Goal: Task Accomplishment & Management: Manage account settings

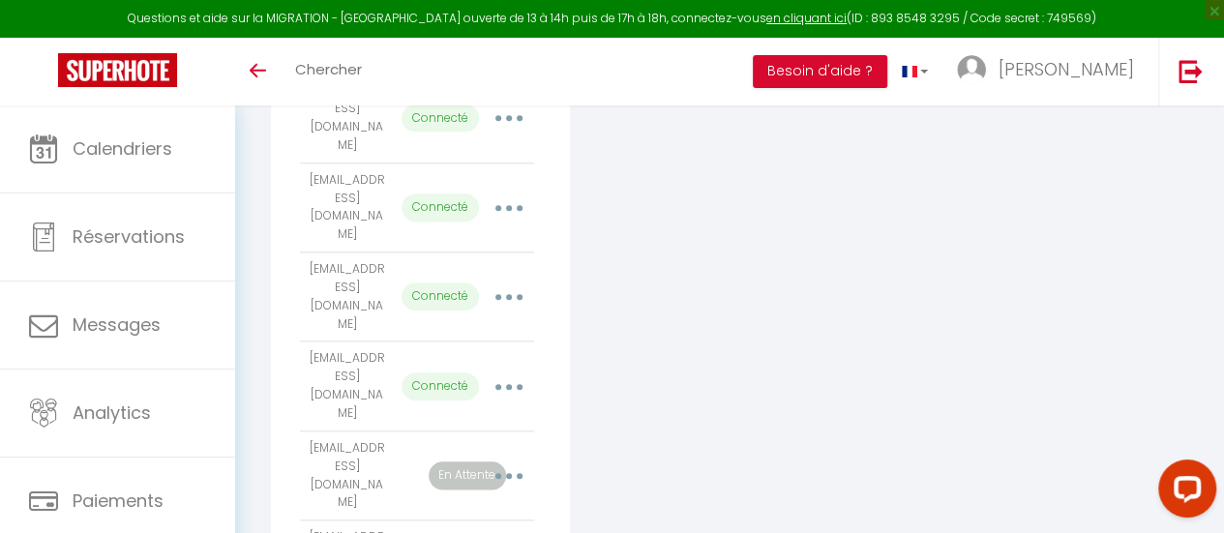
scroll to position [922, 0]
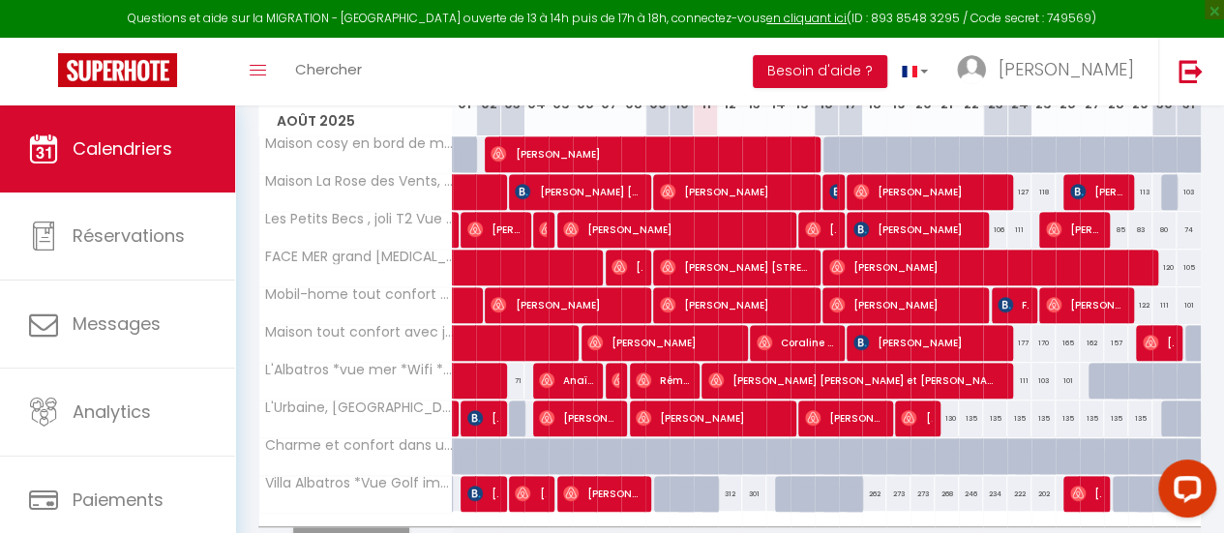
scroll to position [484, 0]
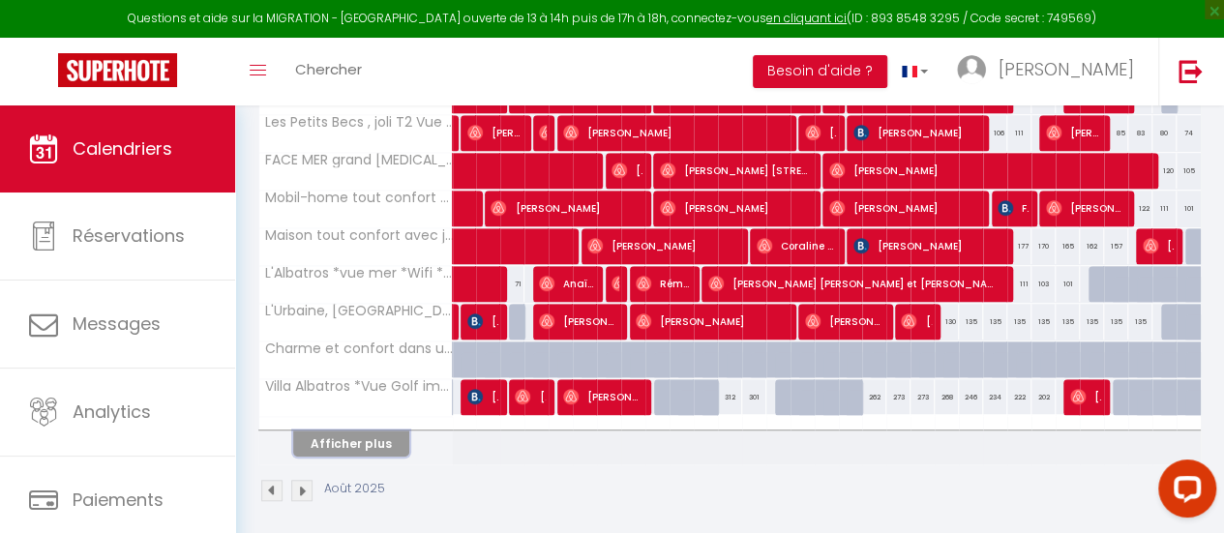
click at [381, 438] on button "Afficher plus" at bounding box center [351, 444] width 116 height 26
select select
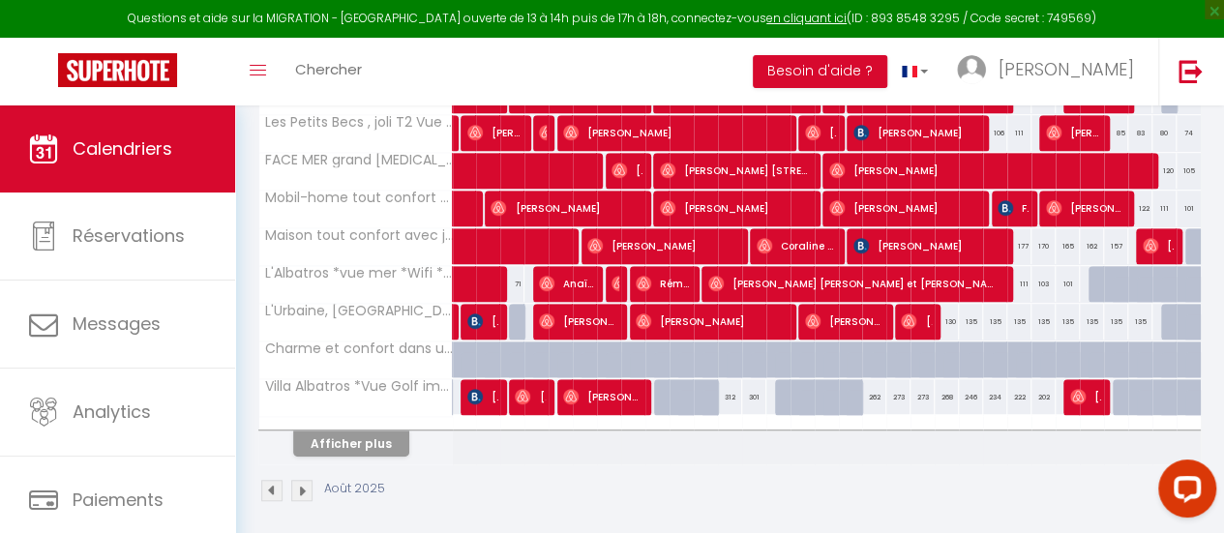
select select
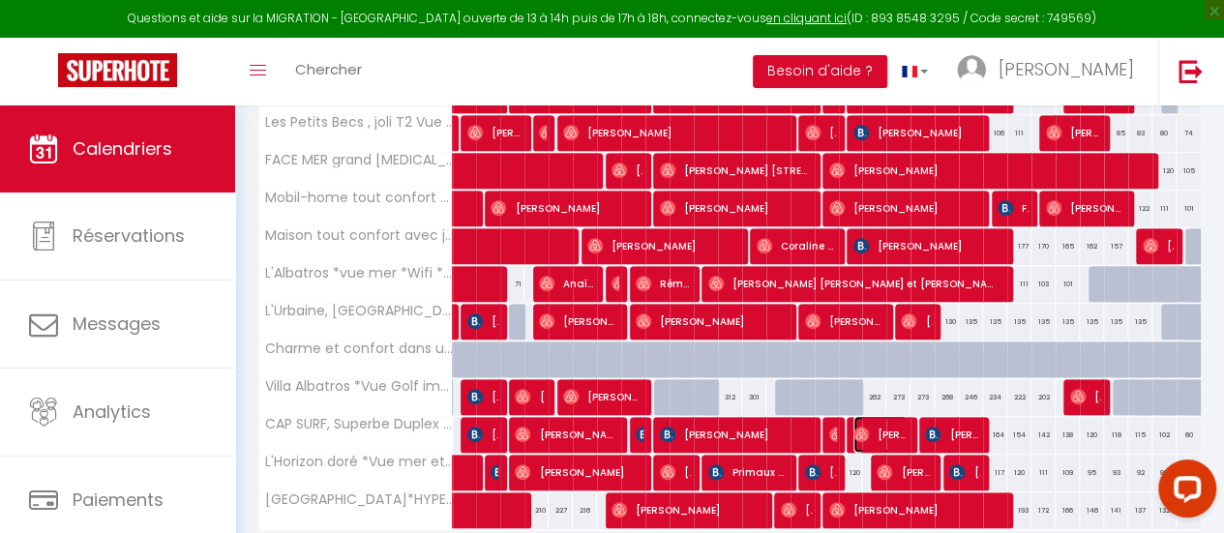
click at [864, 426] on span "[PERSON_NAME]" at bounding box center [880, 434] width 54 height 37
select select "OK"
select select "1"
select select "0"
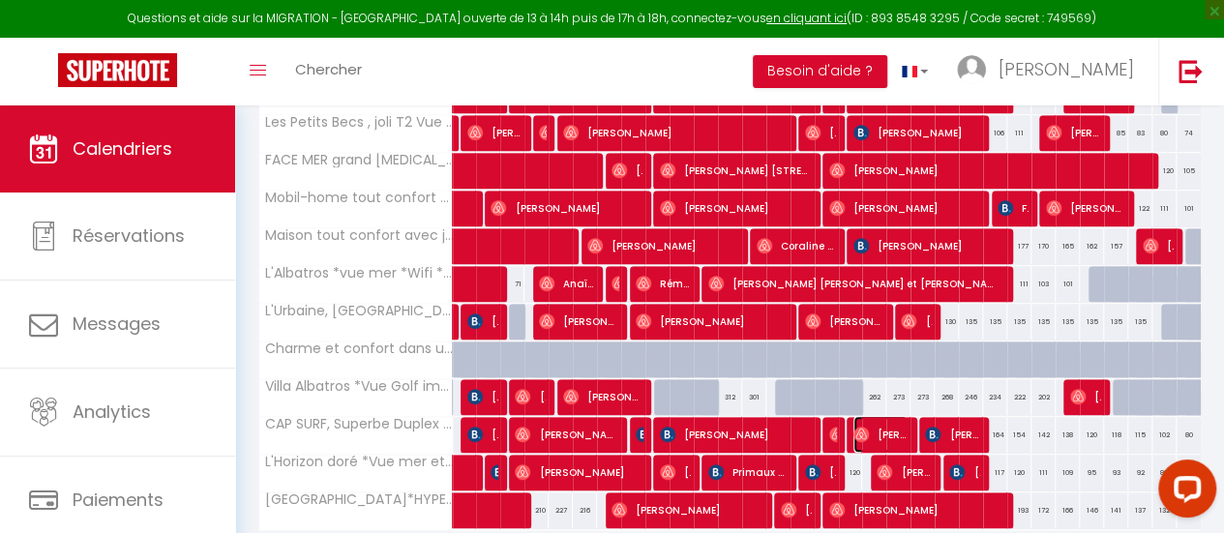
select select "1"
select select
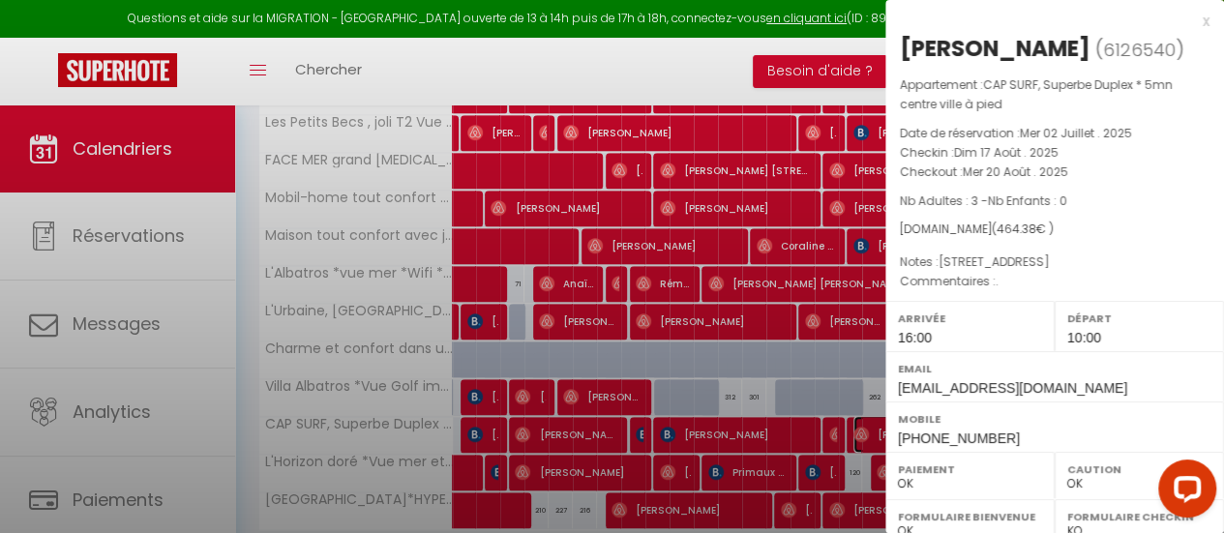
select select "33854"
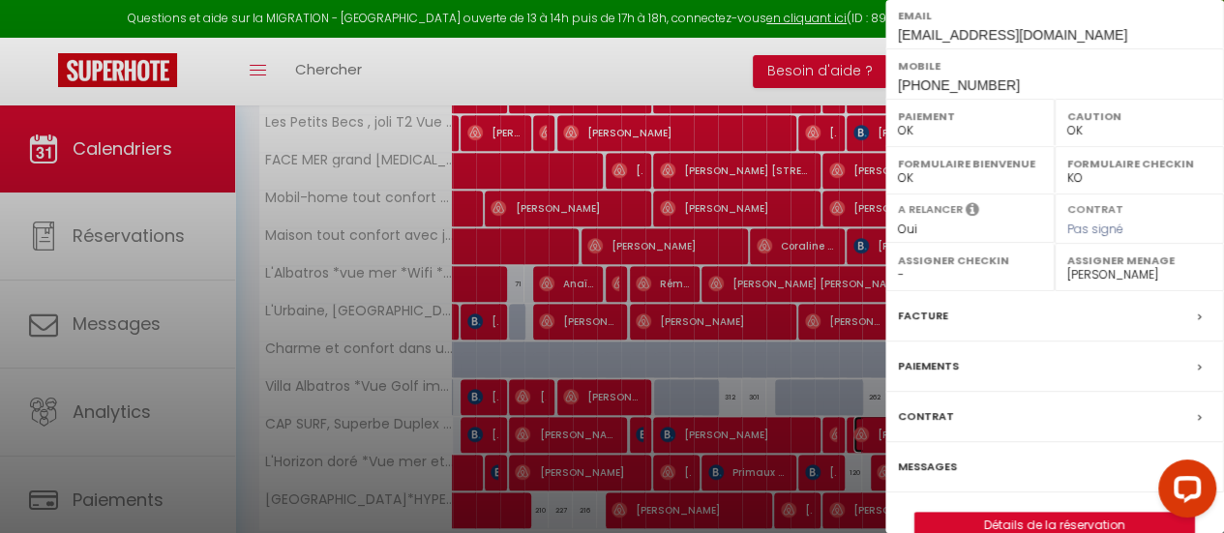
scroll to position [383, 0]
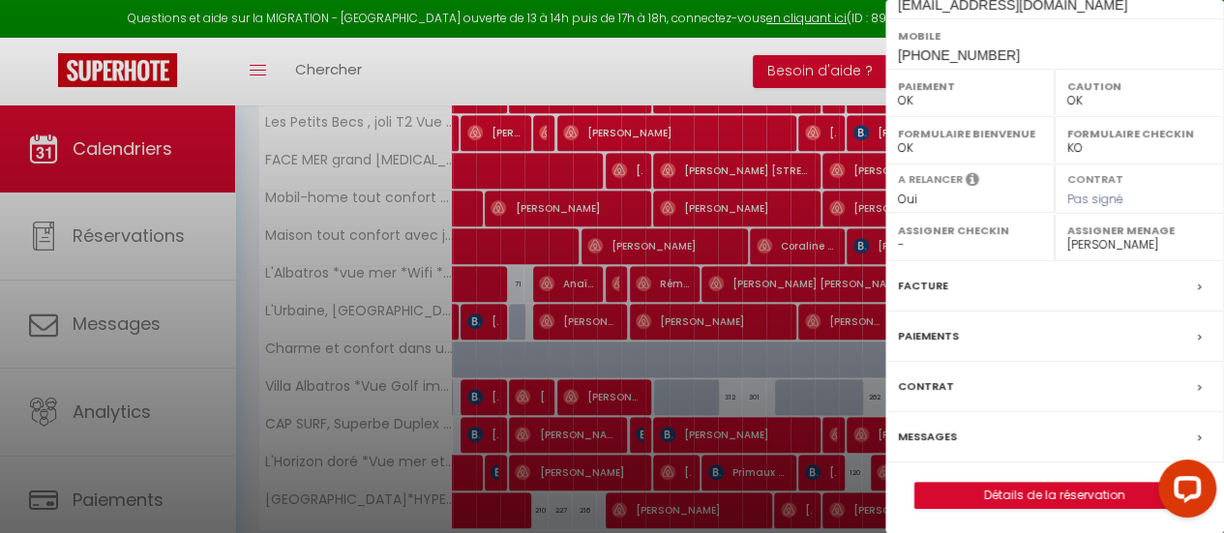
click at [935, 436] on label "Messages" at bounding box center [927, 437] width 59 height 20
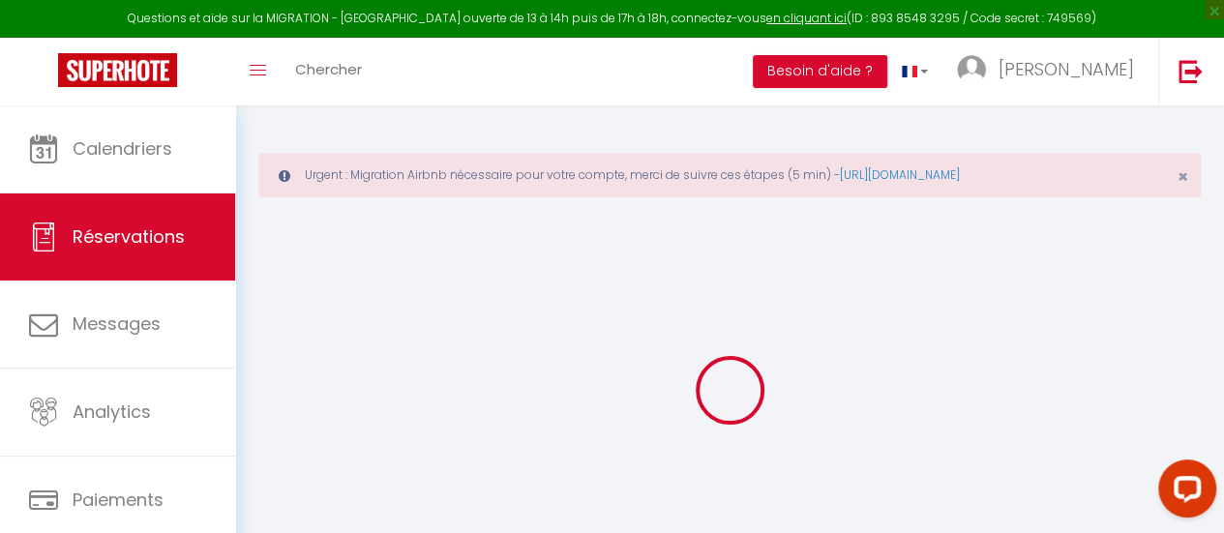
select select
checkbox input "false"
select select
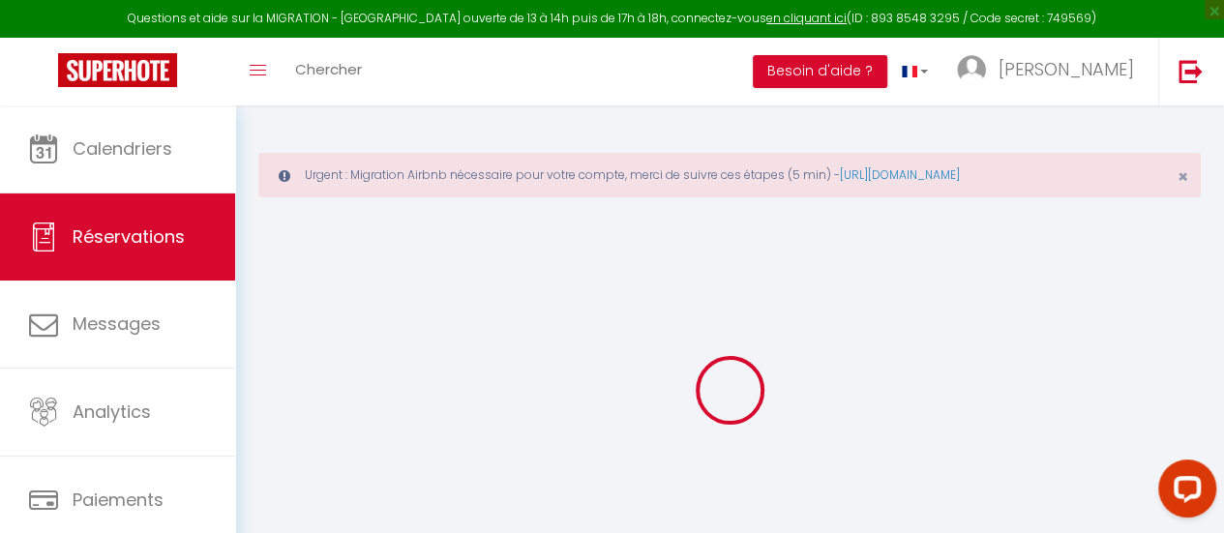
select select
checkbox input "false"
type textarea "[STREET_ADDRESS]"
type textarea "."
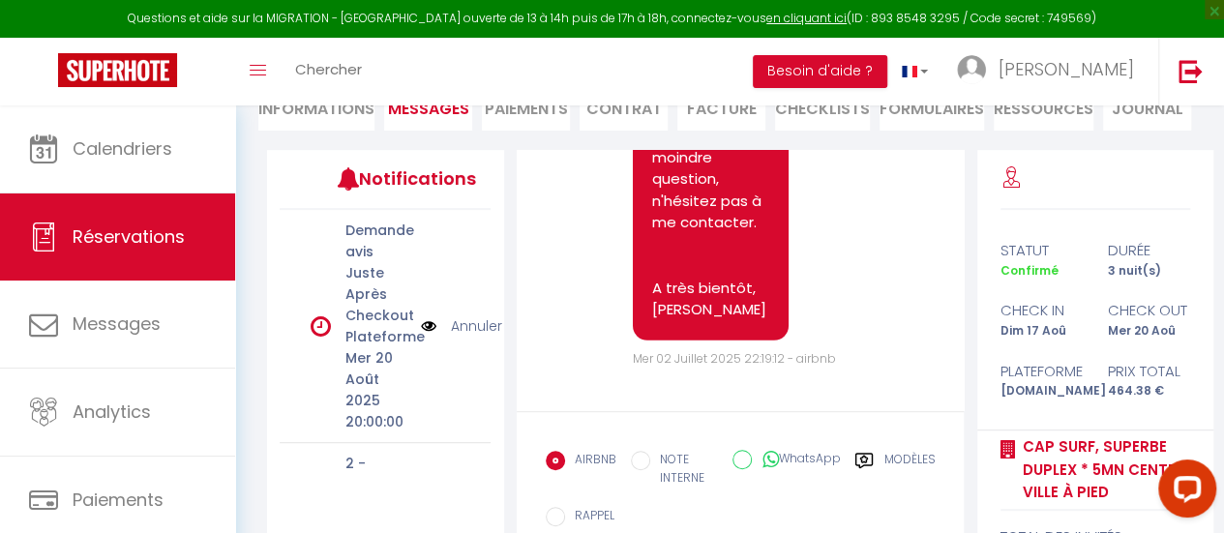
scroll to position [3049, 0]
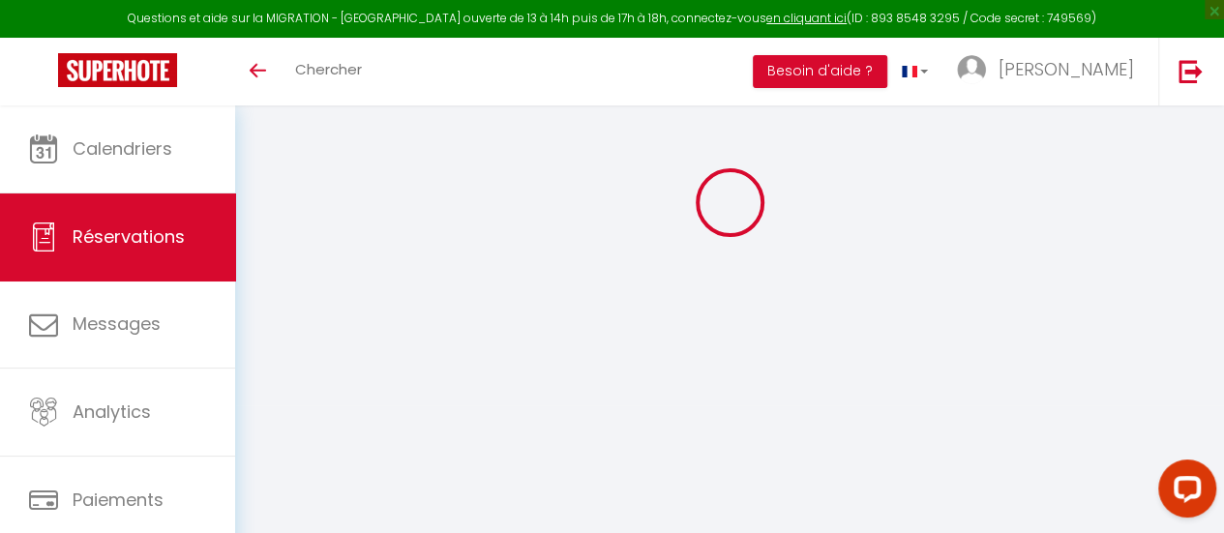
select select
checkbox input "false"
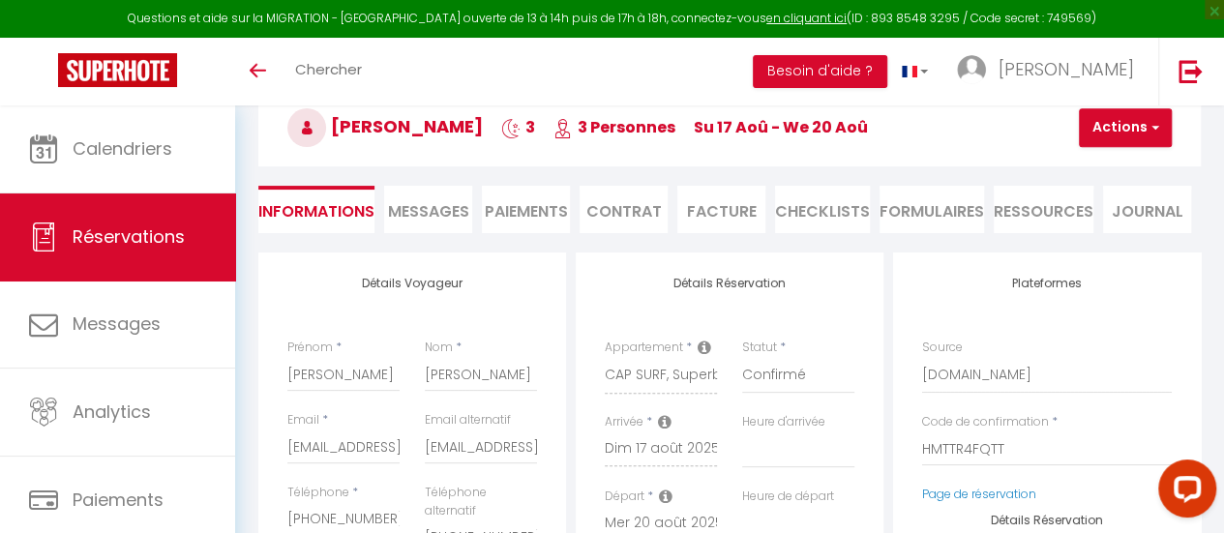
select select
checkbox input "false"
type textarea "110 Church Road, Gateshead, UK, NE9 5XE"
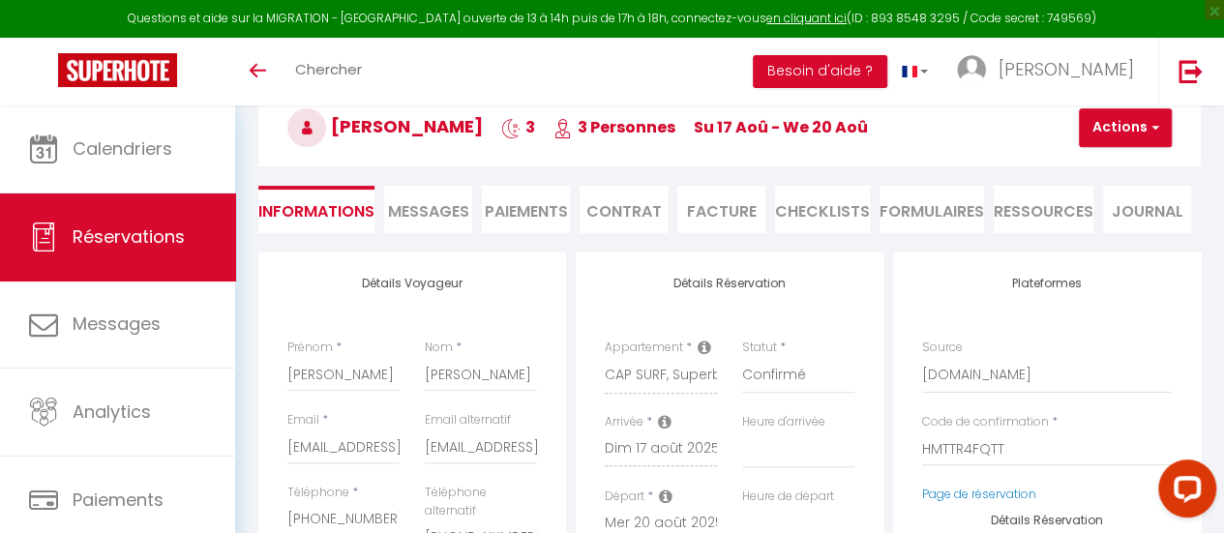
type textarea "."
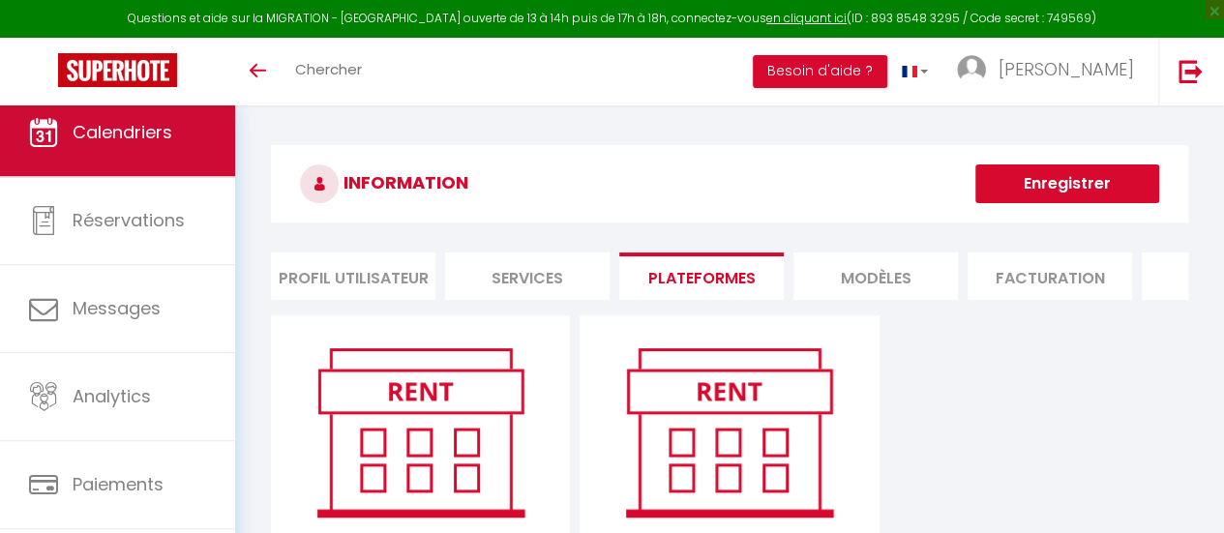
click at [110, 128] on span "Calendriers" at bounding box center [123, 132] width 100 height 24
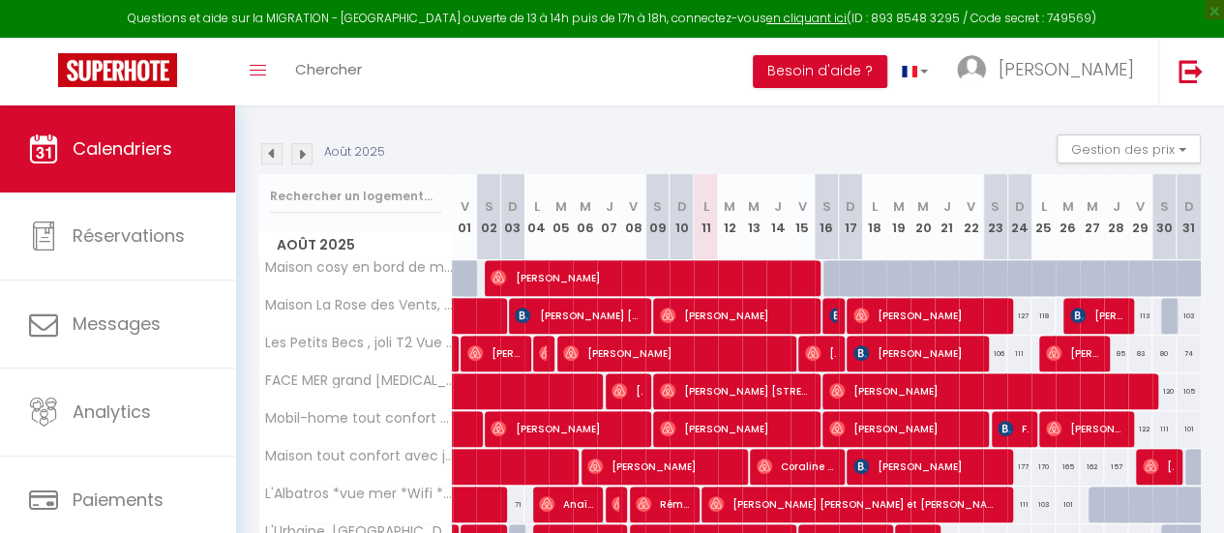
scroll to position [290, 0]
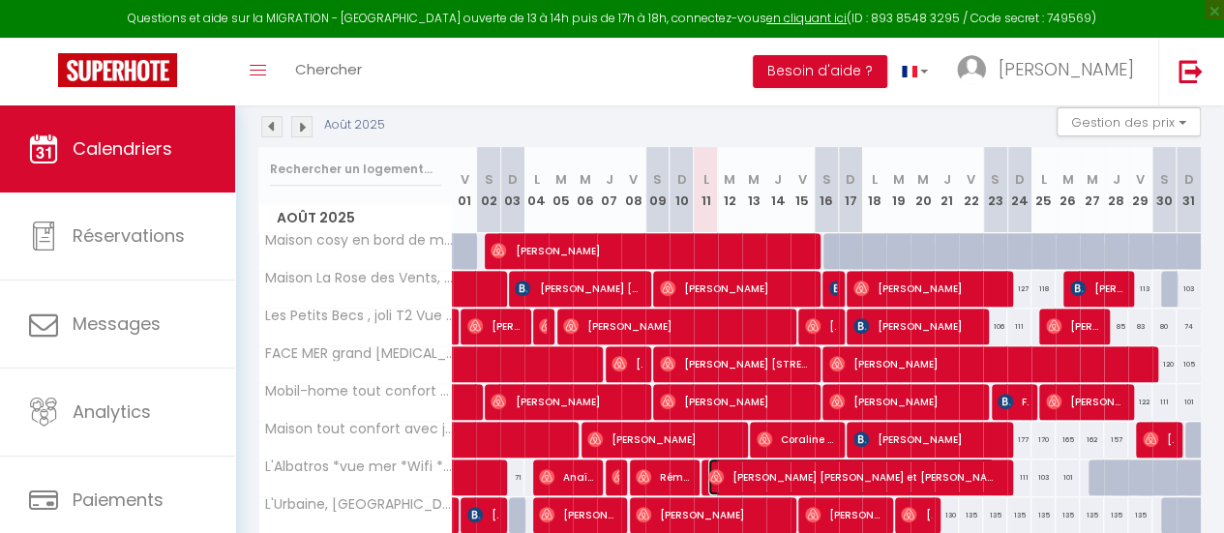
click at [735, 461] on span "[PERSON_NAME] [PERSON_NAME] et [PERSON_NAME]" at bounding box center [851, 477] width 286 height 37
select select "OK"
select select "1"
select select "0"
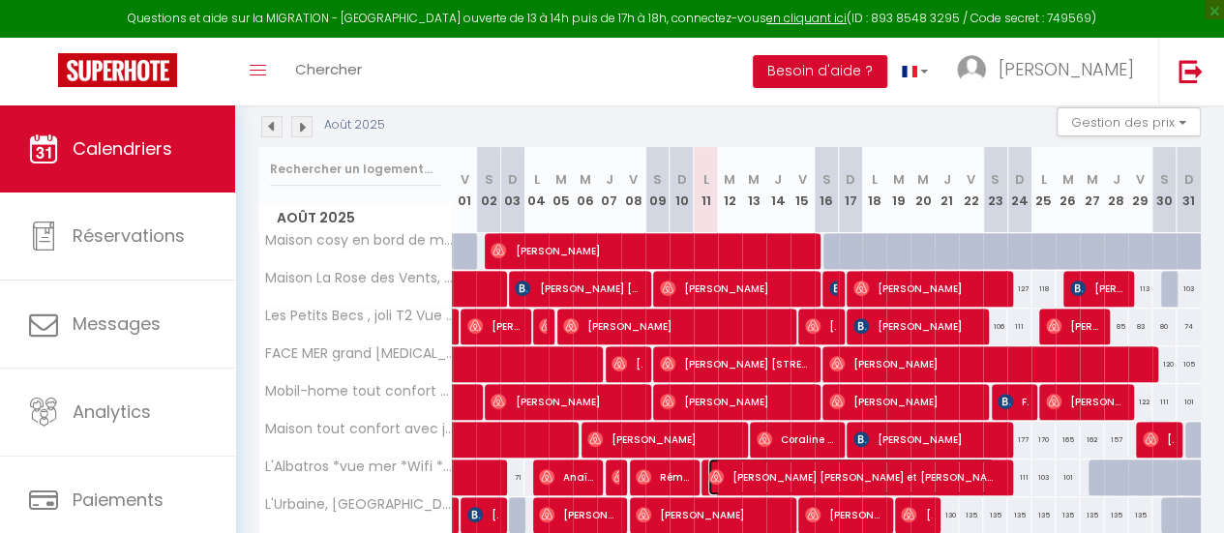
select select "1"
select select
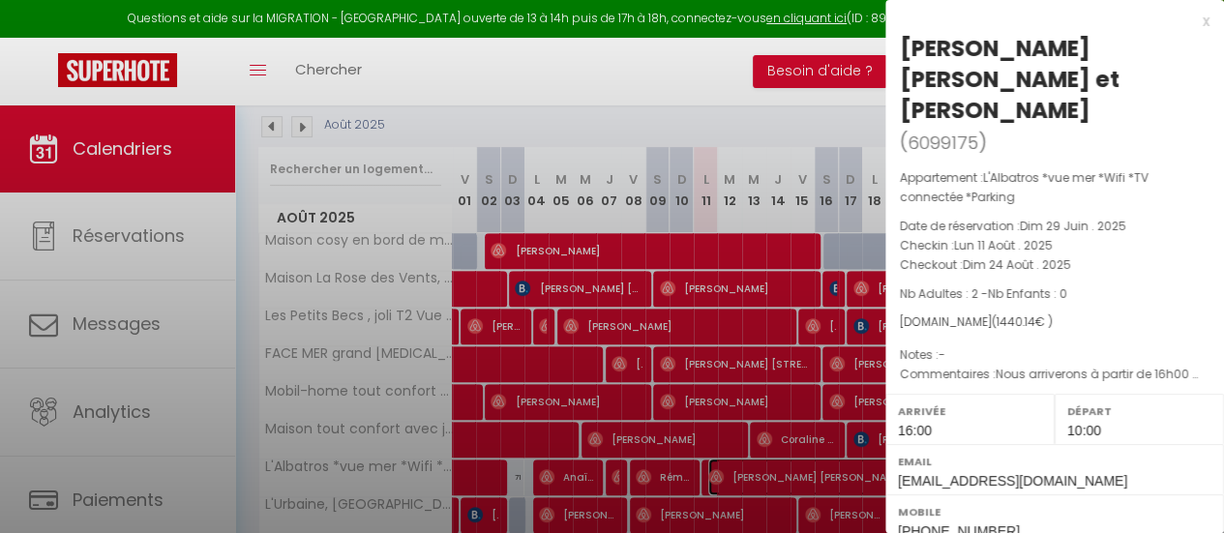
select select "33854"
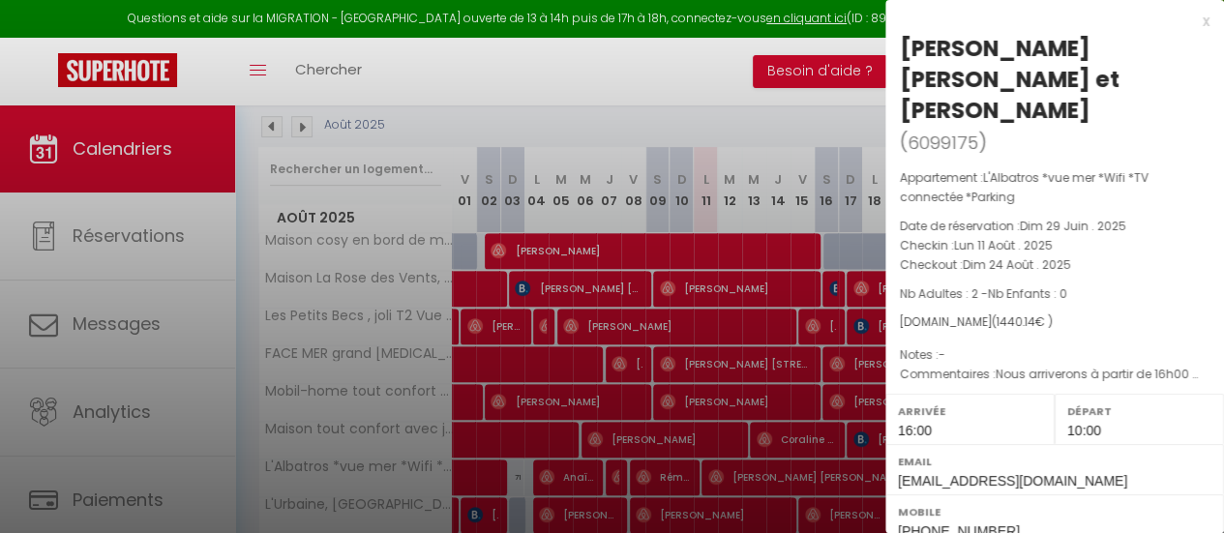
click at [754, 471] on div at bounding box center [612, 266] width 1224 height 533
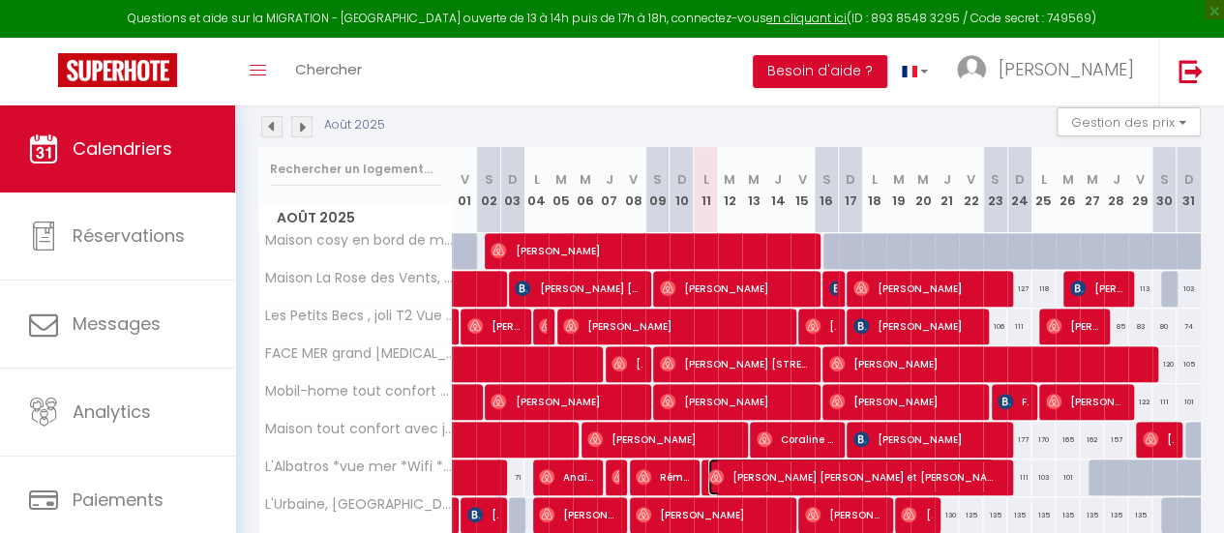
click at [763, 473] on span "[PERSON_NAME] [PERSON_NAME] et [PERSON_NAME]" at bounding box center [851, 477] width 286 height 37
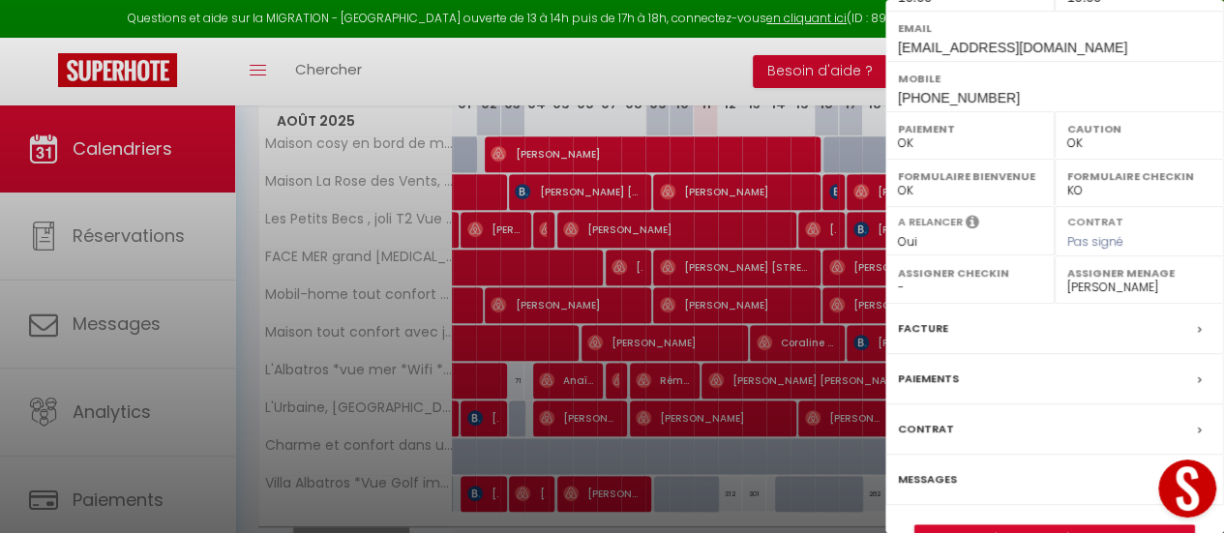
scroll to position [445, 0]
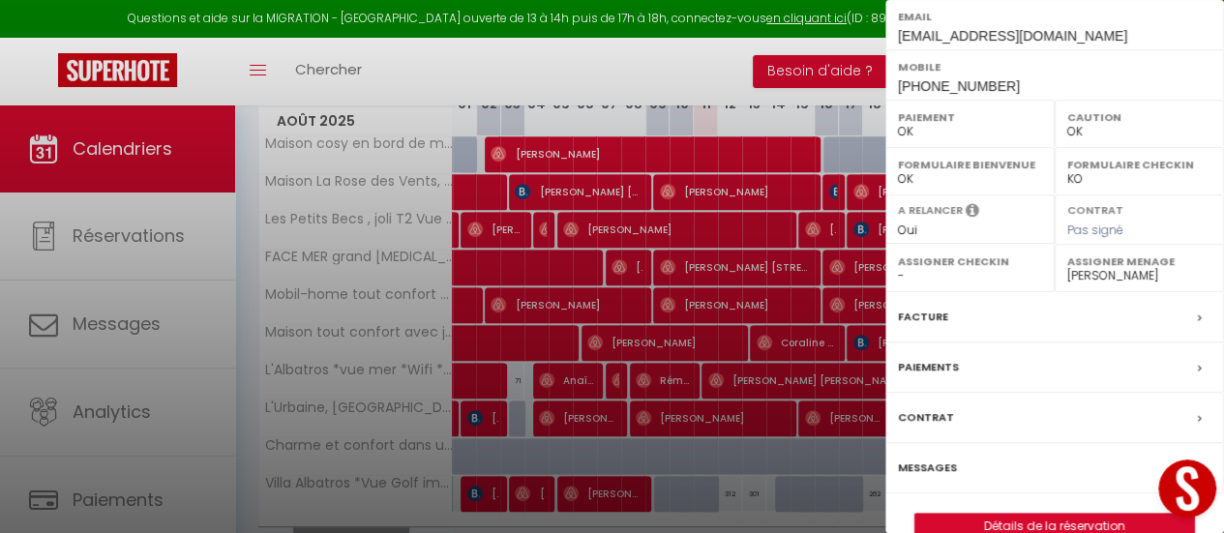
click at [934, 458] on label "Messages" at bounding box center [927, 468] width 59 height 20
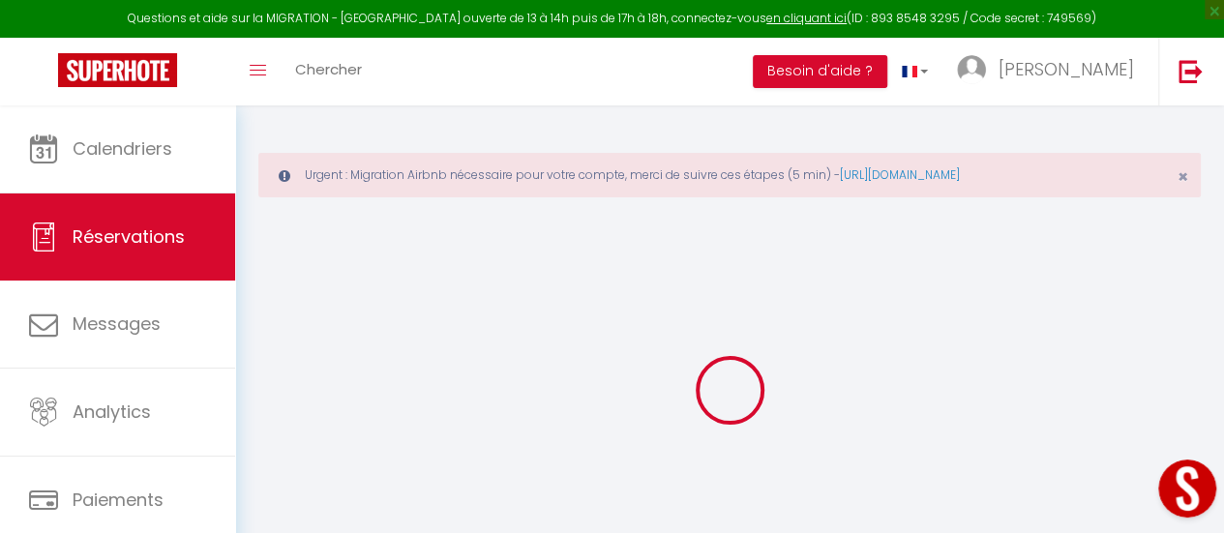
select select "not_cancelled"
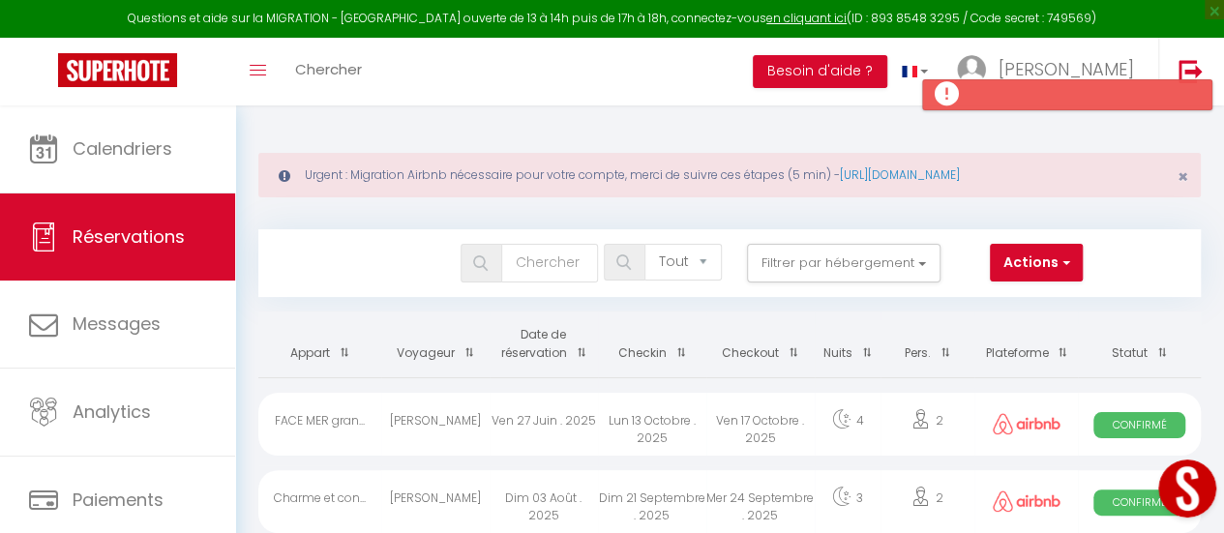
click at [1205, 490] on button "Open LiveChat chat widget" at bounding box center [1187, 489] width 58 height 58
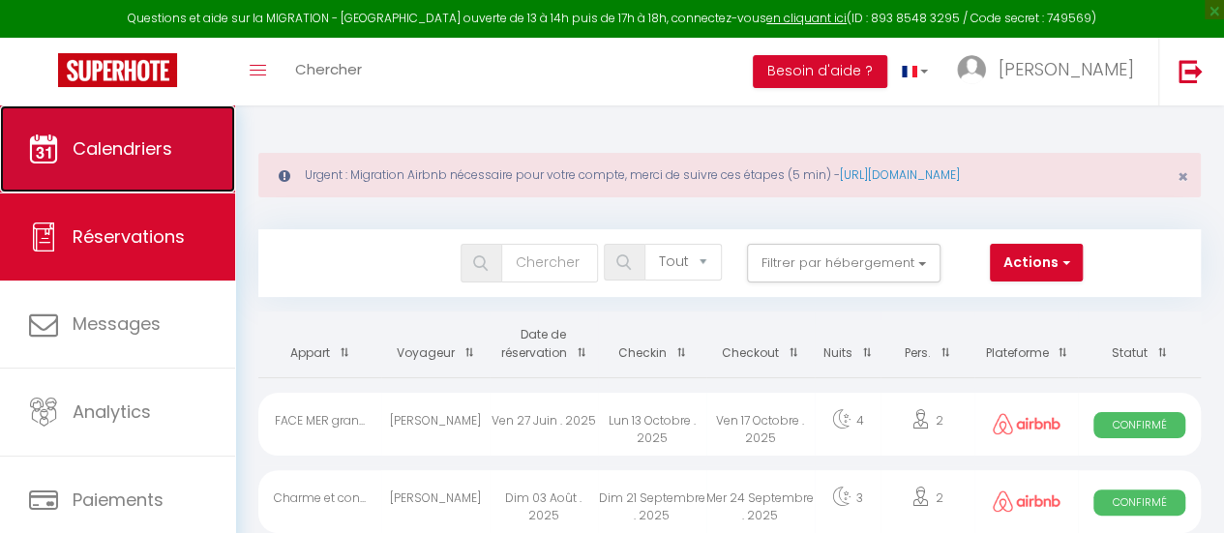
click at [108, 136] on span "Calendriers" at bounding box center [123, 148] width 100 height 24
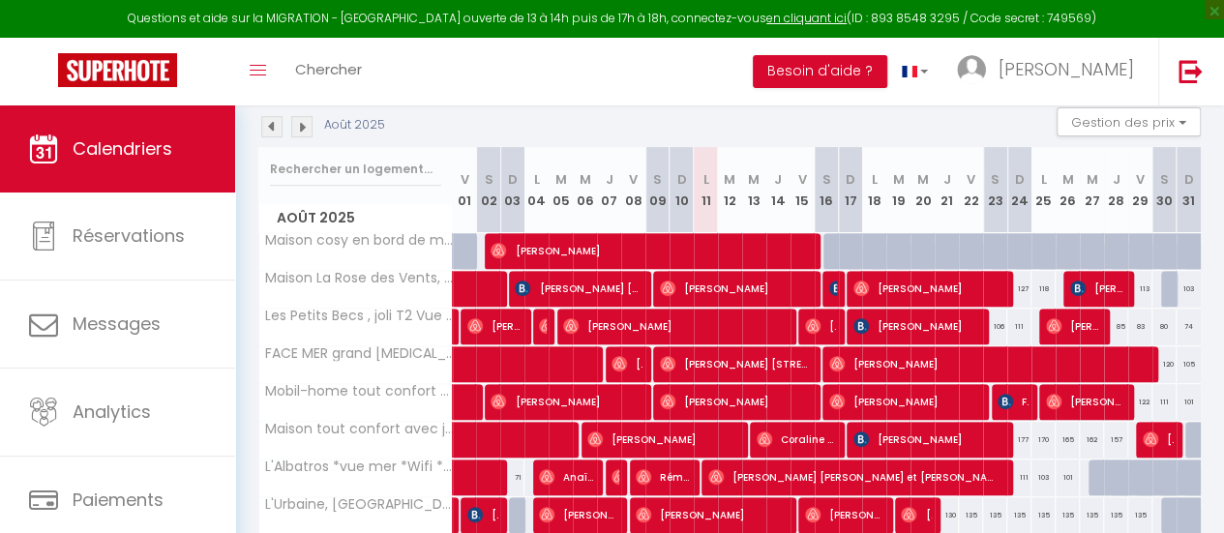
scroll to position [387, 0]
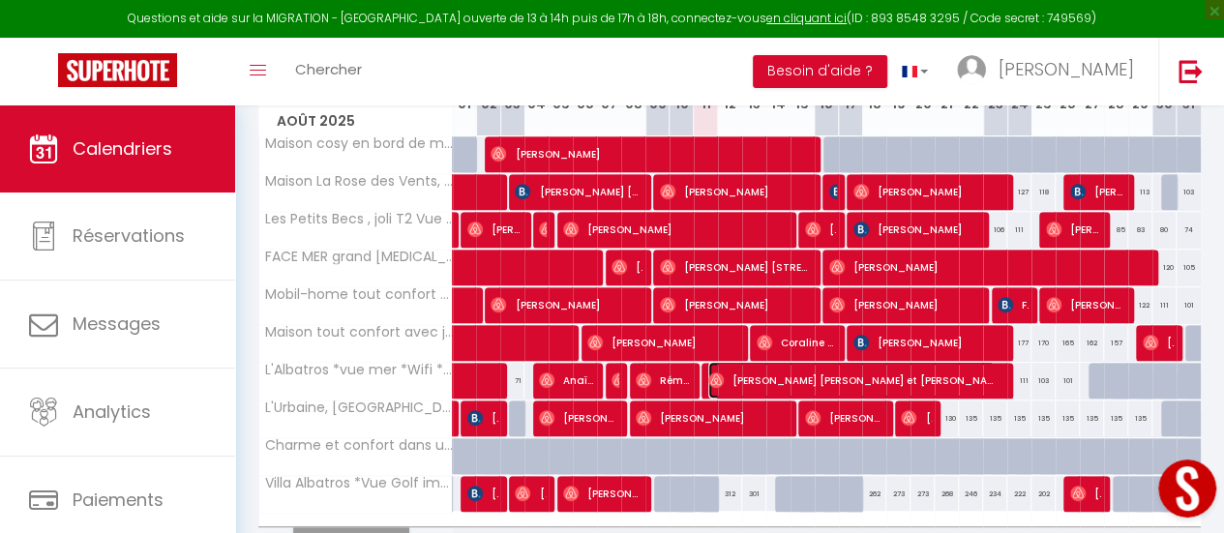
click at [781, 373] on span "[PERSON_NAME] [PERSON_NAME] et [PERSON_NAME]" at bounding box center [851, 380] width 286 height 37
select select "OK"
select select "1"
select select "0"
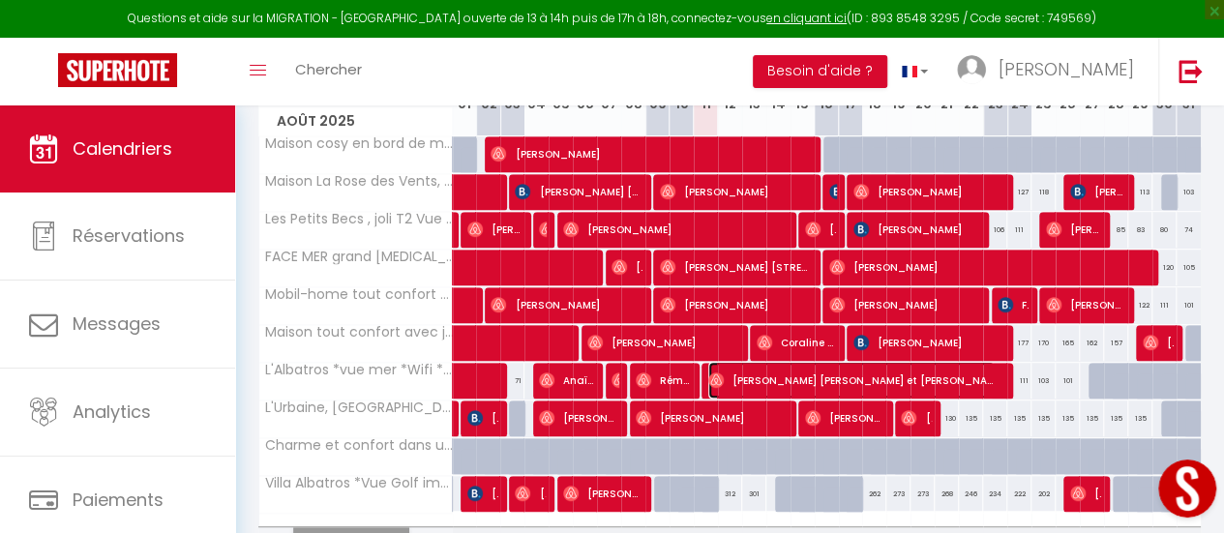
select select "1"
select select
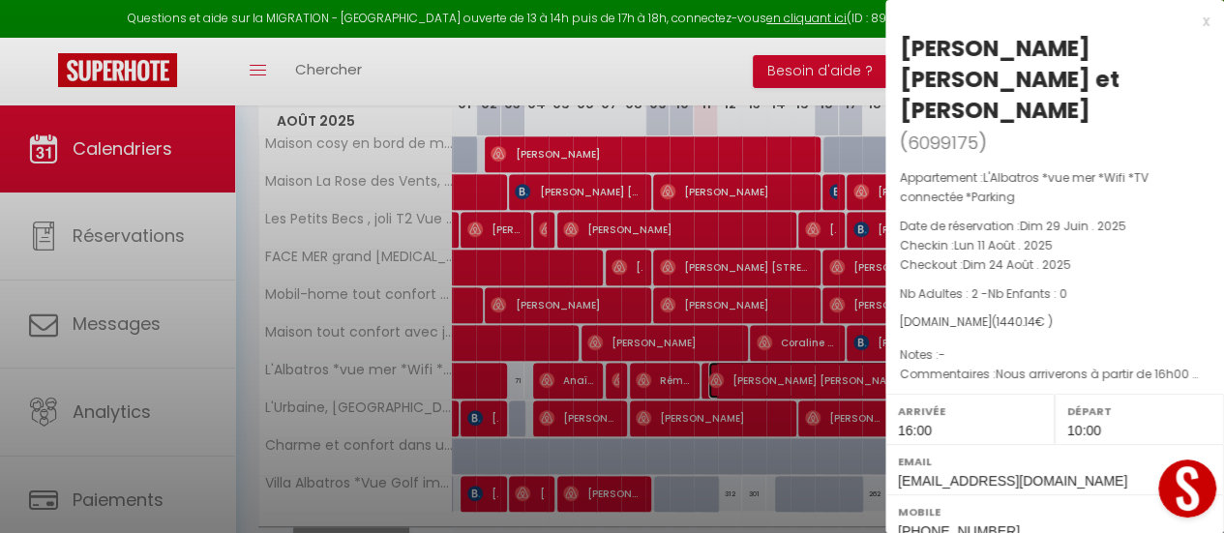
select select "33854"
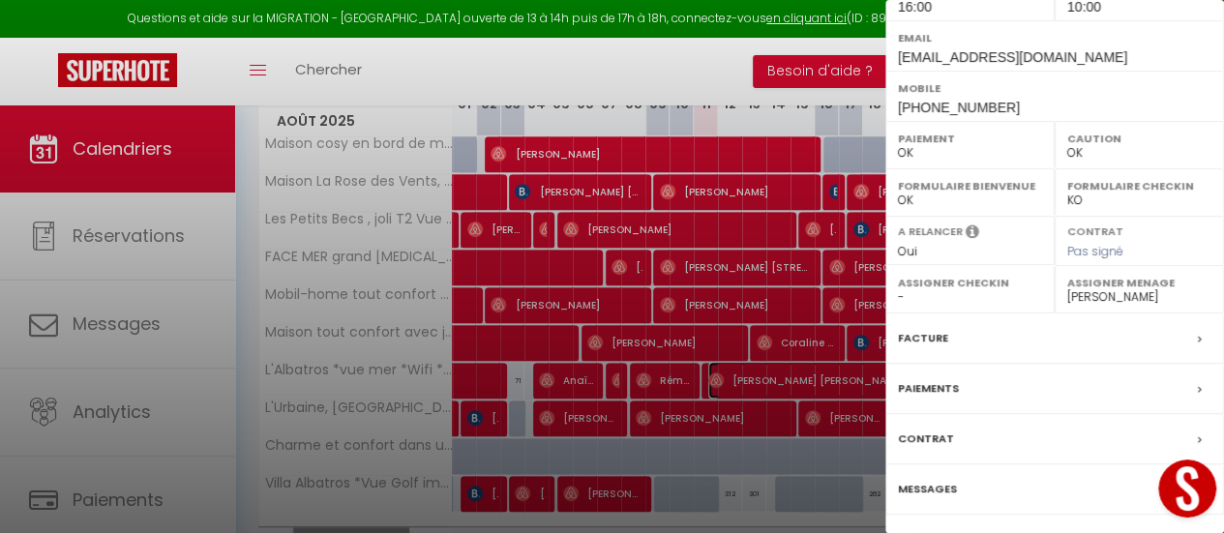
scroll to position [445, 0]
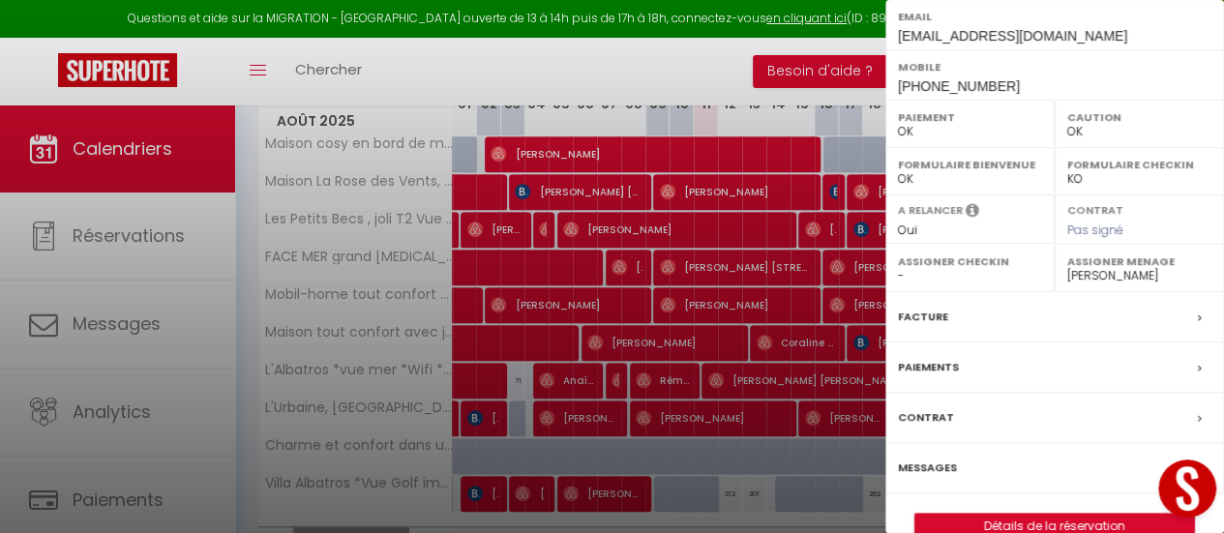
click at [915, 458] on label "Messages" at bounding box center [927, 468] width 59 height 20
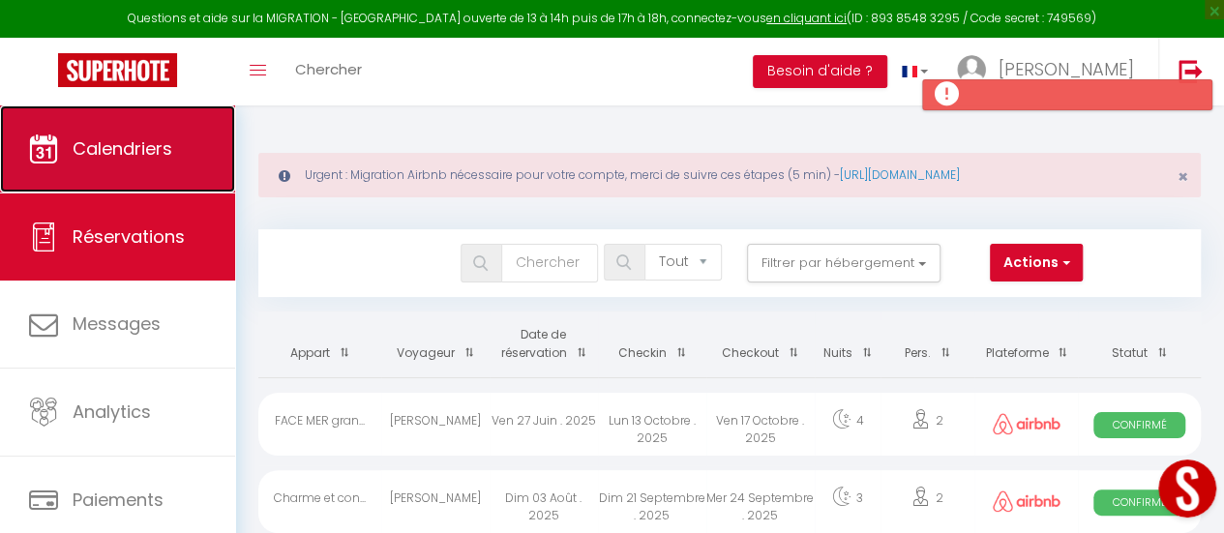
click at [151, 145] on span "Calendriers" at bounding box center [123, 148] width 100 height 24
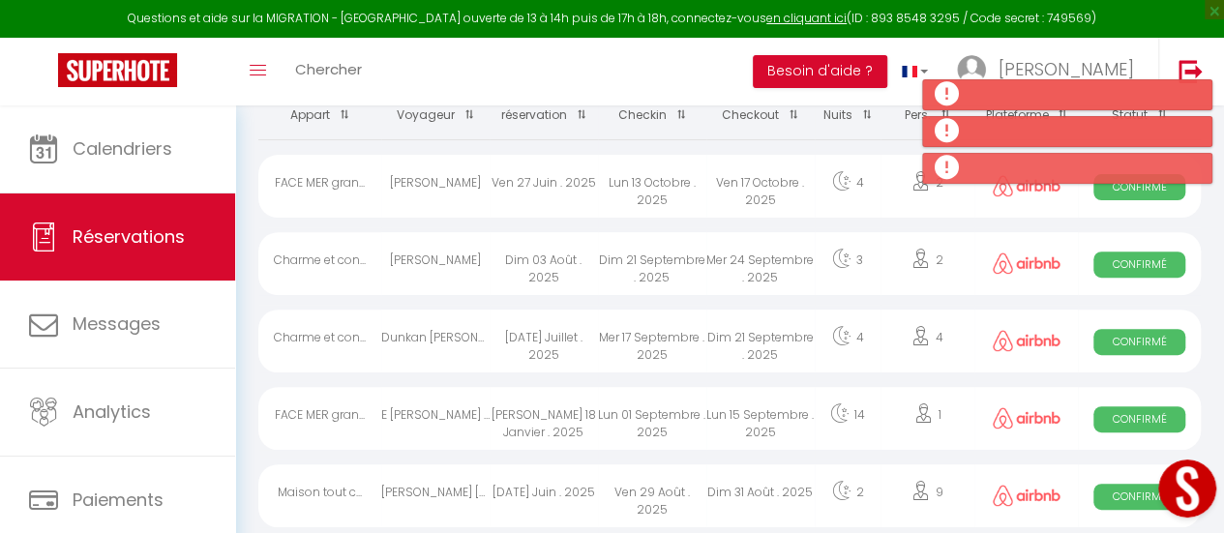
scroll to position [101, 0]
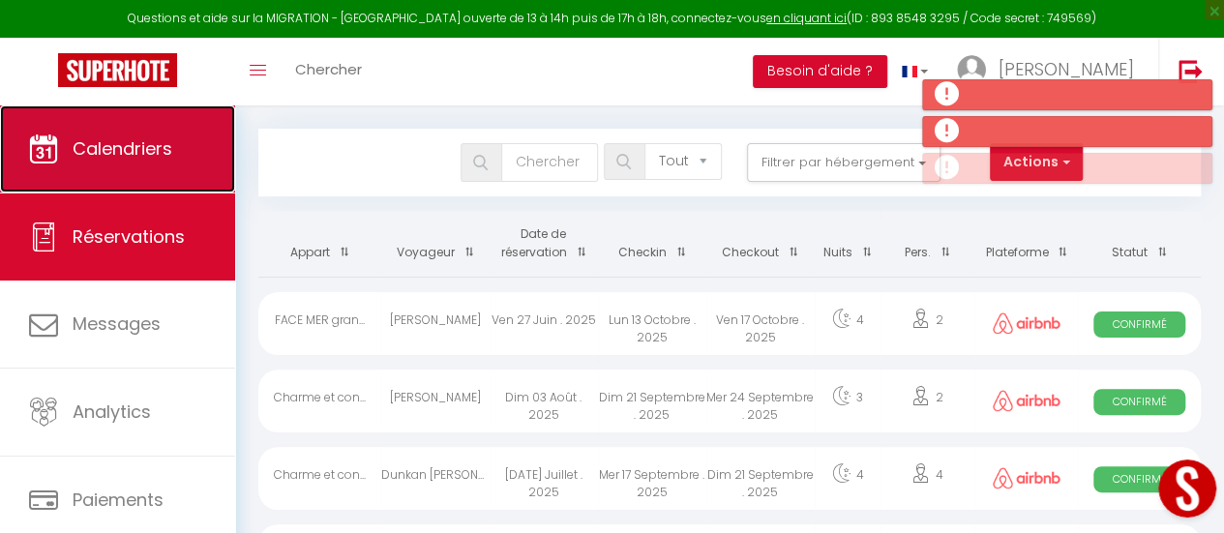
click at [159, 143] on span "Calendriers" at bounding box center [123, 148] width 100 height 24
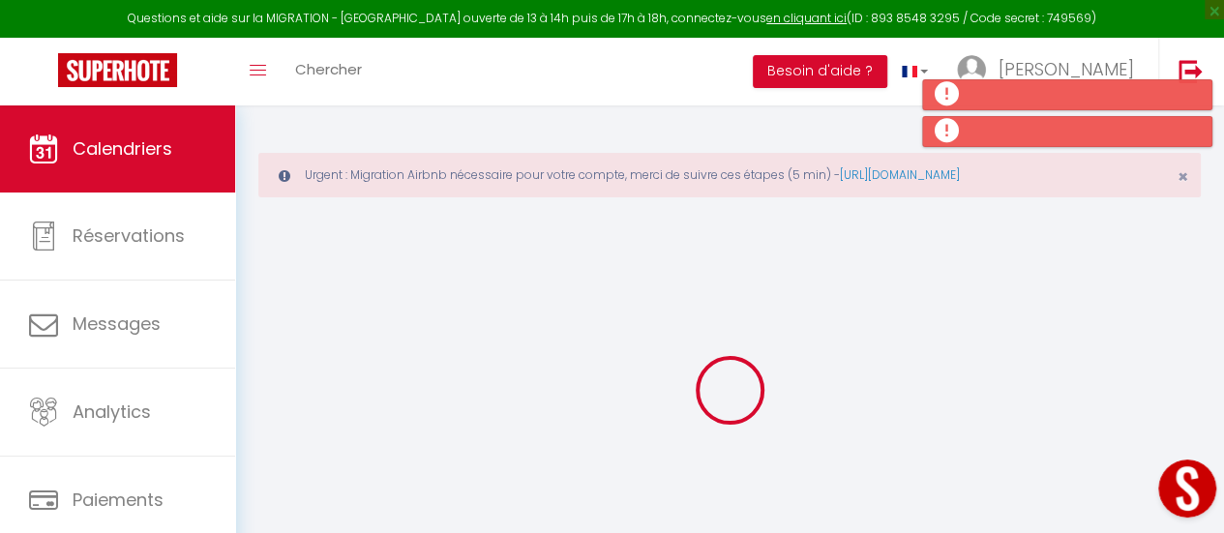
select select
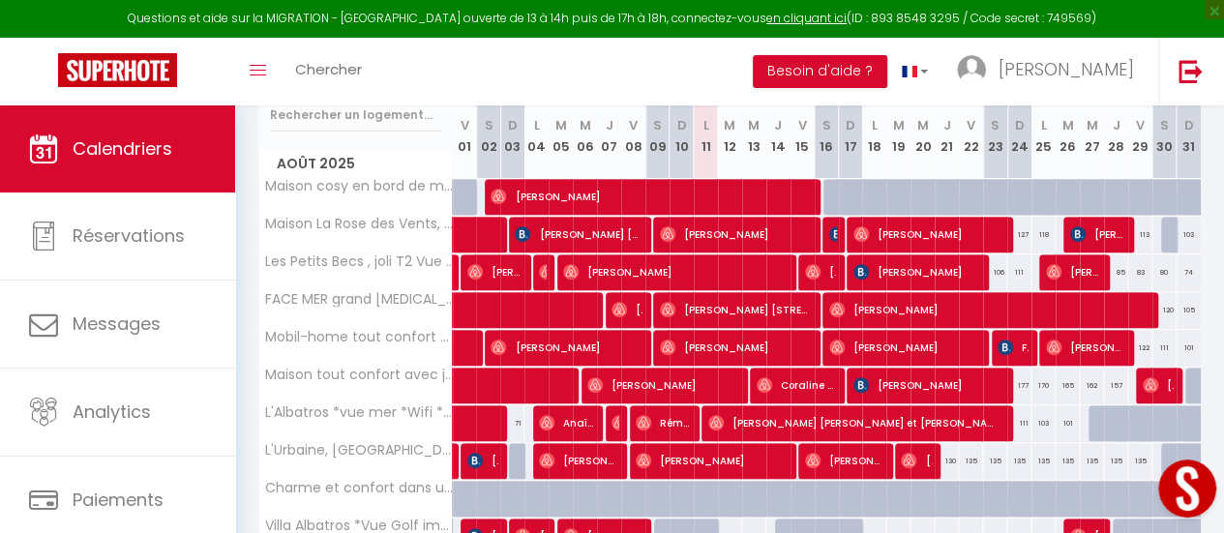
scroll to position [387, 0]
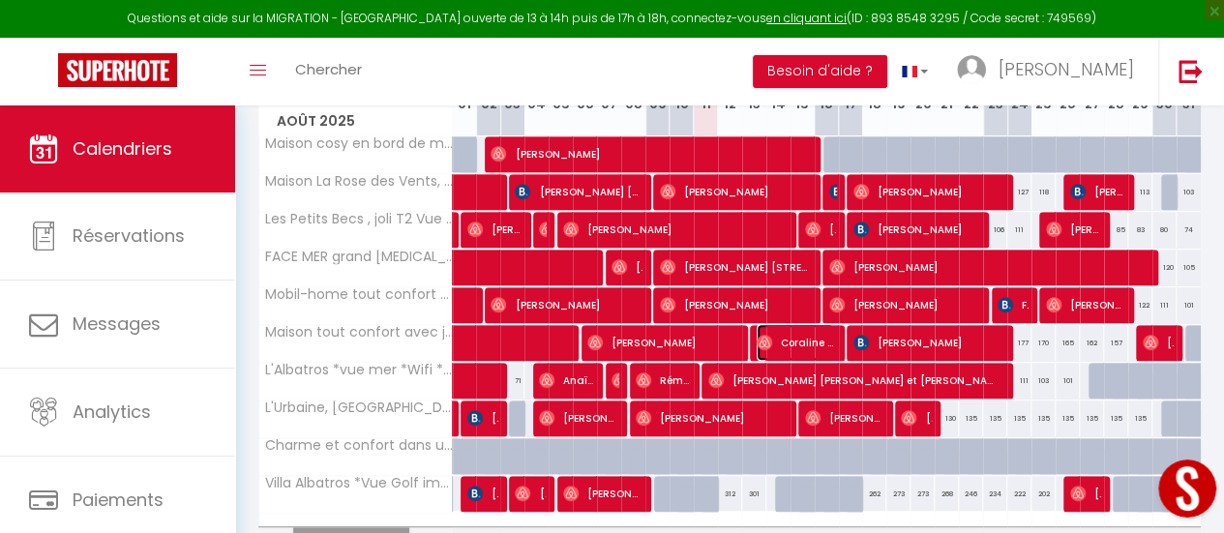
click at [790, 339] on span "Coraline Soul" at bounding box center [795, 342] width 77 height 37
select select "OK"
select select "1"
select select "0"
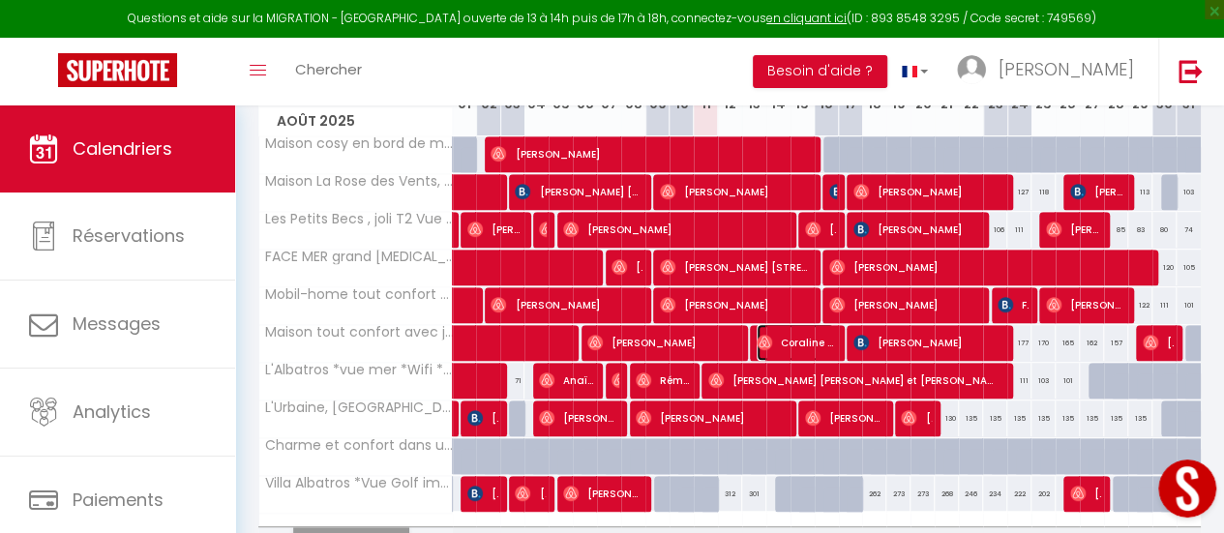
select select "1"
select select
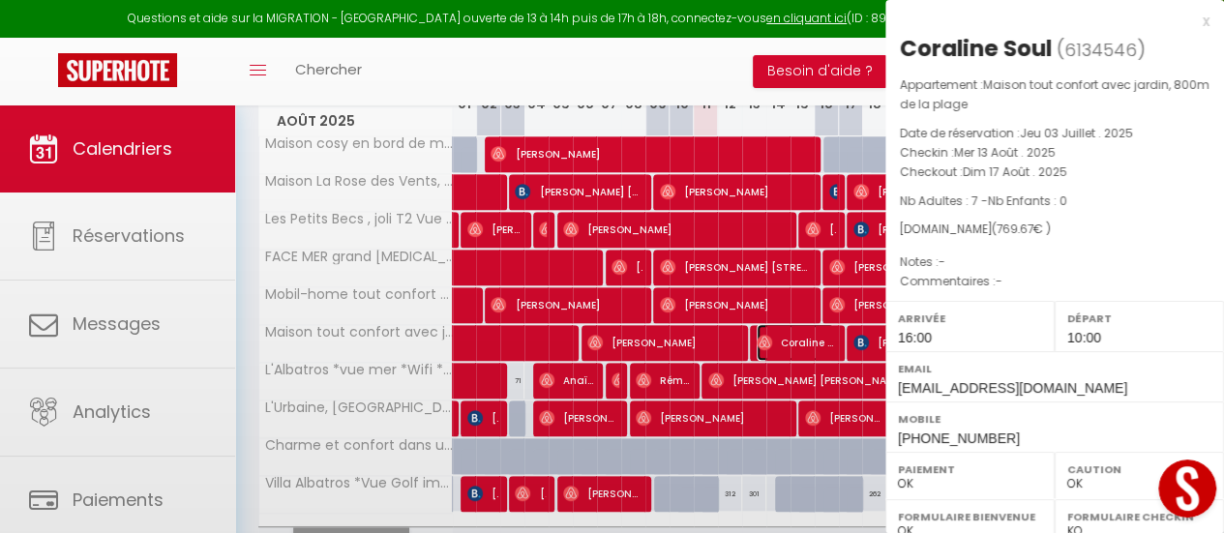
select select "33854"
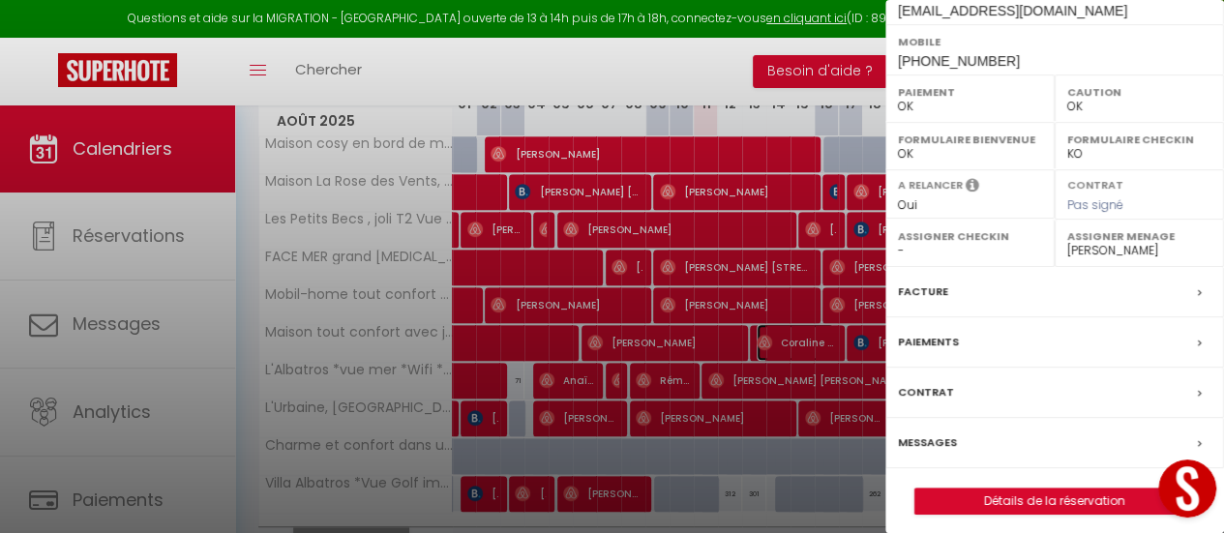
scroll to position [383, 0]
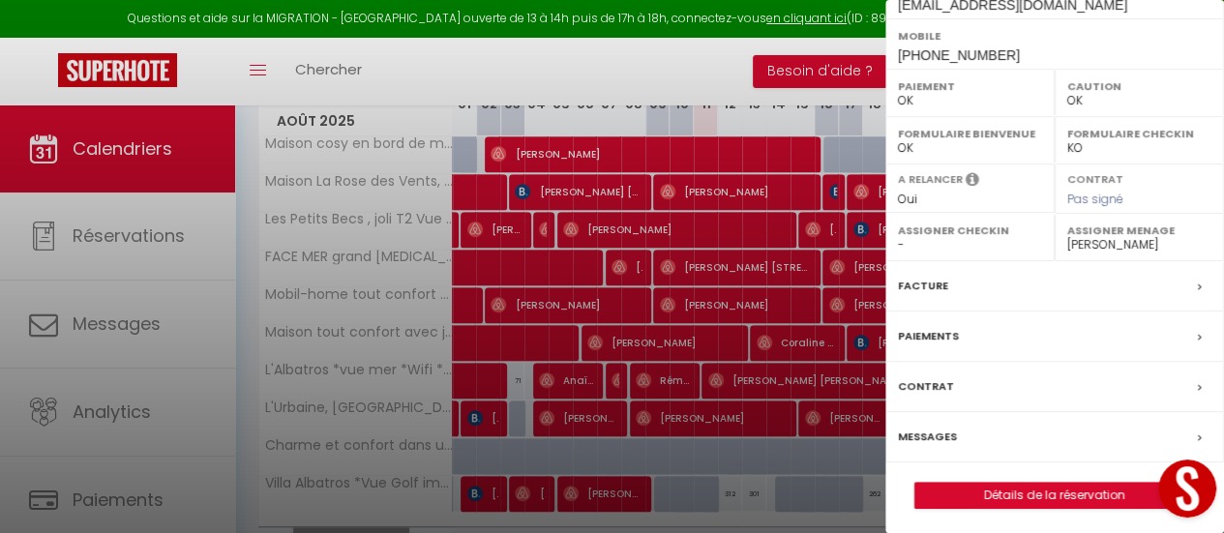
click at [937, 436] on label "Messages" at bounding box center [927, 437] width 59 height 20
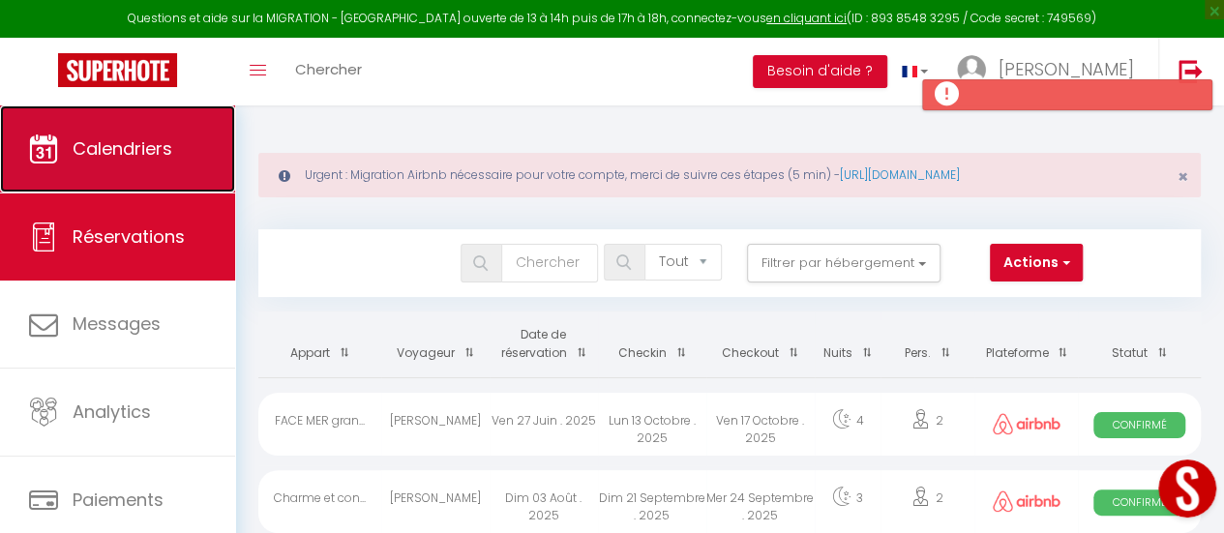
click at [160, 146] on span "Calendriers" at bounding box center [123, 148] width 100 height 24
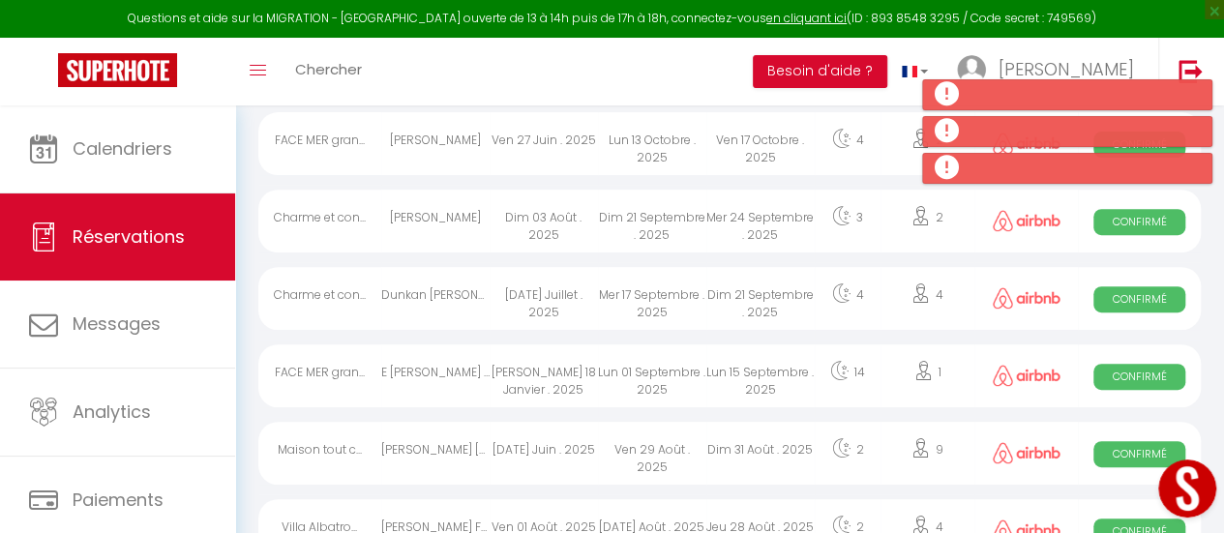
scroll to position [381, 0]
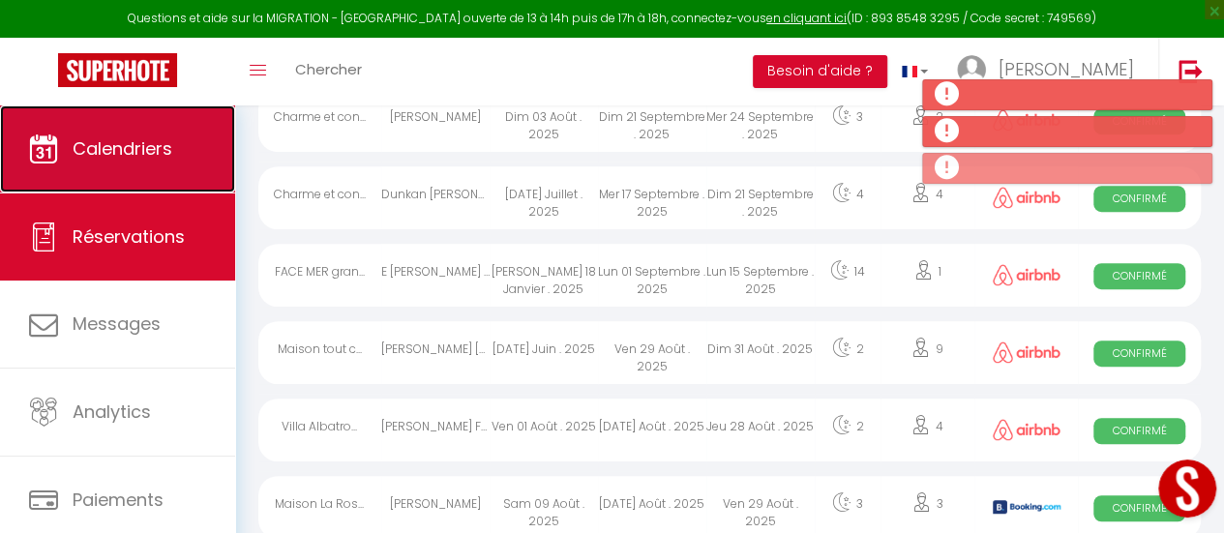
click at [89, 142] on span "Calendriers" at bounding box center [123, 148] width 100 height 24
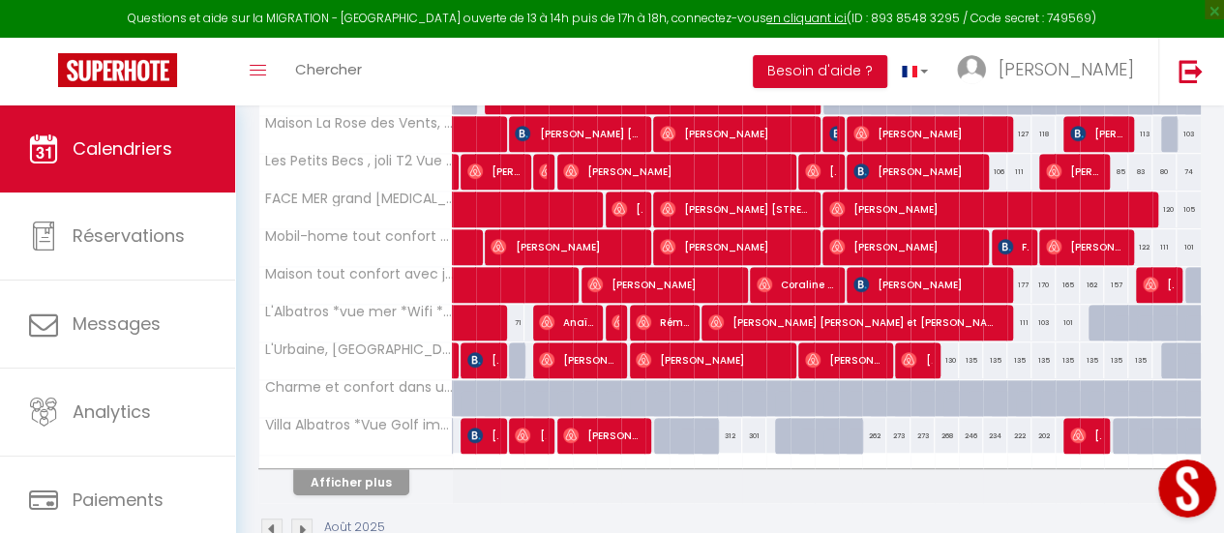
scroll to position [484, 0]
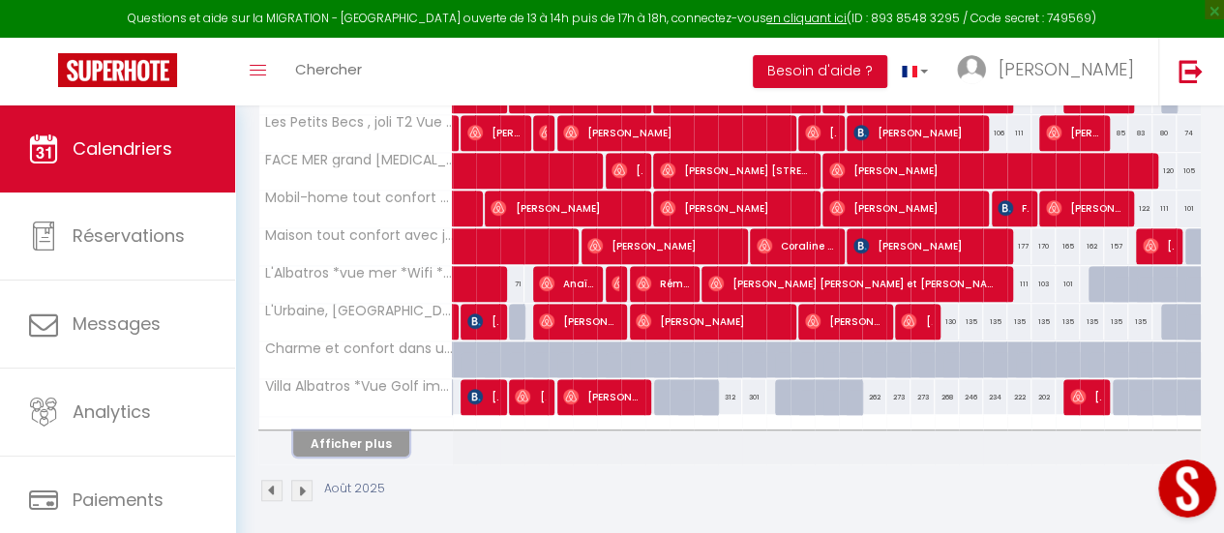
click at [375, 444] on button "Afficher plus" at bounding box center [351, 444] width 116 height 26
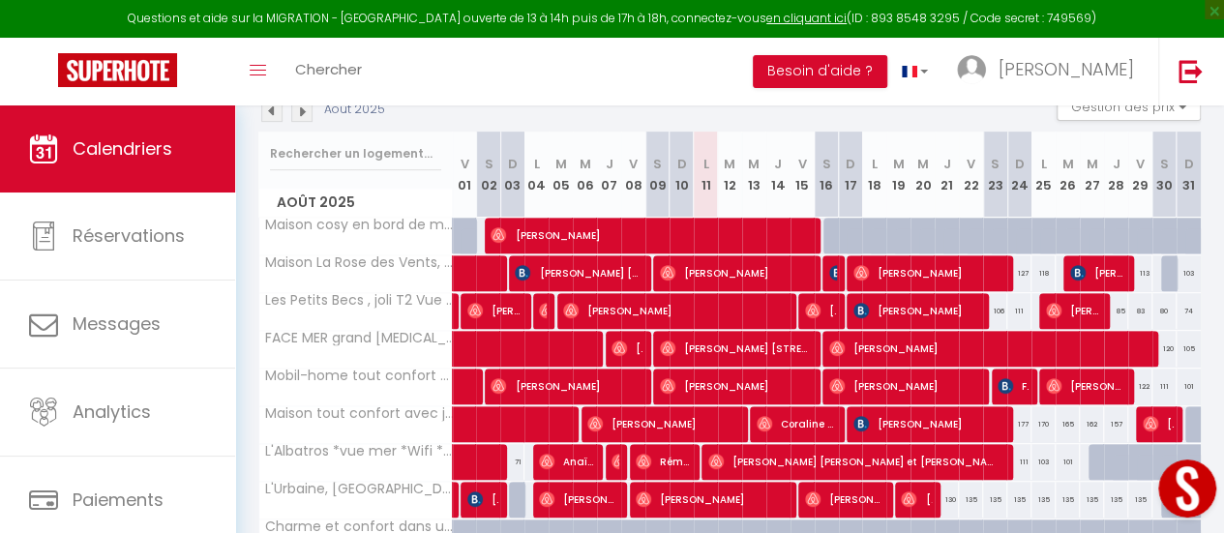
scroll to position [290, 0]
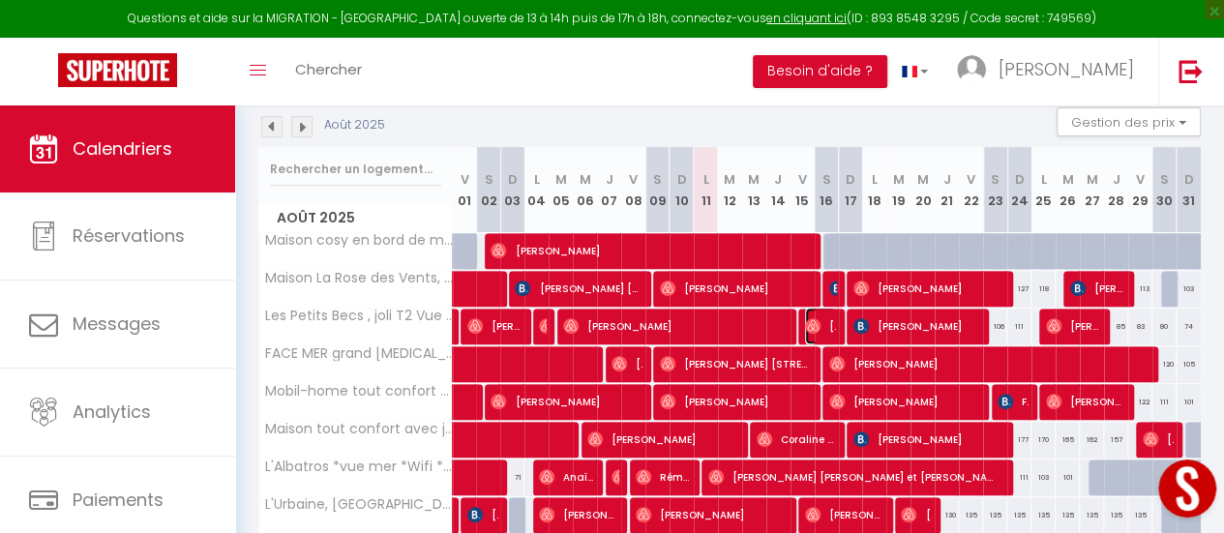
click at [815, 324] on span "[PERSON_NAME]" at bounding box center [820, 326] width 31 height 37
select select "OK"
select select "1"
select select "0"
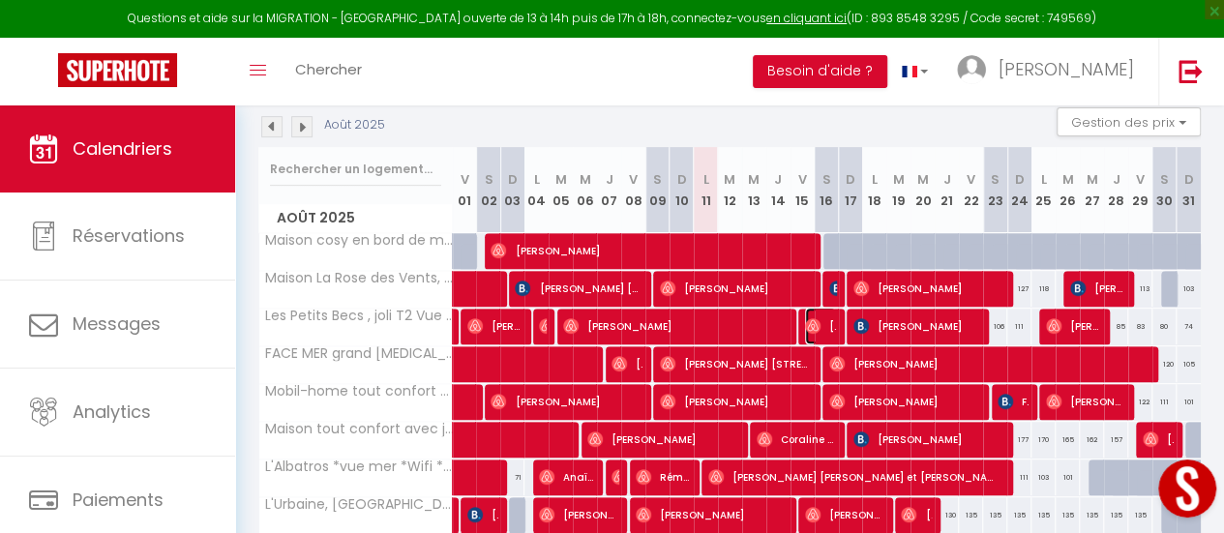
select select "1"
select select
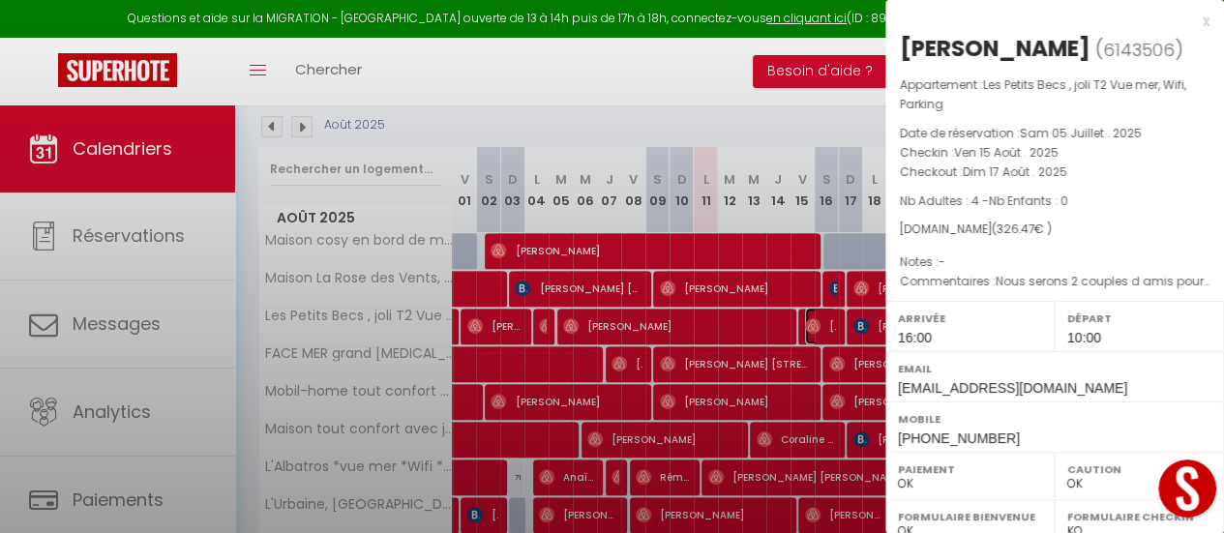
select select "33854"
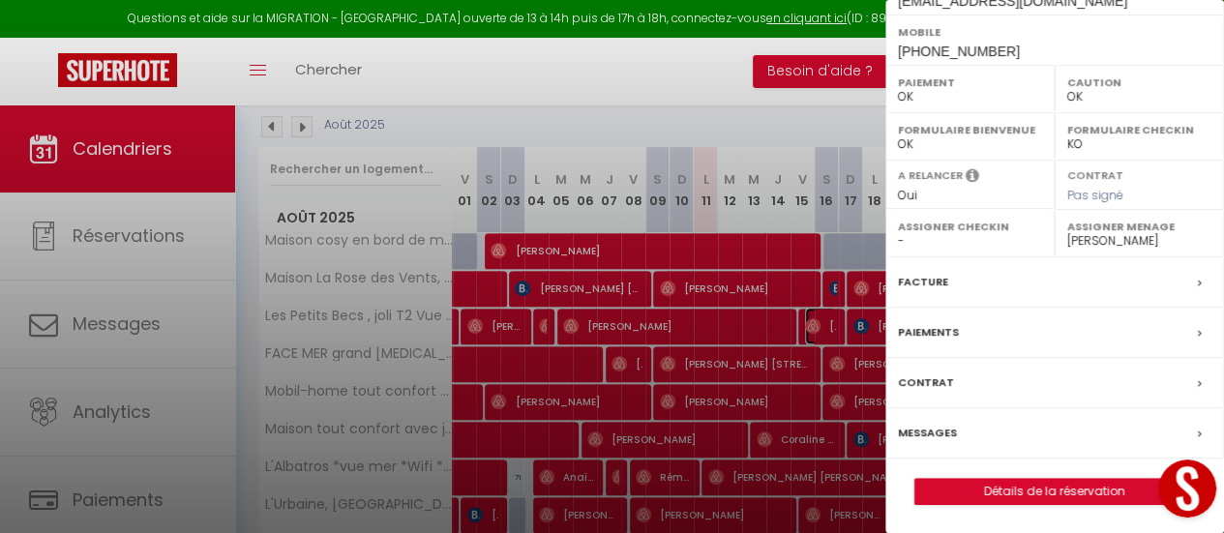
scroll to position [414, 0]
click at [914, 431] on label "Messages" at bounding box center [927, 432] width 59 height 20
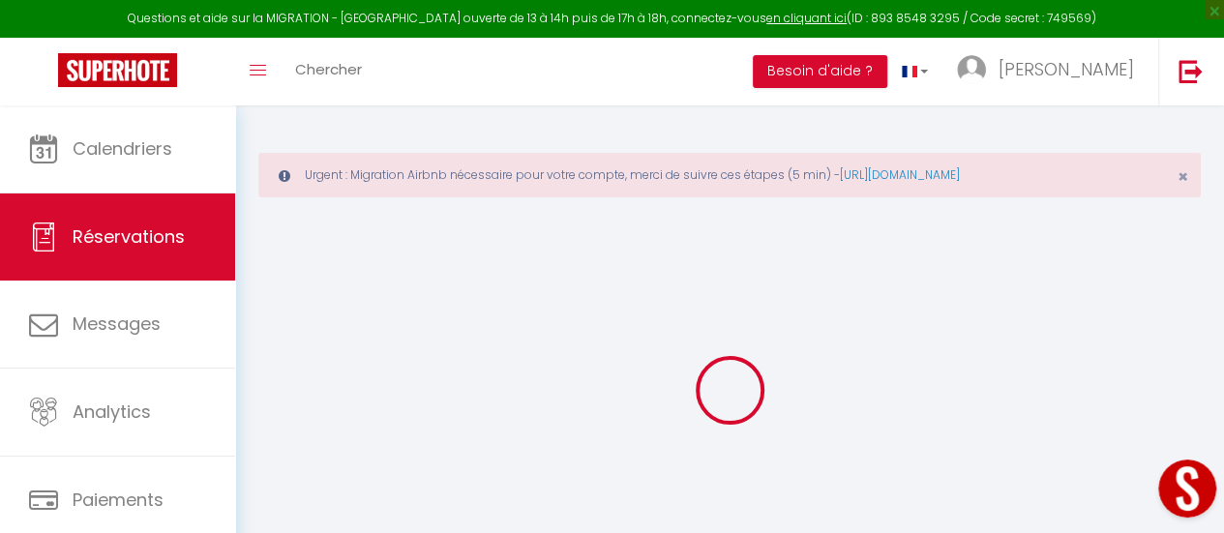
select select "not_cancelled"
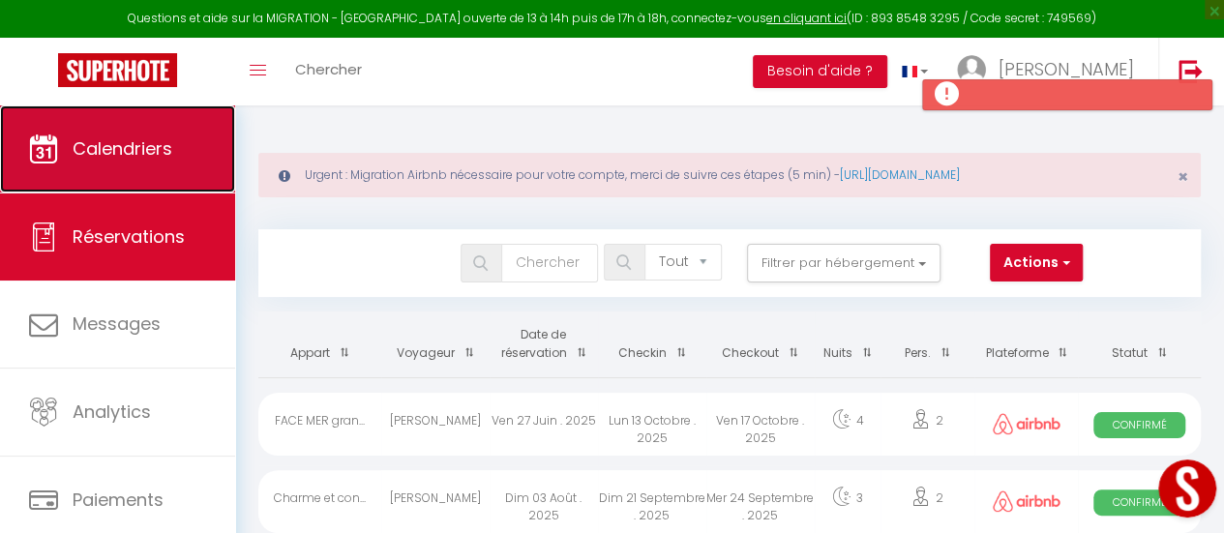
click at [112, 150] on span "Calendriers" at bounding box center [123, 148] width 100 height 24
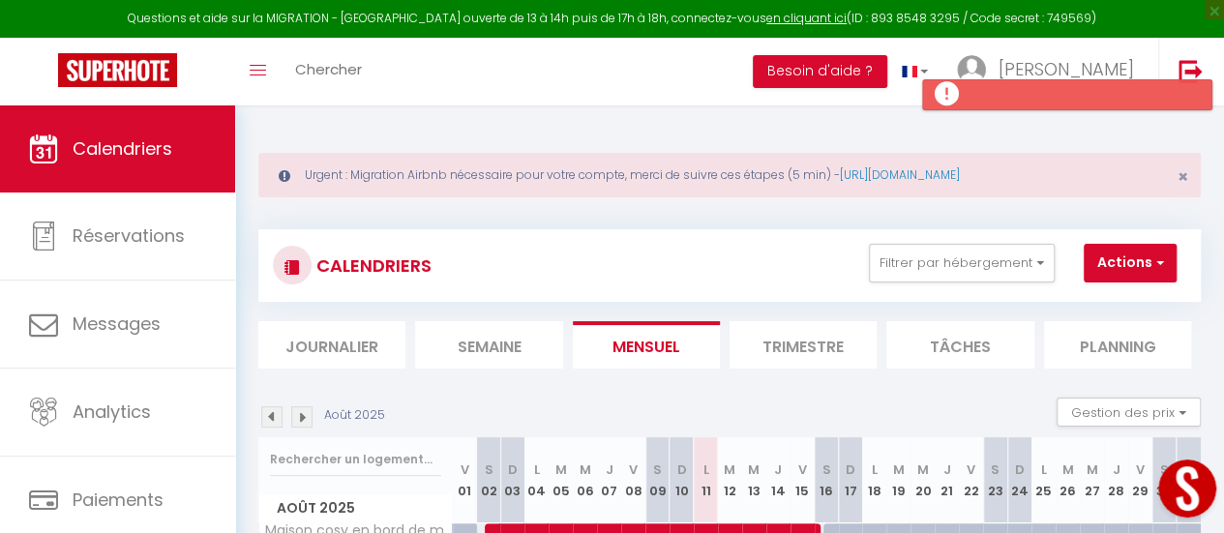
select select "not_cancelled"
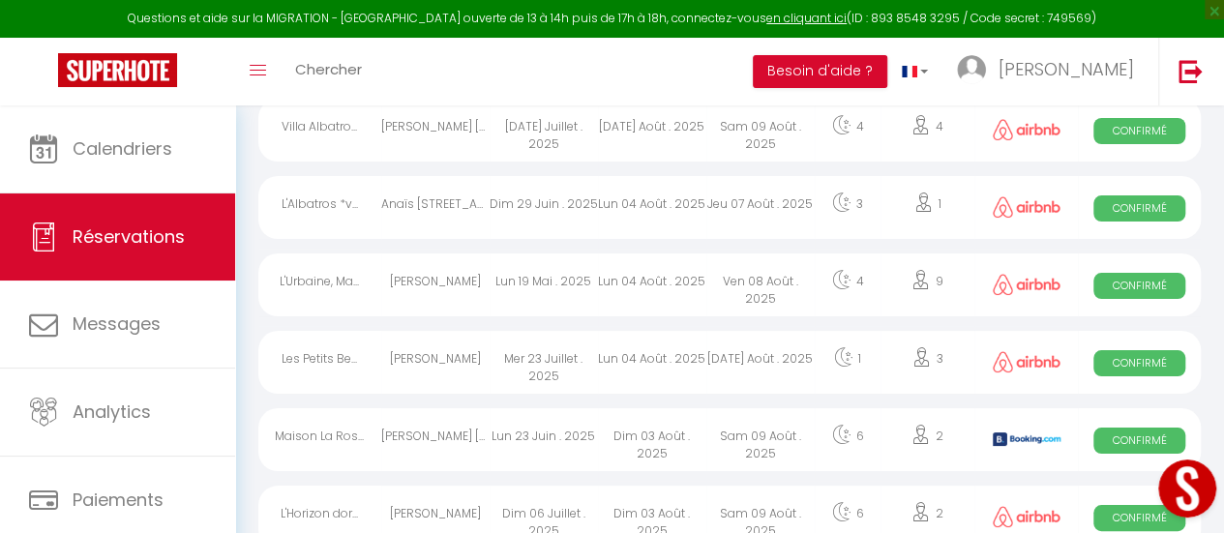
scroll to position [3606, 0]
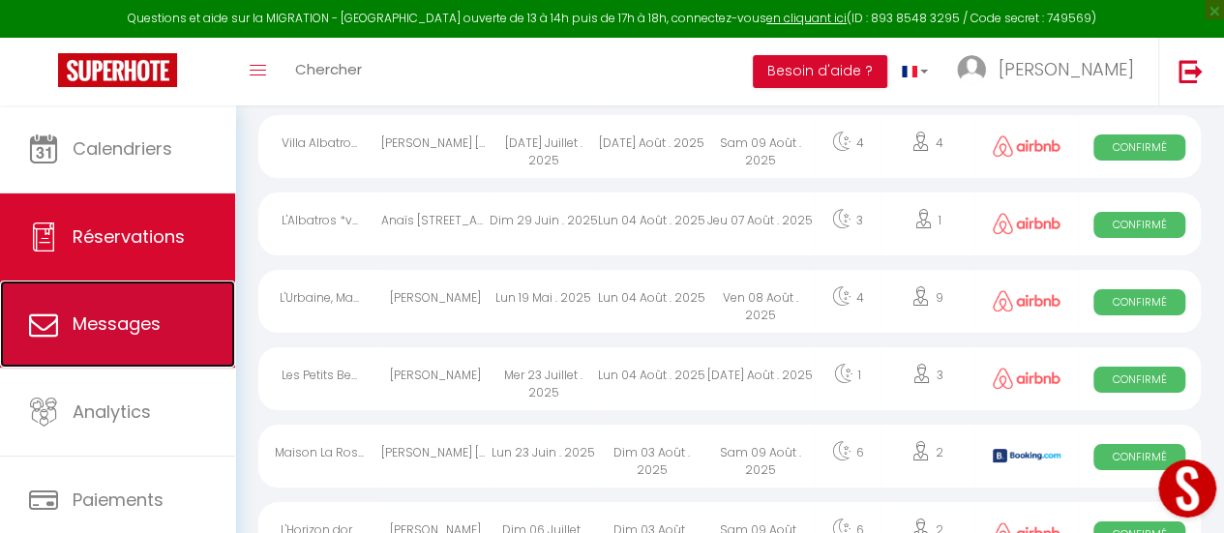
click at [132, 325] on span "Messages" at bounding box center [117, 324] width 88 height 24
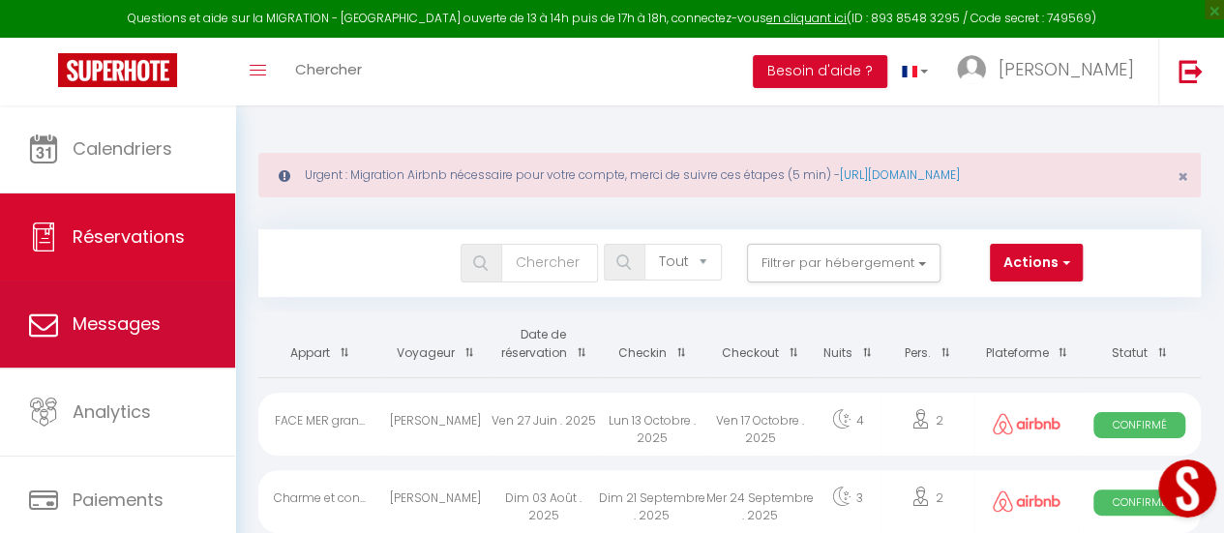
select select "message"
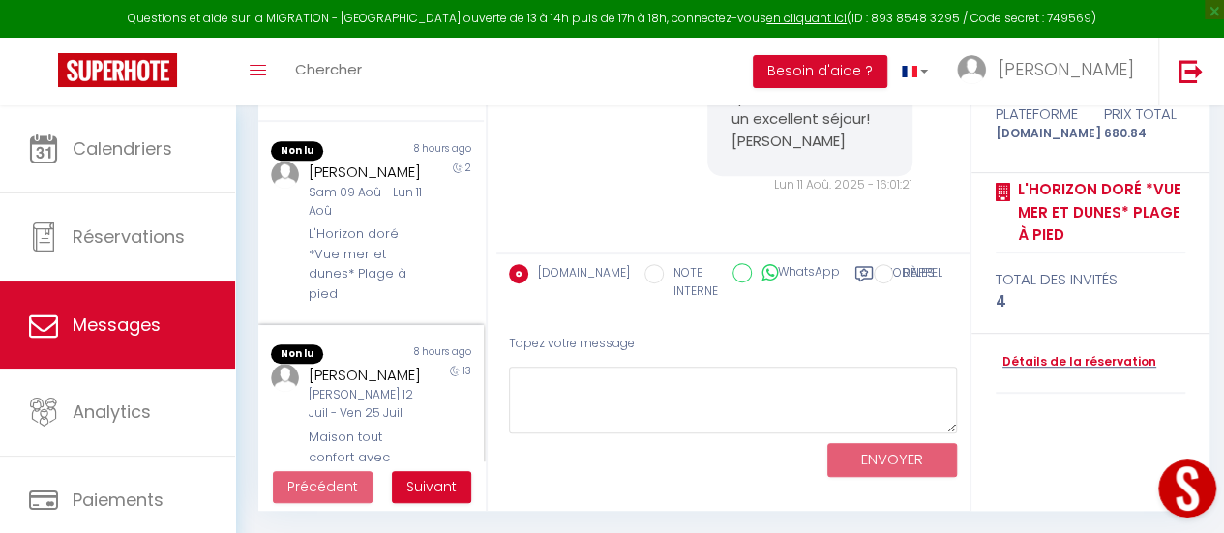
scroll to position [1451, 0]
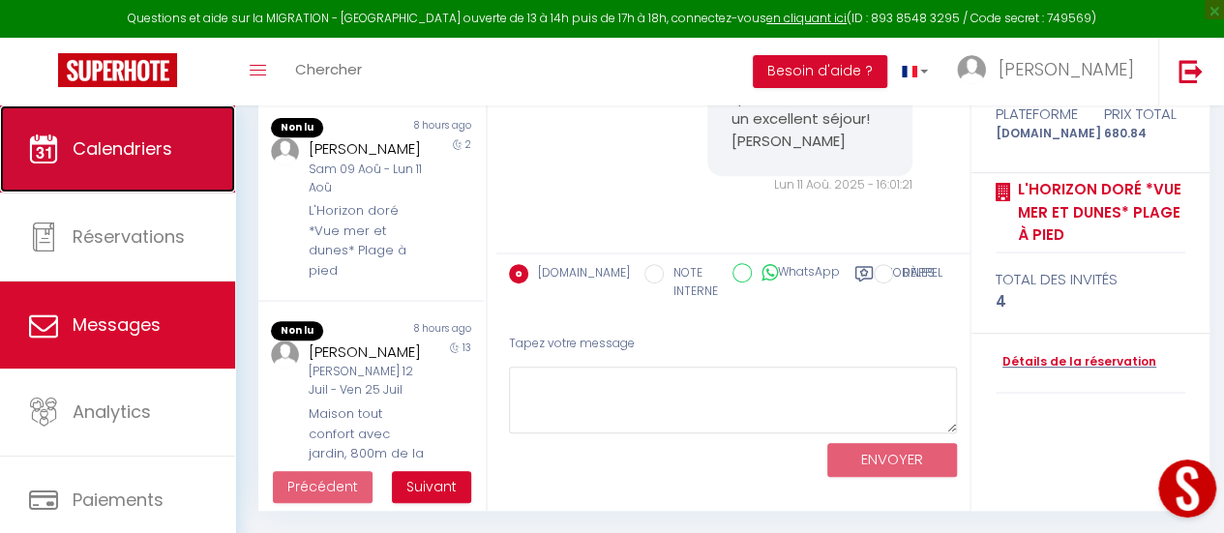
click at [164, 146] on span "Calendriers" at bounding box center [123, 148] width 100 height 24
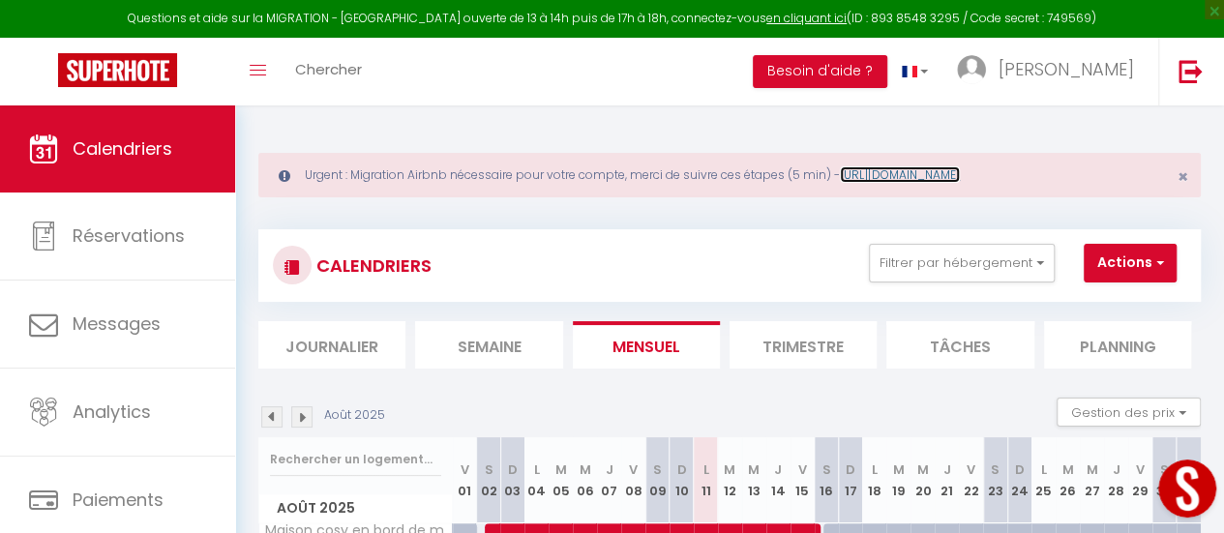
click at [960, 176] on link "[URL][DOMAIN_NAME]" at bounding box center [900, 174] width 120 height 16
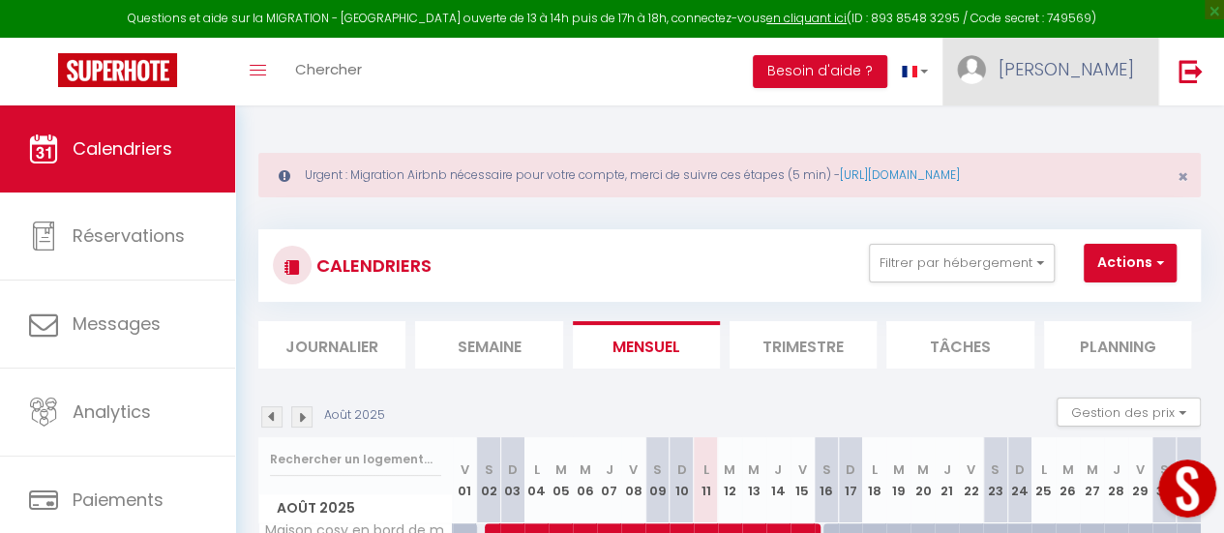
click at [1111, 71] on span "[PERSON_NAME]" at bounding box center [1066, 69] width 135 height 24
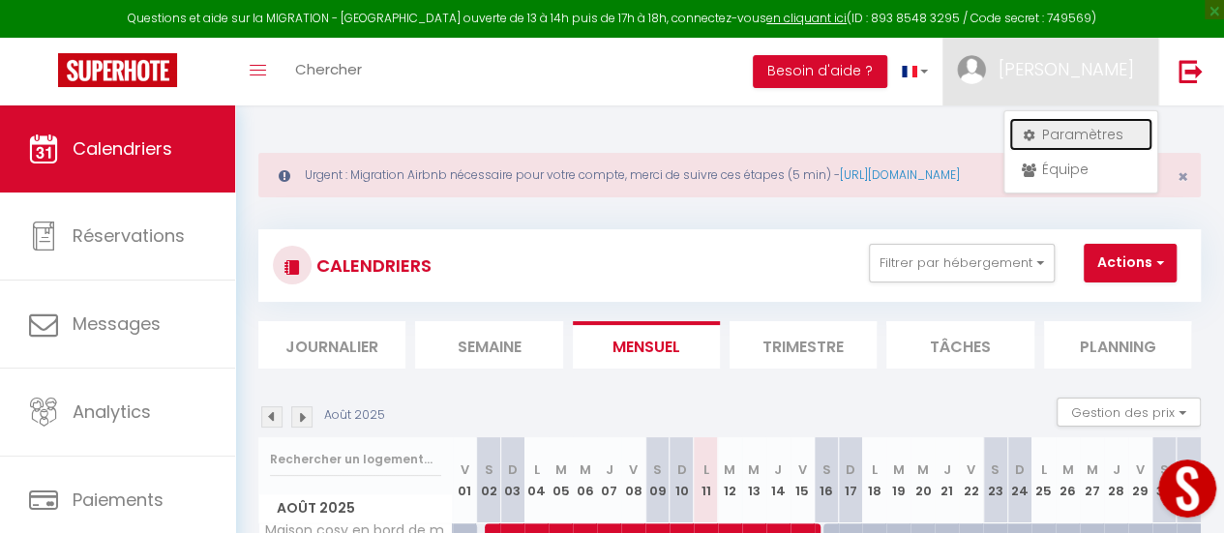
click at [1057, 135] on link "Paramètres" at bounding box center [1080, 134] width 143 height 33
select select "28"
select select "fr"
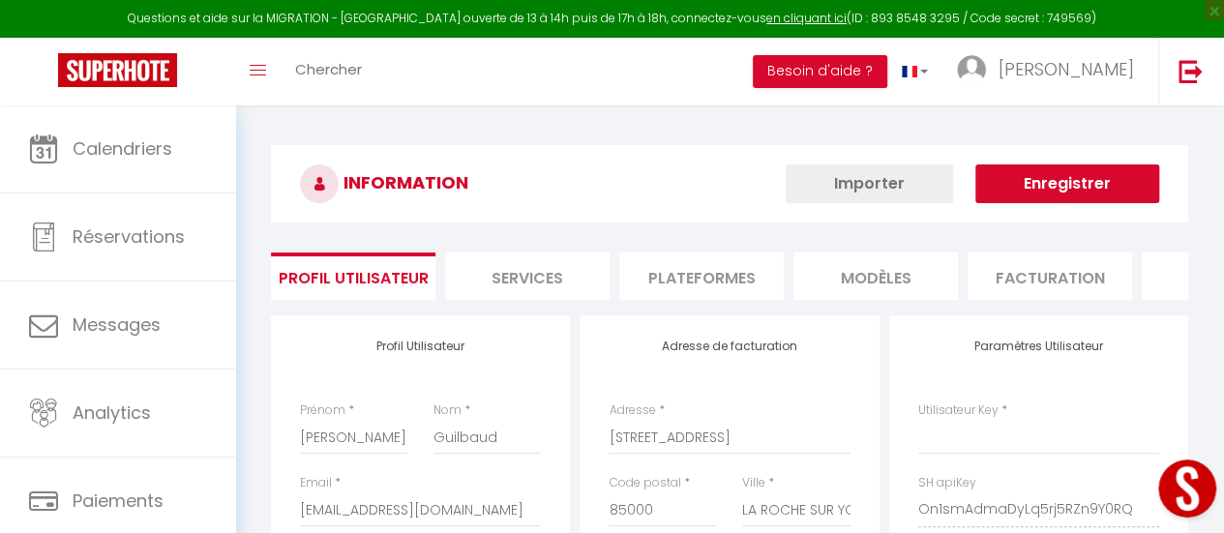
type input "On1smAdmaDyLq5rj5RZn9Y0RQ"
type input "Nq40jDb3HQp1YSZZgyBVlrU2J"
type input "https://app.superhote.com/#/get-available-rentals/Nq40jDb3HQp1YSZZgyBVlrU2J"
select select "fr"
click at [716, 270] on li "Plateformes" at bounding box center [701, 276] width 164 height 47
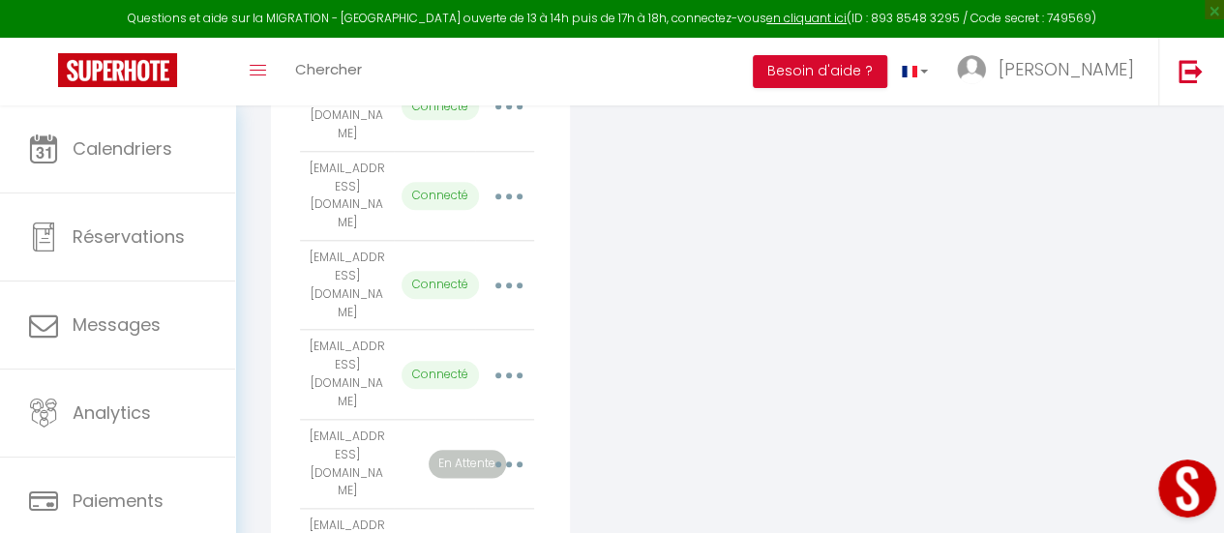
scroll to position [922, 0]
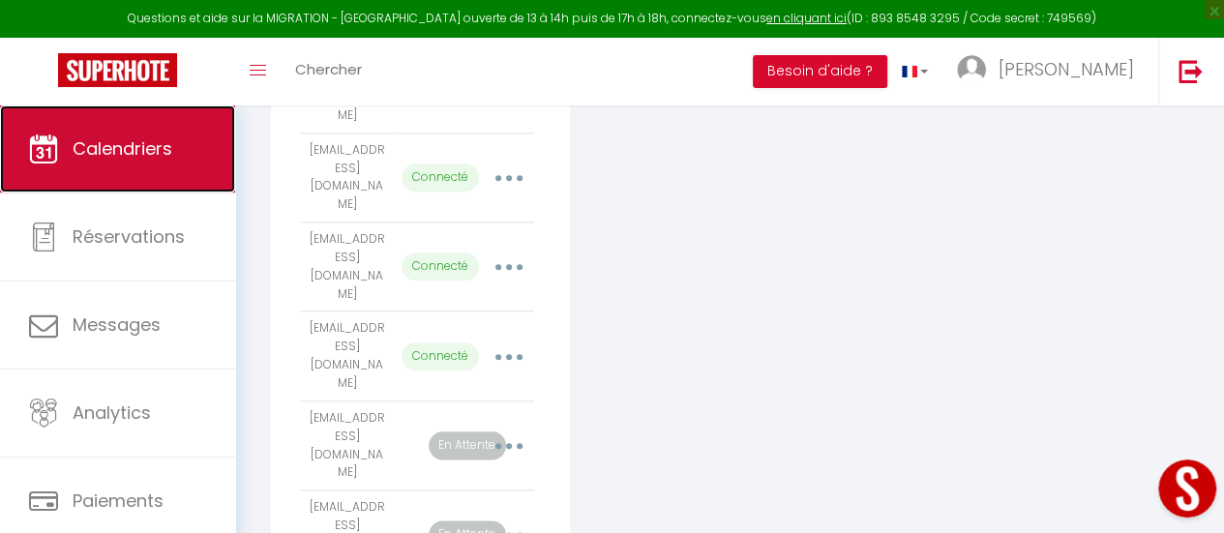
click at [116, 139] on span "Calendriers" at bounding box center [123, 148] width 100 height 24
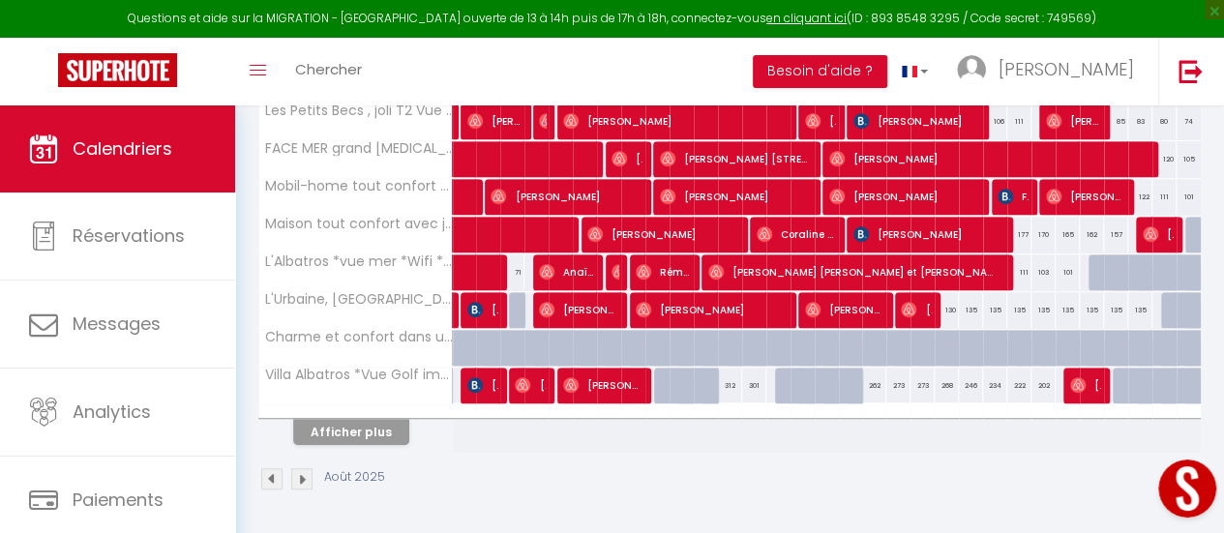
scroll to position [503, 0]
click at [379, 422] on button "Afficher plus" at bounding box center [351, 432] width 116 height 26
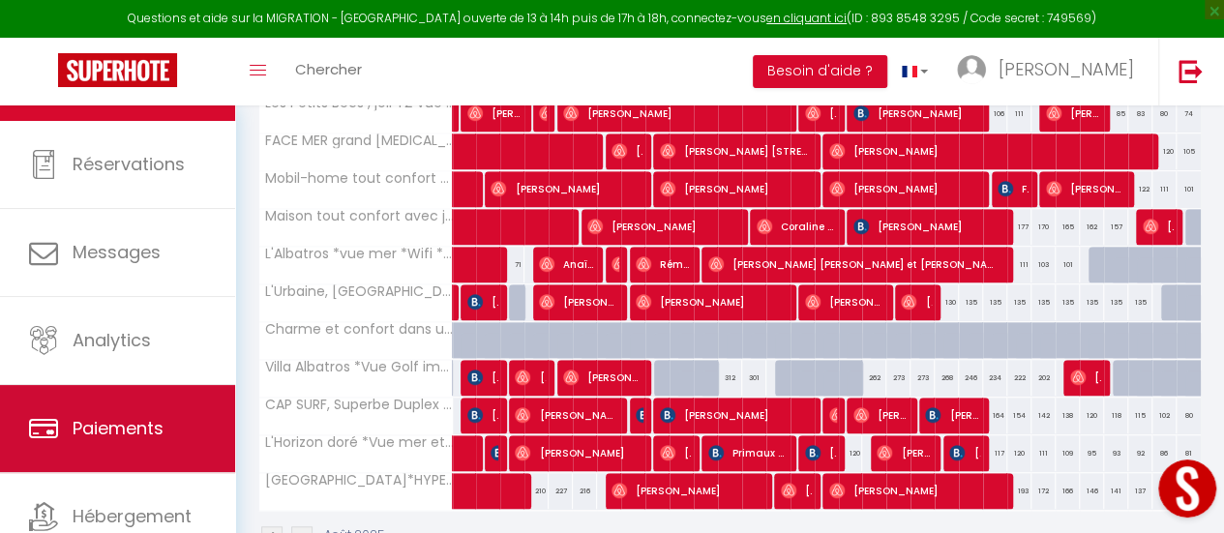
scroll to position [144, 0]
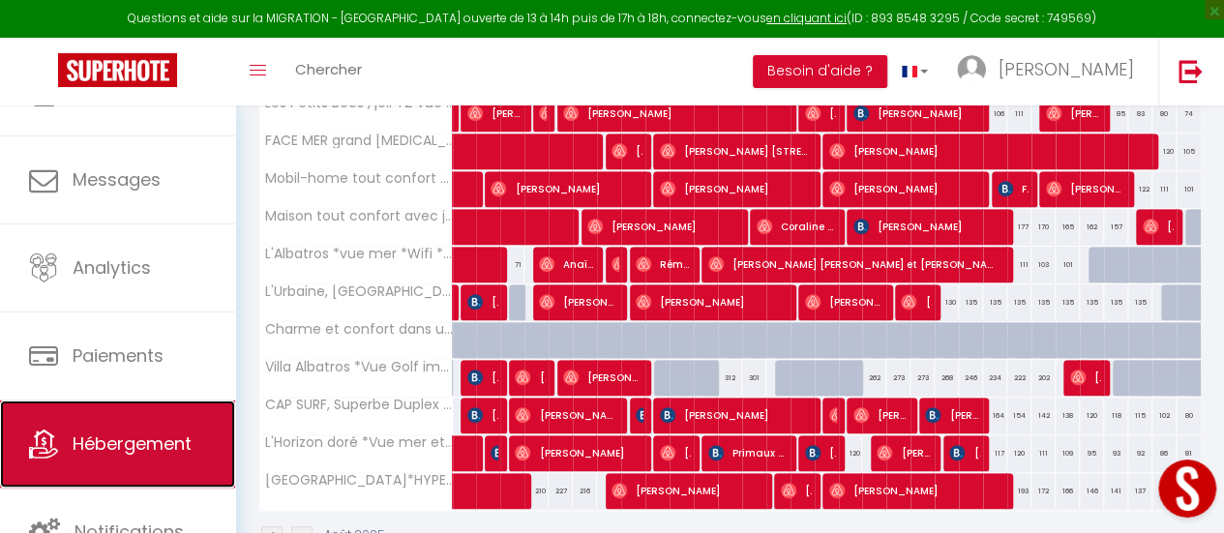
click at [161, 444] on span "Hébergement" at bounding box center [132, 444] width 119 height 24
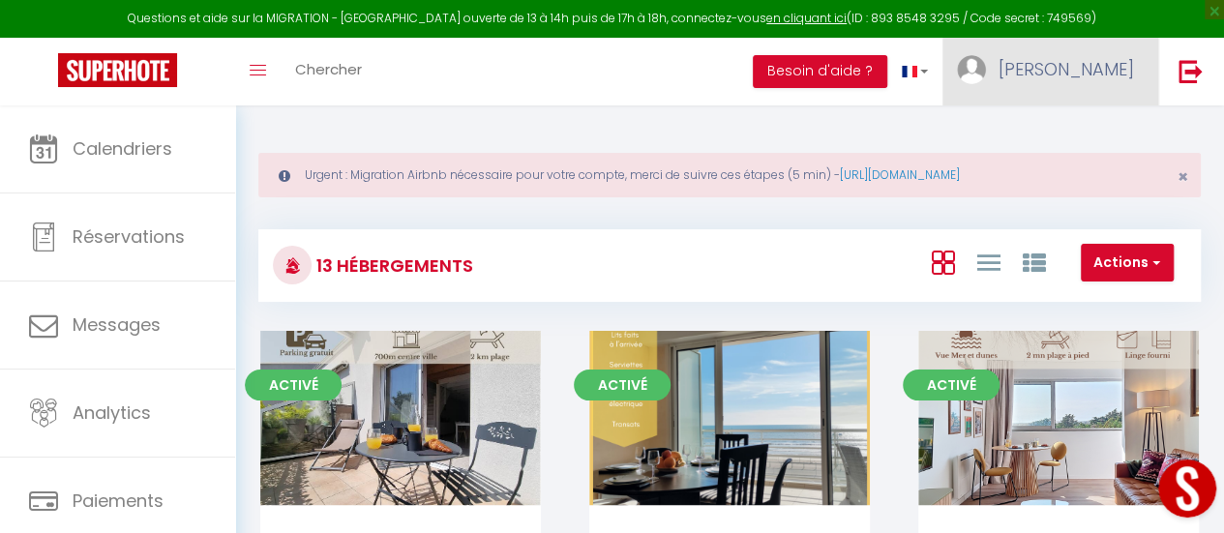
click at [1088, 68] on span "[PERSON_NAME]" at bounding box center [1066, 69] width 135 height 24
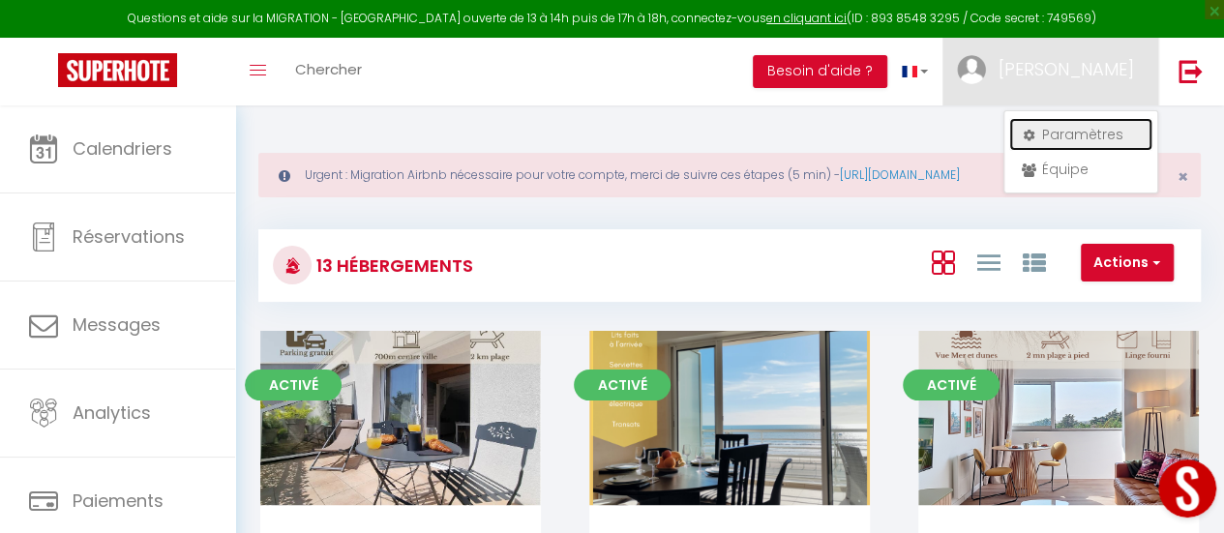
click at [1074, 131] on link "Paramètres" at bounding box center [1080, 134] width 143 height 33
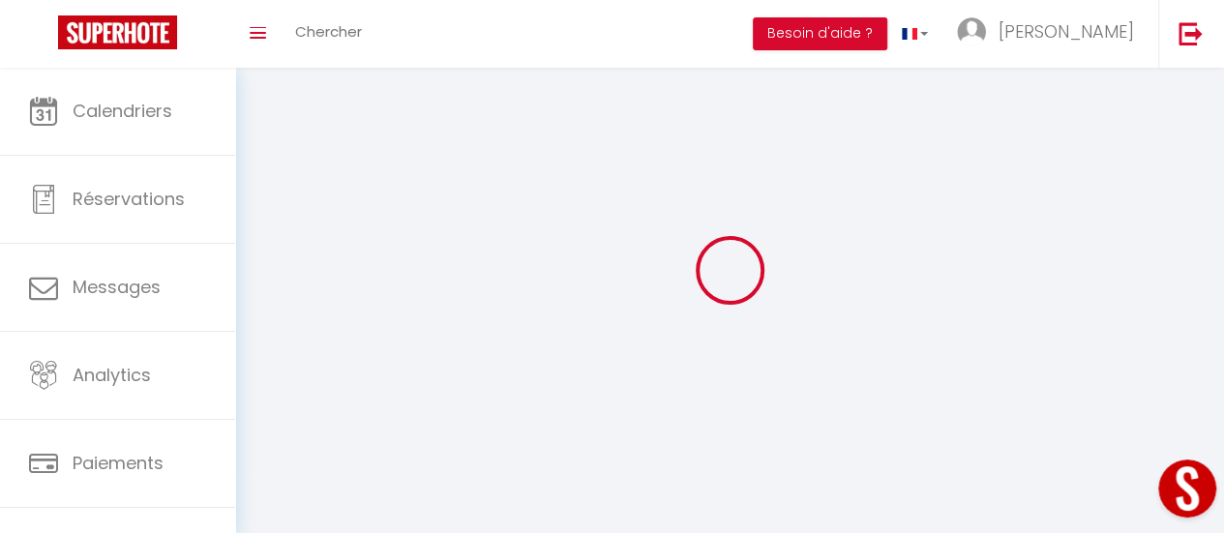
type input "[PERSON_NAME]"
type input "Guilbaud"
type input "0767947686"
type input "50 rue Castelnau"
type input "85000"
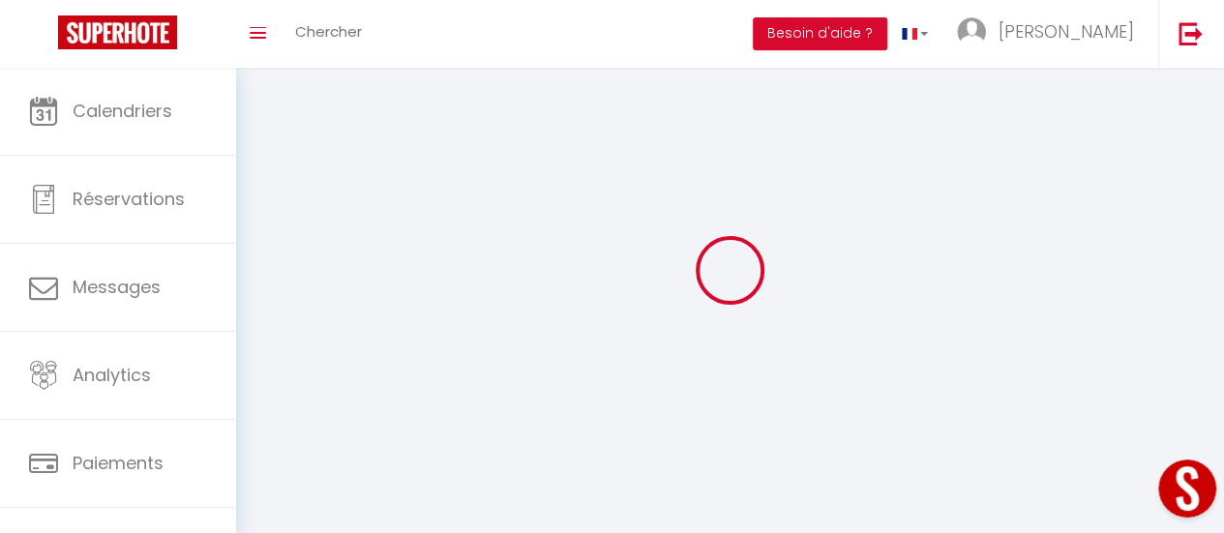
type input "LA ROCHE SUR YON"
type input "On1smAdmaDyLq5rj5RZn9Y0RQ"
type input "Nq40jDb3HQp1YSZZgyBVlrU2J"
type input "https://app.superhote.com/#/get-available-rentals/Nq40jDb3HQp1YSZZgyBVlrU2J"
select select "28"
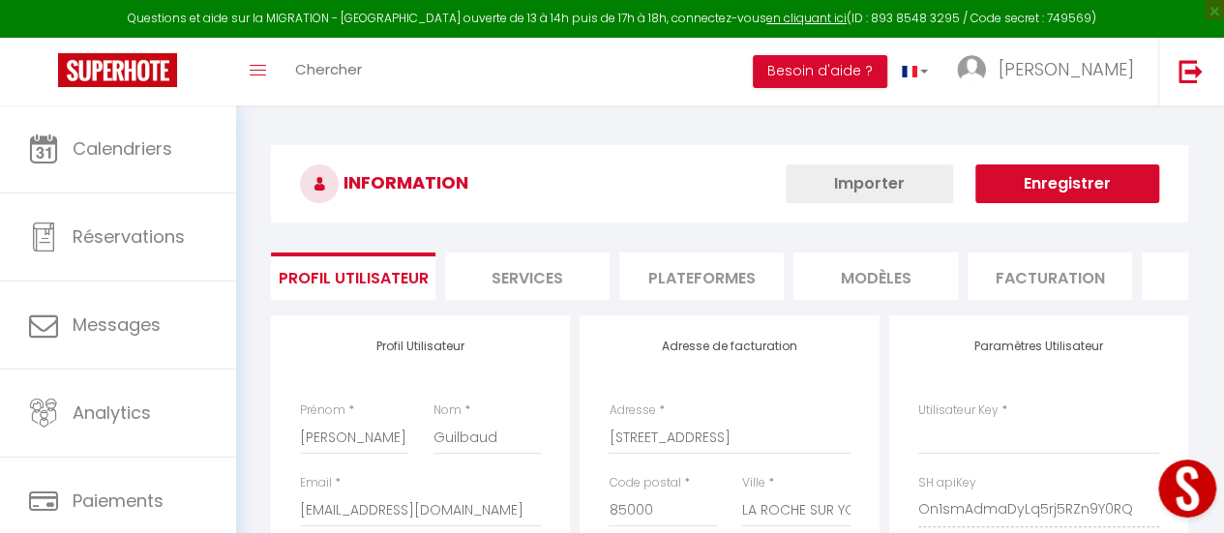
type input "On1smAdmaDyLq5rj5RZn9Y0RQ"
type input "Nq40jDb3HQp1YSZZgyBVlrU2J"
type input "https://app.superhote.com/#/get-available-rentals/Nq40jDb3HQp1YSZZgyBVlrU2J"
select select "fr"
click at [732, 272] on li "Plateformes" at bounding box center [701, 276] width 164 height 47
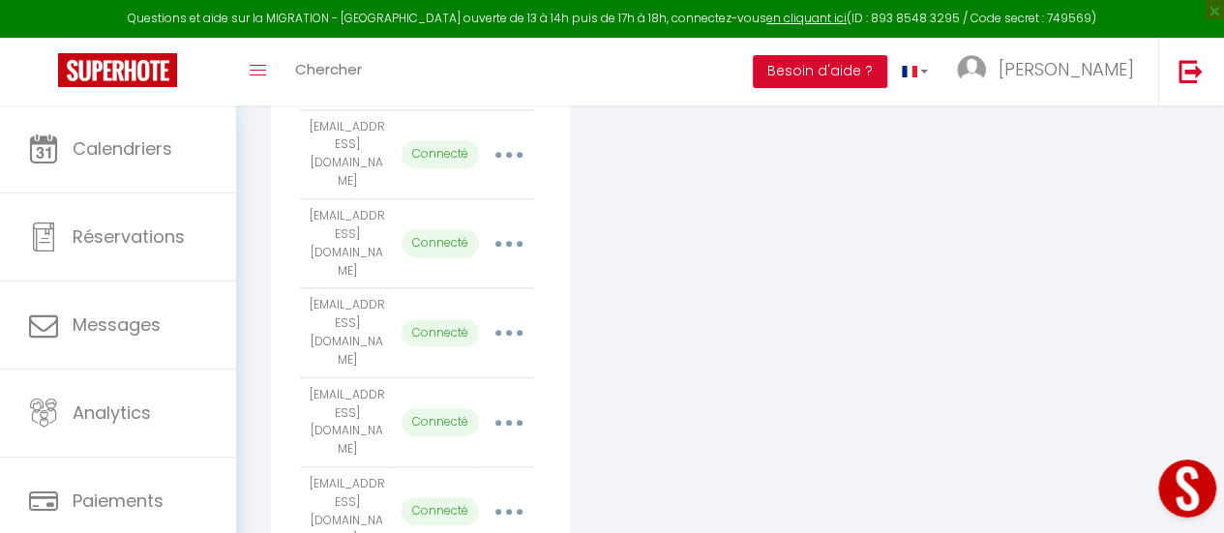
scroll to position [774, 0]
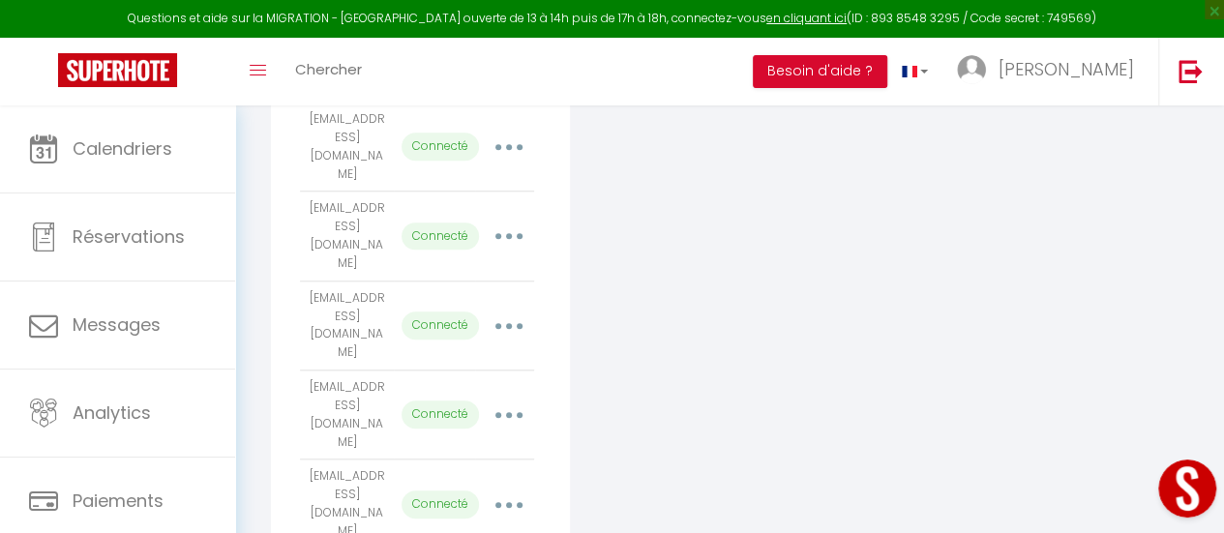
click at [509, 486] on button "button" at bounding box center [508, 504] width 51 height 37
click at [518, 397] on button "button" at bounding box center [508, 415] width 51 height 37
click at [506, 502] on icon "button" at bounding box center [509, 505] width 6 height 6
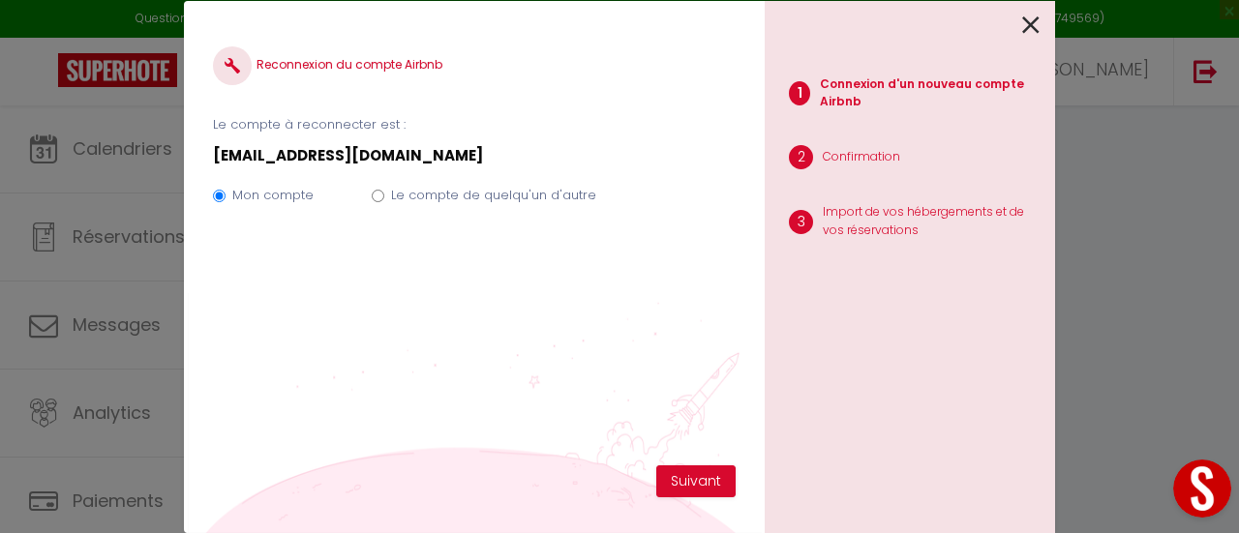
click at [1036, 27] on icon at bounding box center [1030, 25] width 17 height 29
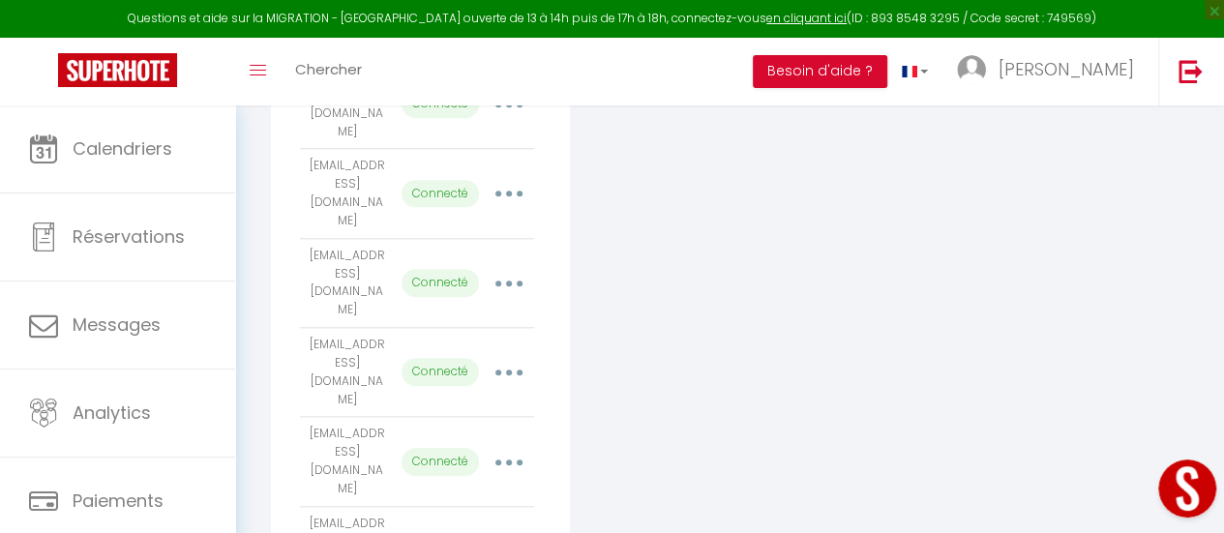
scroll to position [825, 0]
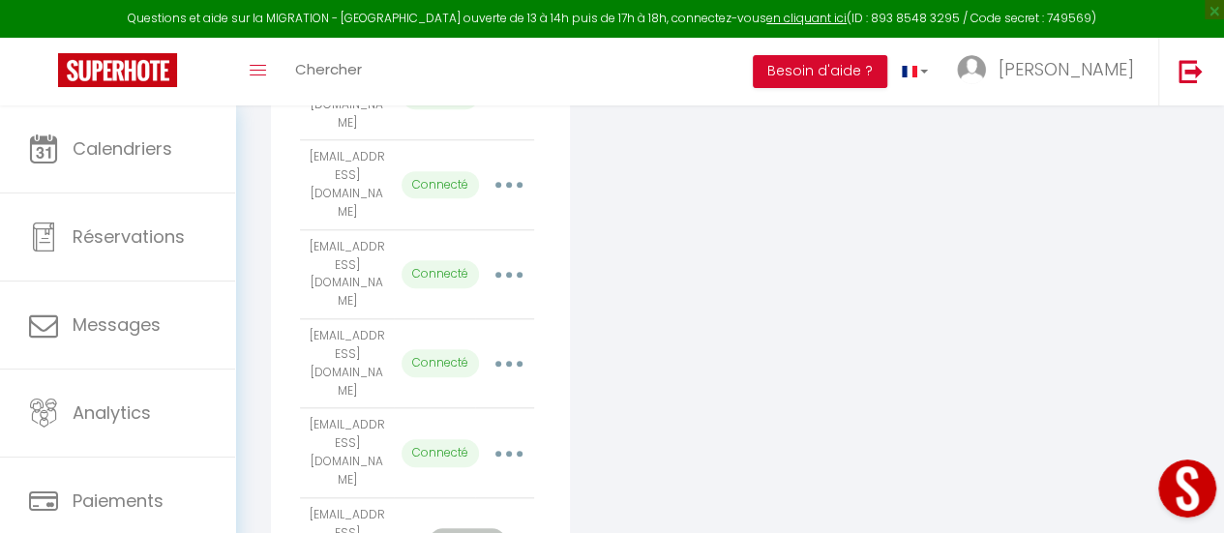
click at [1195, 488] on button "Open LiveChat chat widget" at bounding box center [1187, 489] width 58 height 58
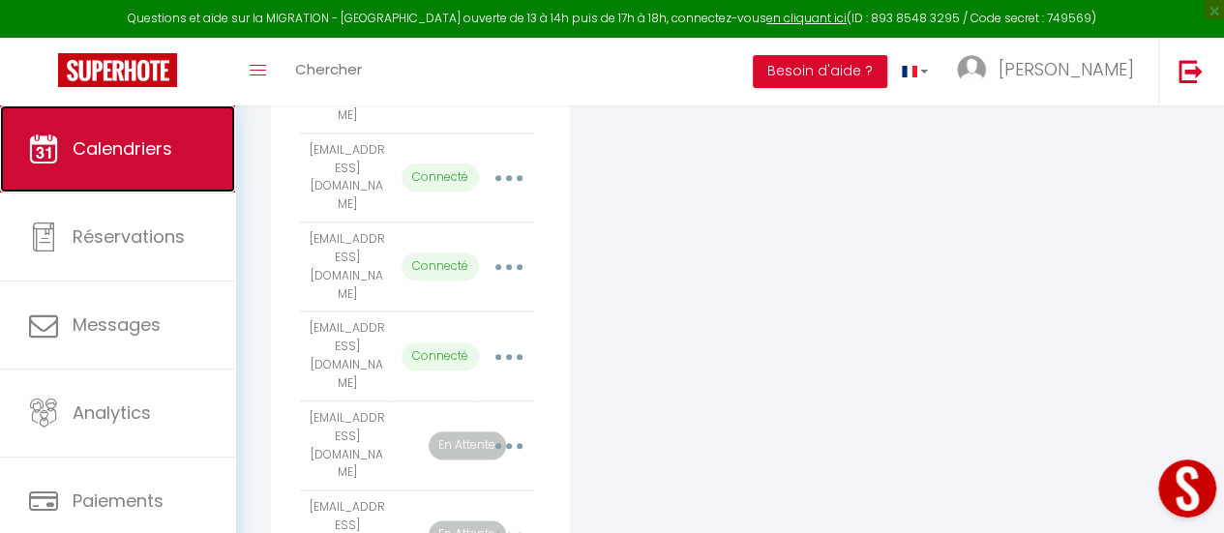
click at [137, 141] on span "Calendriers" at bounding box center [123, 148] width 100 height 24
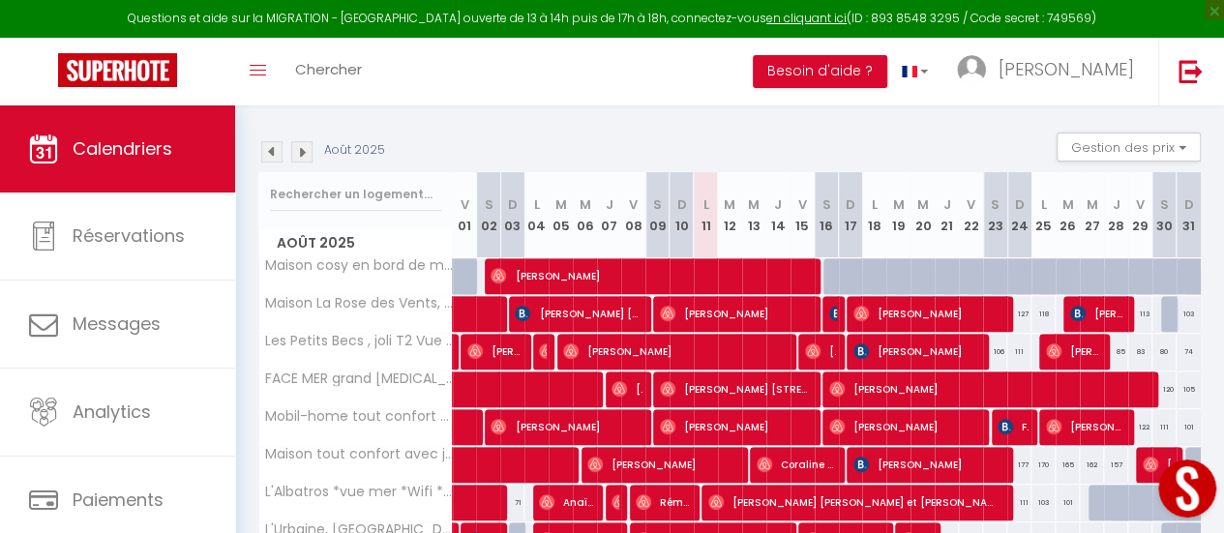
scroll to position [290, 0]
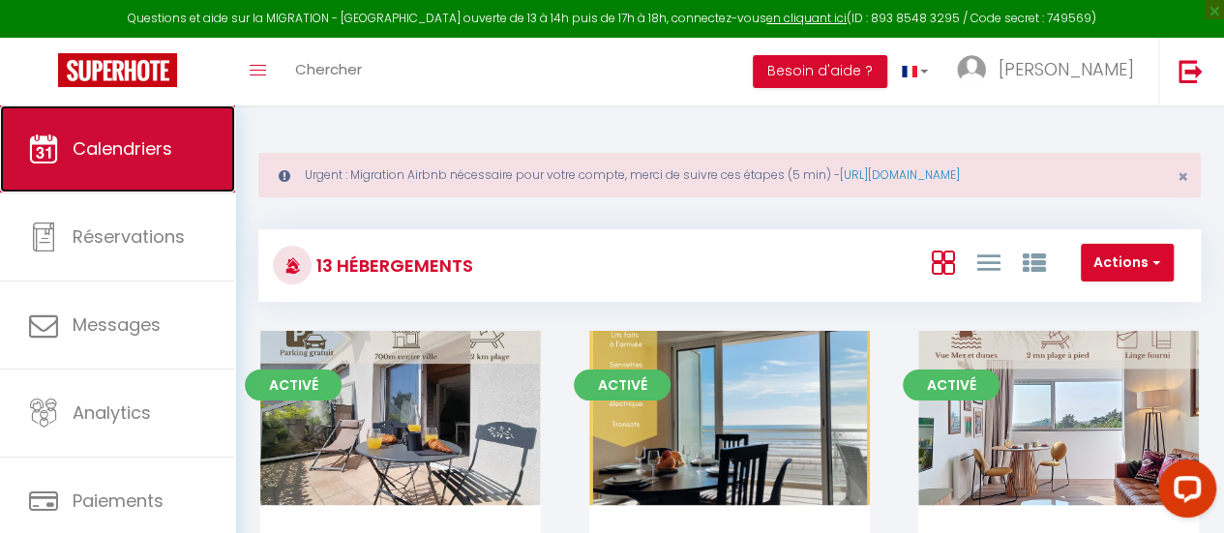
click at [140, 149] on span "Calendriers" at bounding box center [123, 148] width 100 height 24
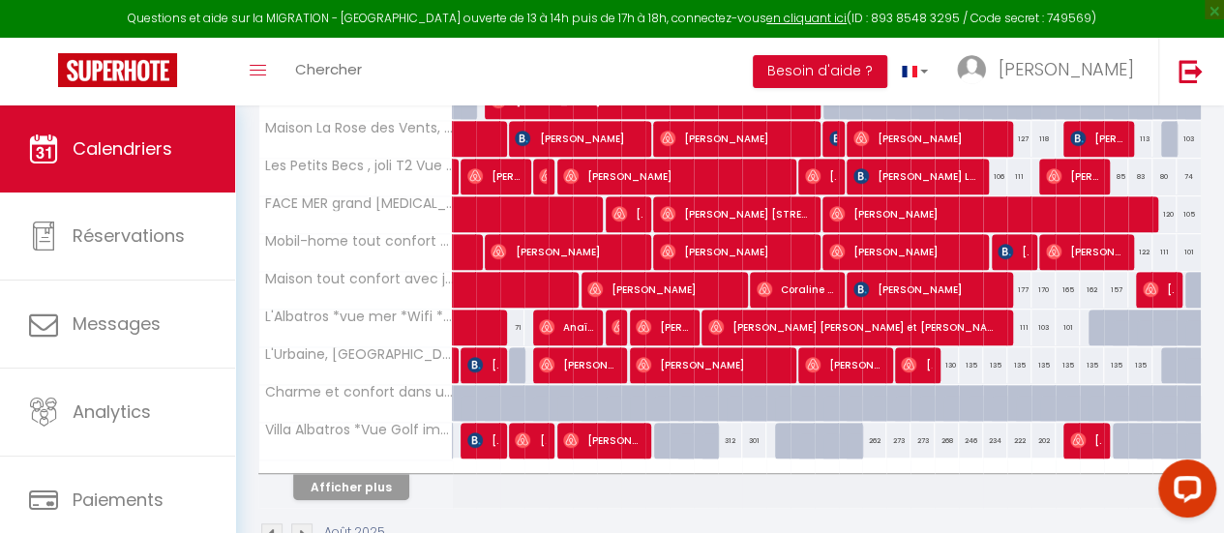
scroll to position [484, 0]
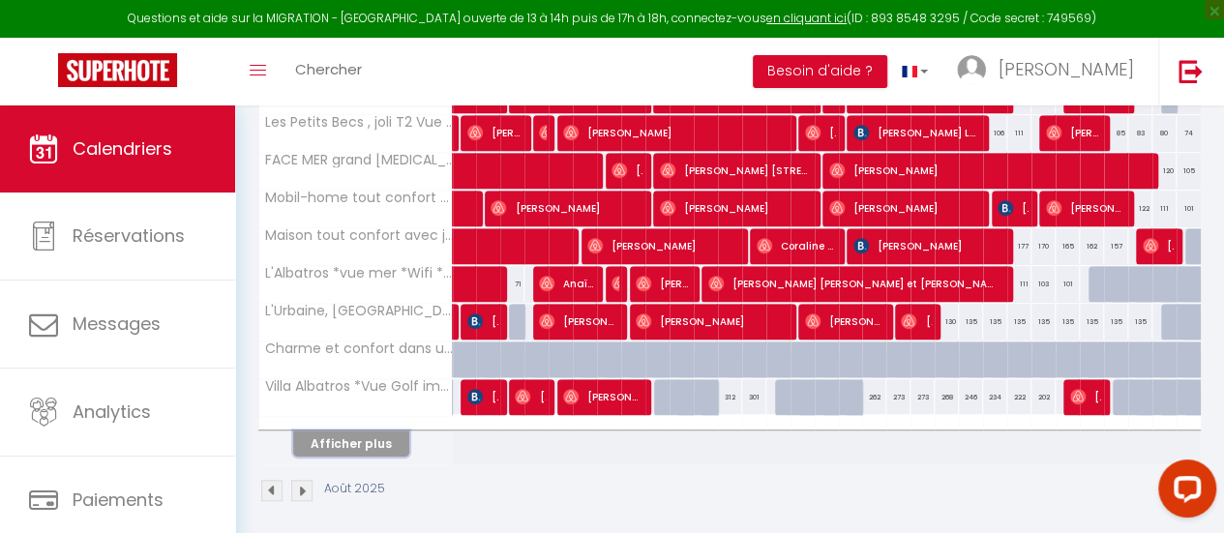
click at [374, 442] on button "Afficher plus" at bounding box center [351, 444] width 116 height 26
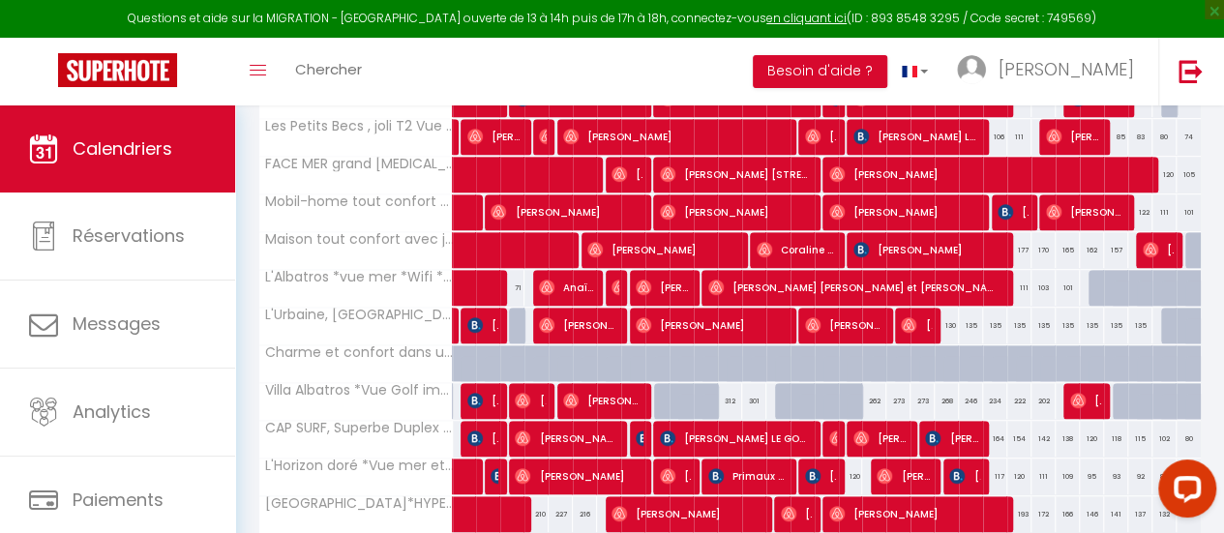
scroll to position [375, 0]
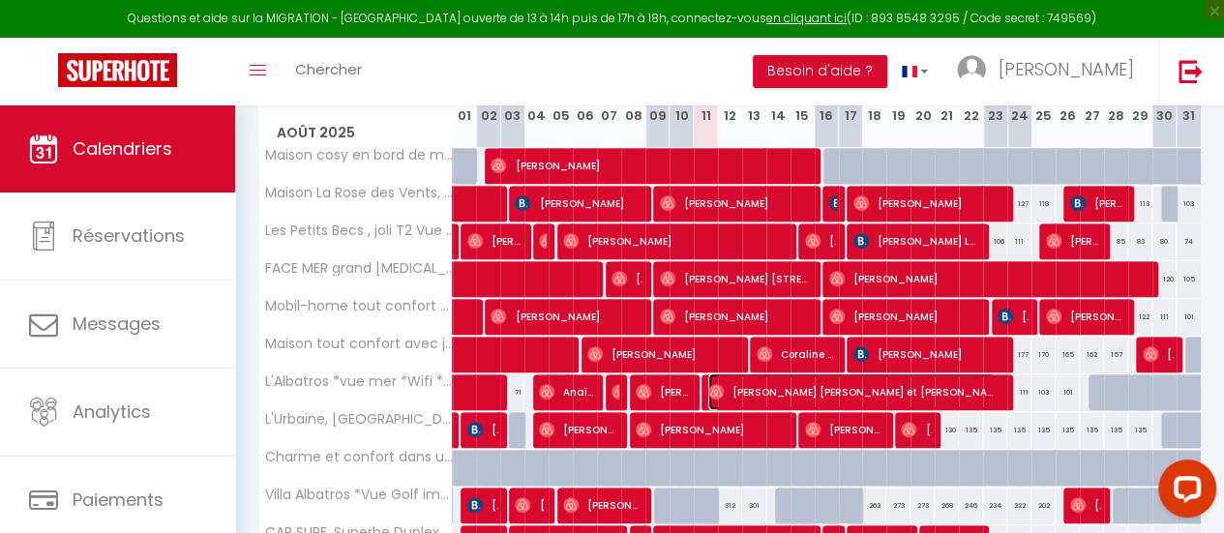
click at [714, 377] on span "[PERSON_NAME] [PERSON_NAME] et [PERSON_NAME]" at bounding box center [851, 392] width 286 height 37
select select "OK"
select select "1"
select select "0"
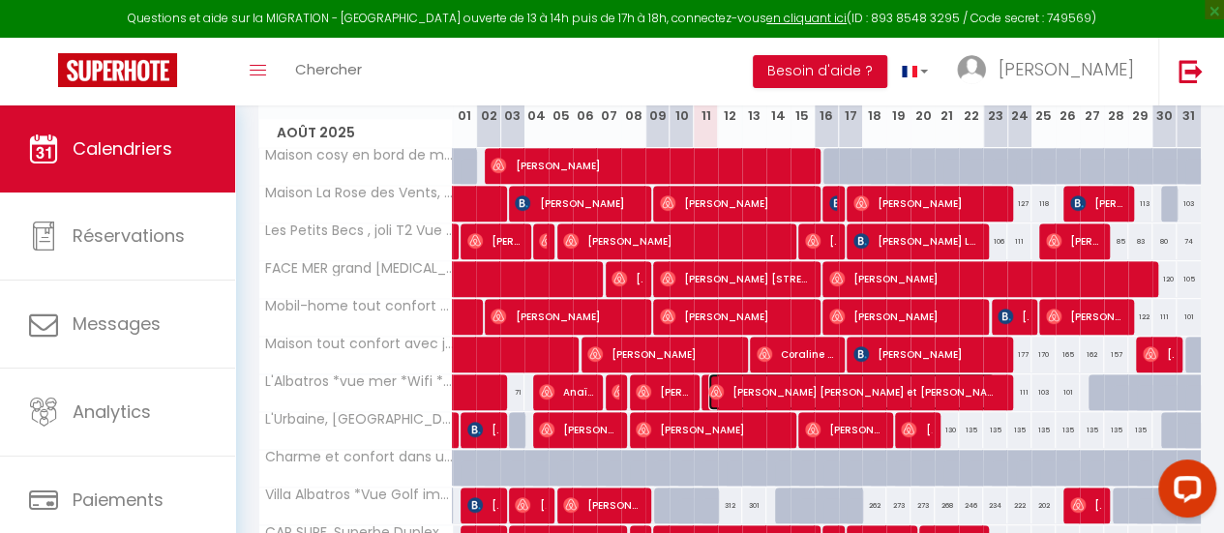
select select "1"
select select
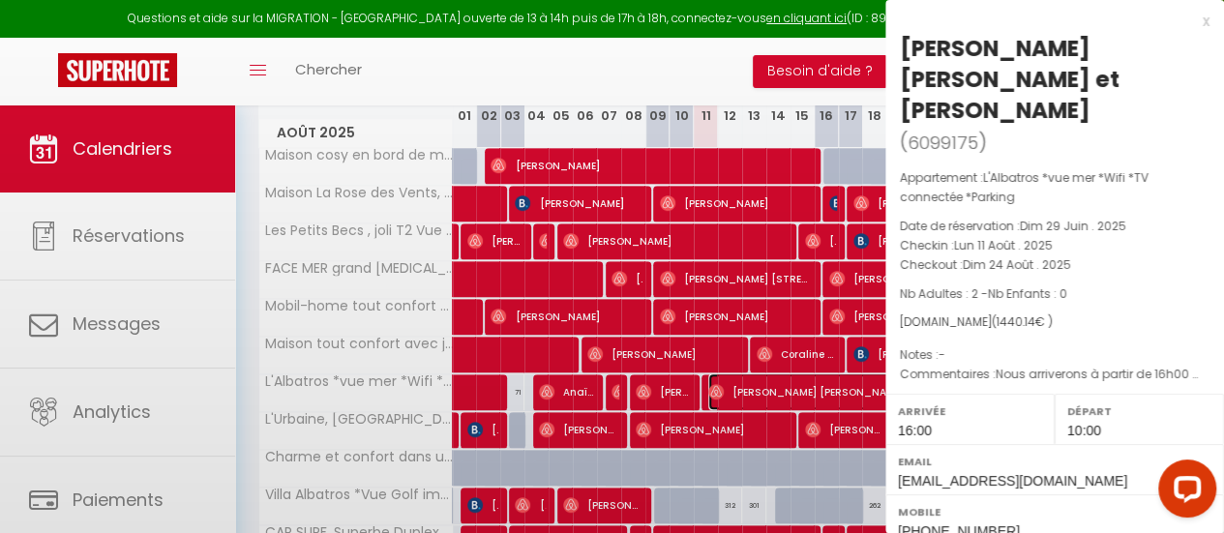
select select "33854"
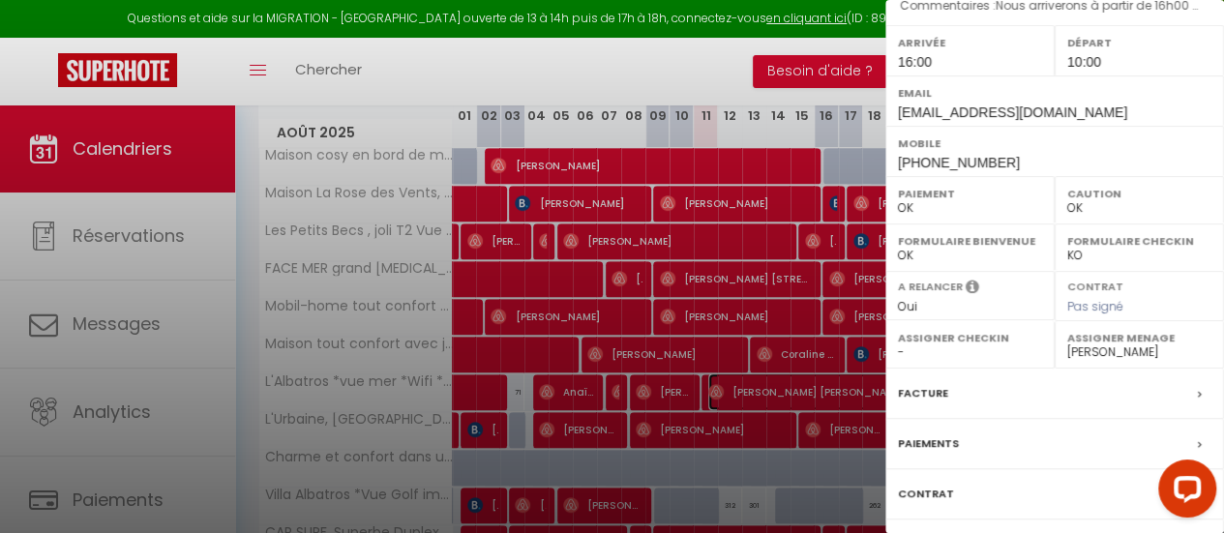
scroll to position [445, 0]
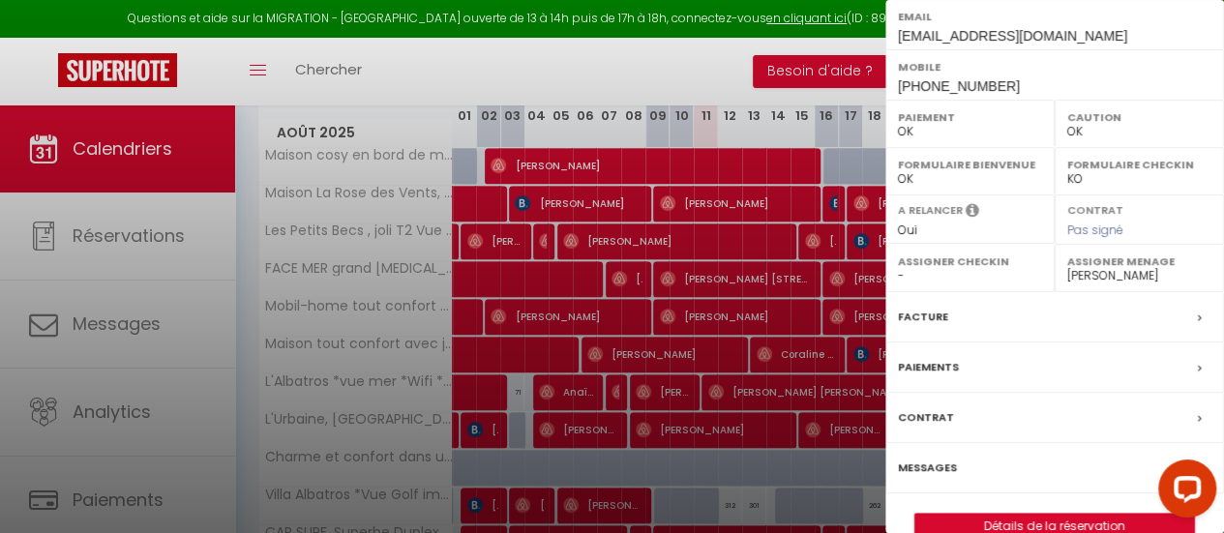
click at [936, 458] on label "Messages" at bounding box center [927, 468] width 59 height 20
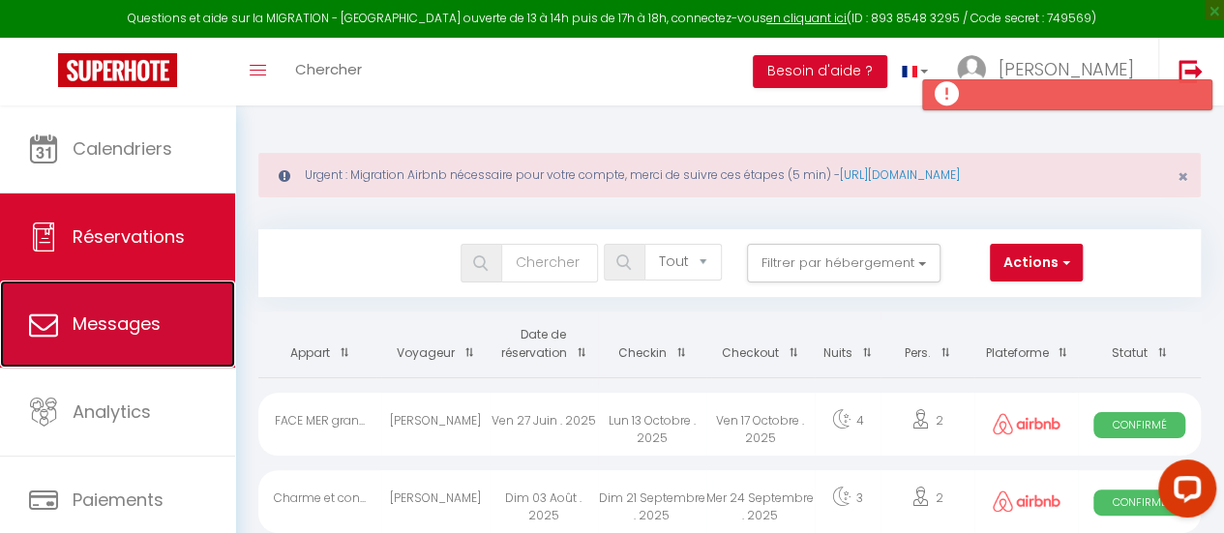
click at [151, 313] on span "Messages" at bounding box center [117, 324] width 88 height 24
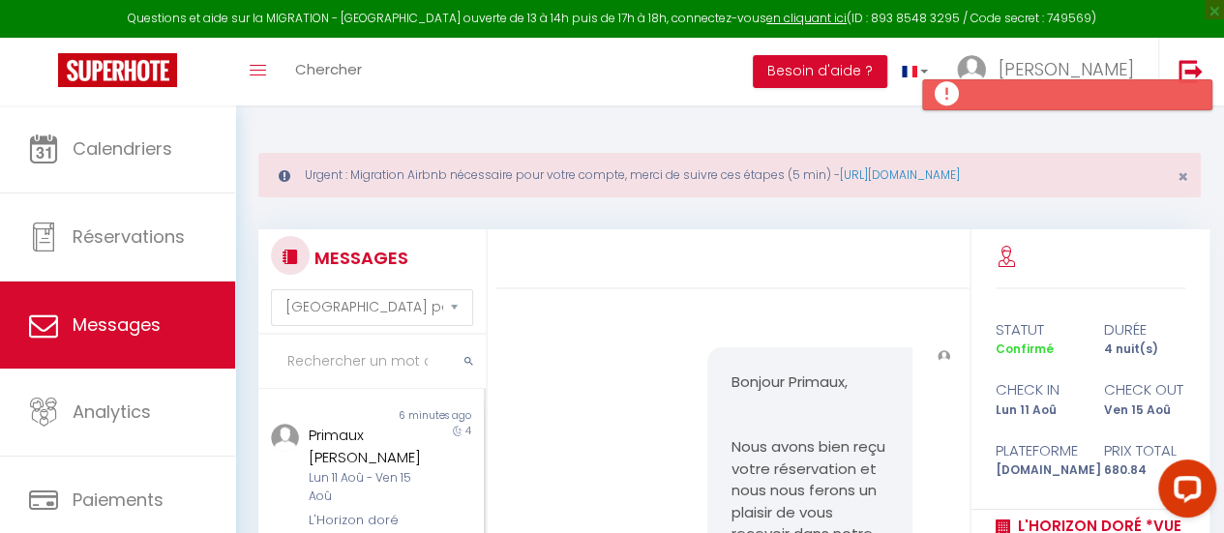
select select "not_cancelled"
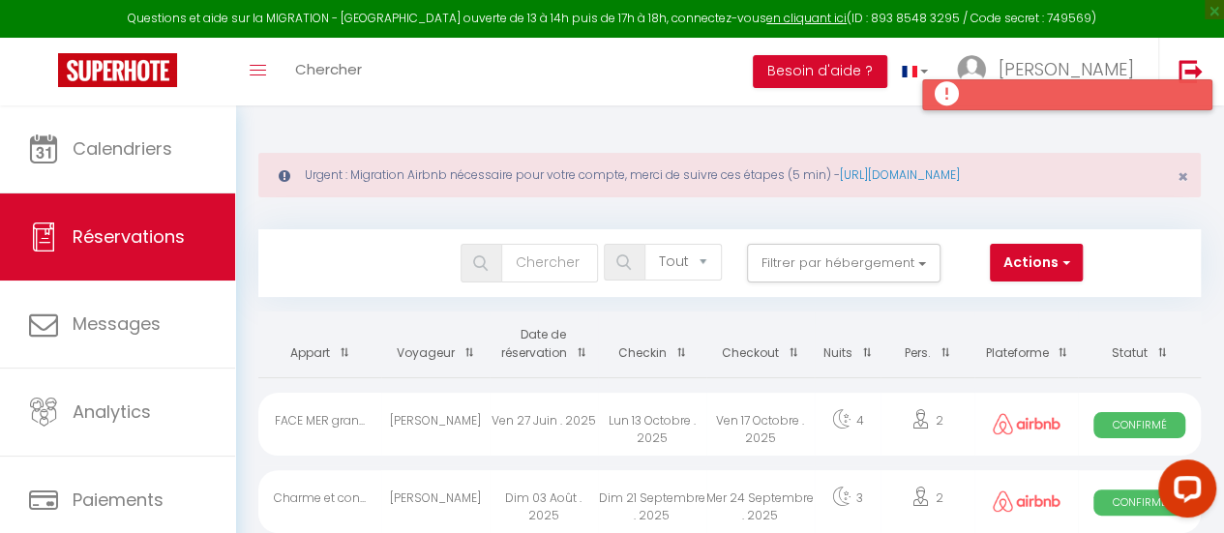
click at [968, 92] on div at bounding box center [1067, 94] width 290 height 31
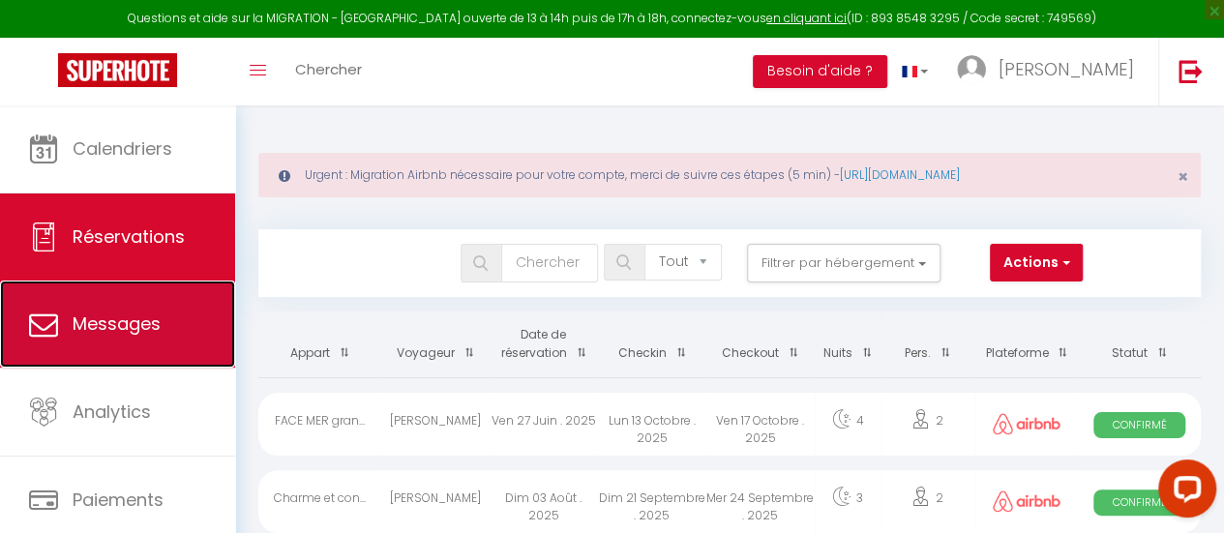
click at [149, 334] on span "Messages" at bounding box center [117, 324] width 88 height 24
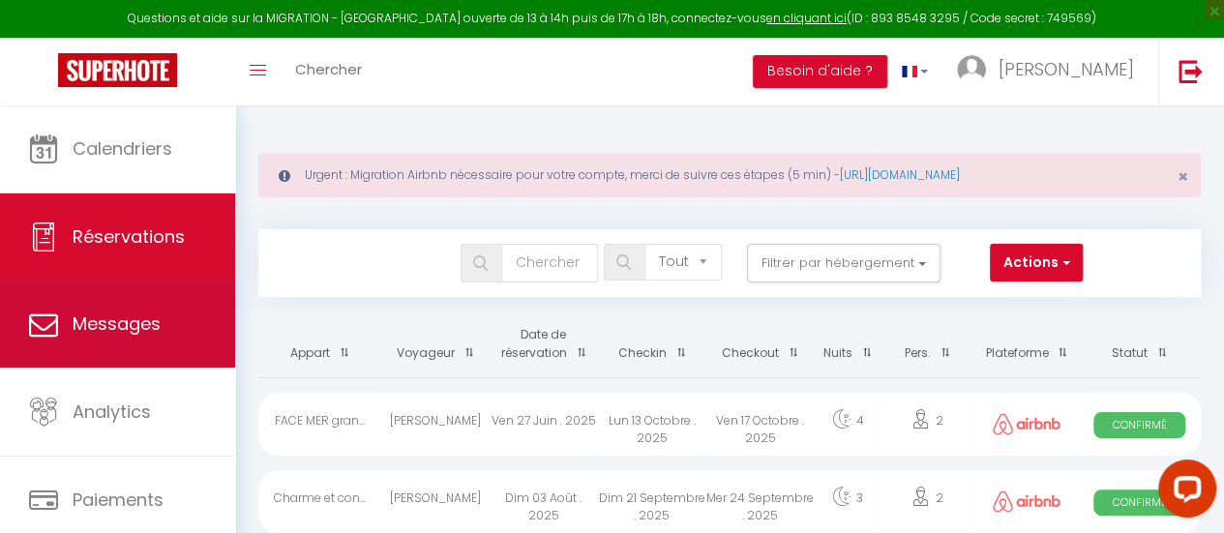
select select "message"
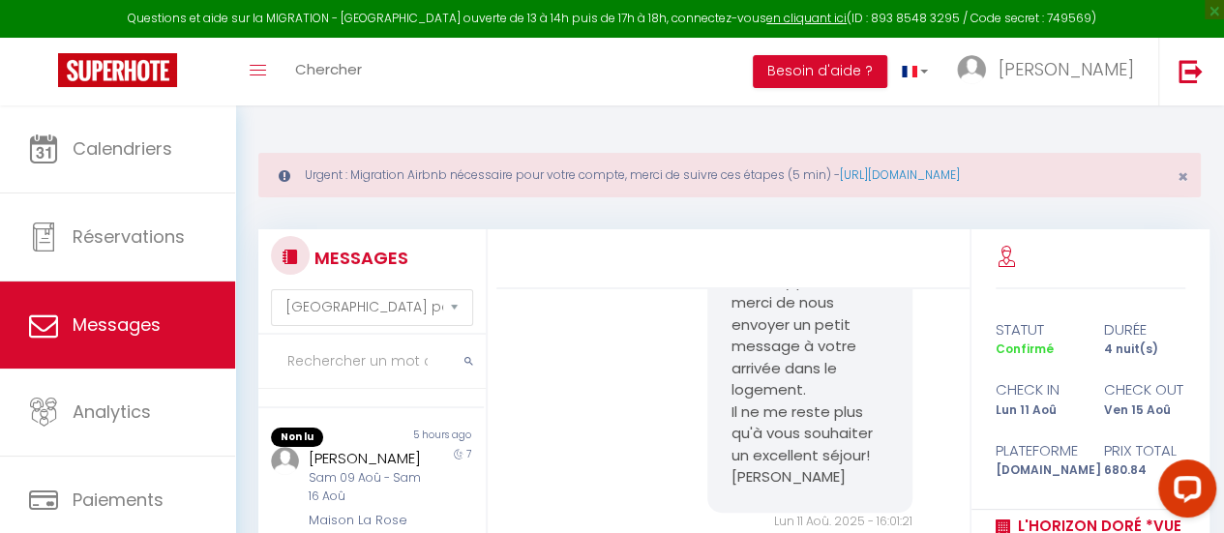
scroll to position [677, 0]
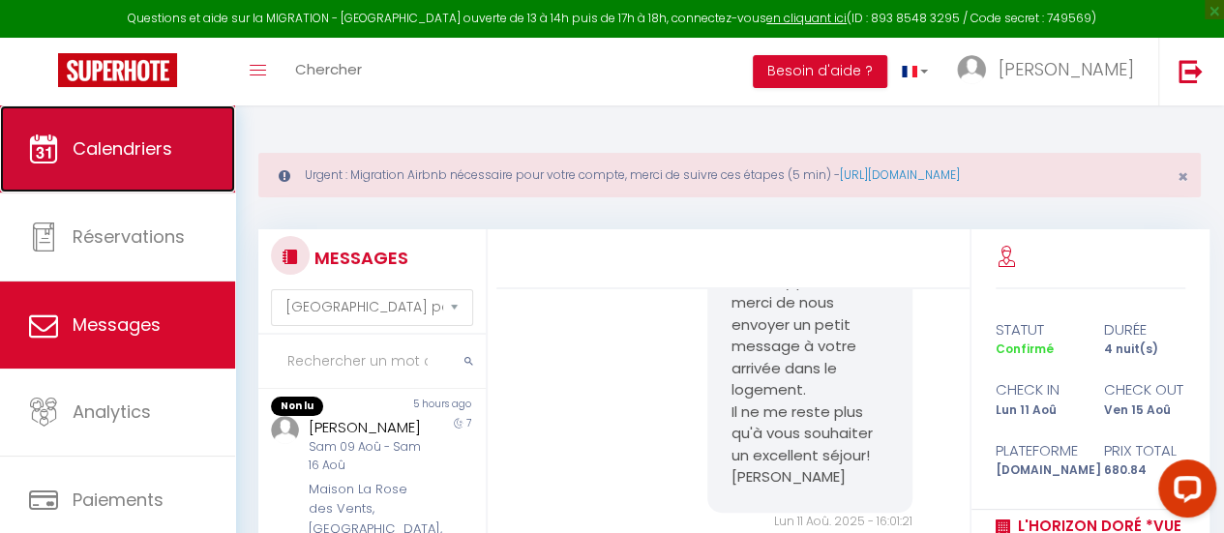
click at [166, 137] on span "Calendriers" at bounding box center [123, 148] width 100 height 24
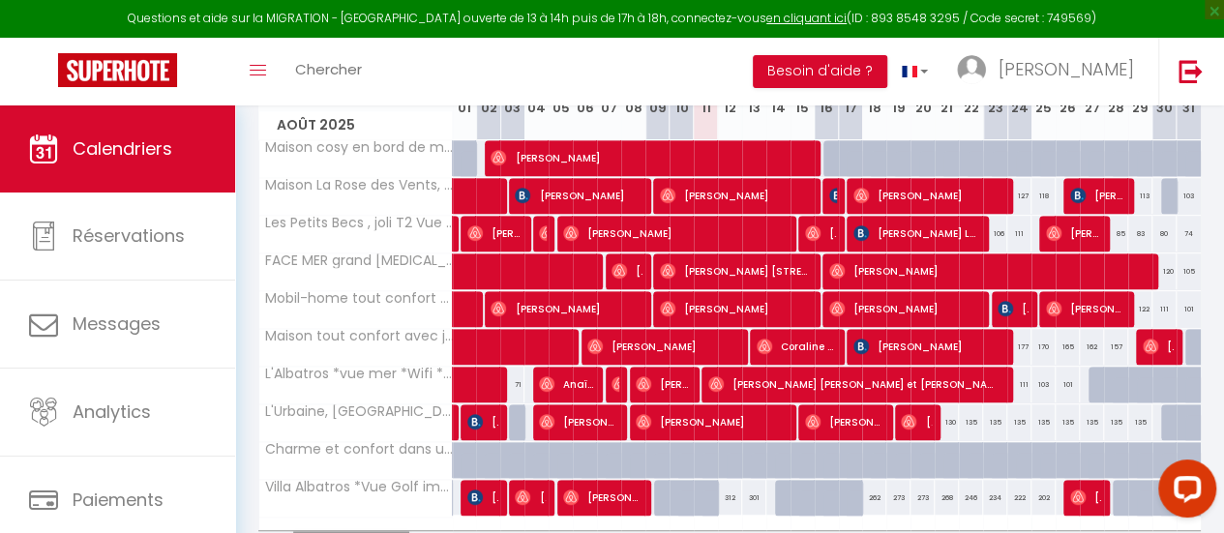
scroll to position [387, 0]
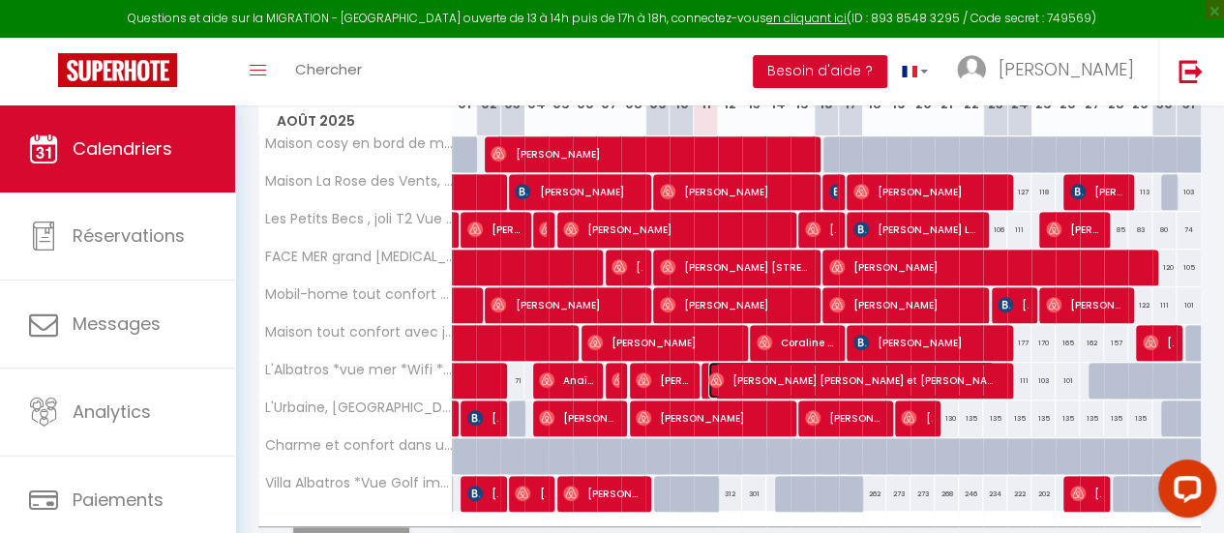
click at [780, 374] on span "[PERSON_NAME] [PERSON_NAME] et [PERSON_NAME]" at bounding box center [851, 380] width 286 height 37
select select "OK"
select select "1"
select select "0"
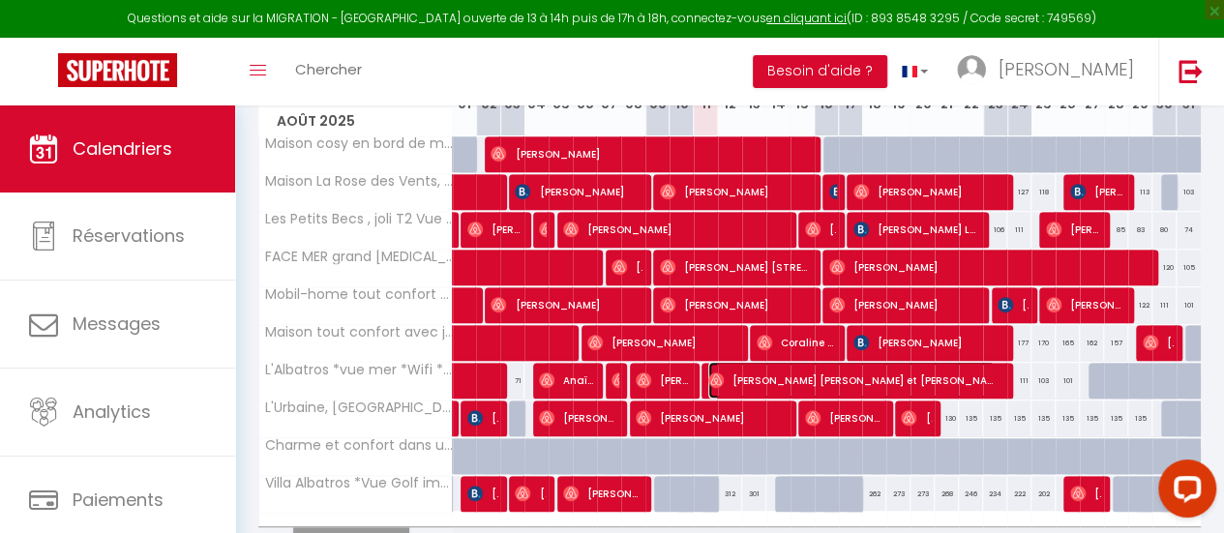
select select "1"
select select
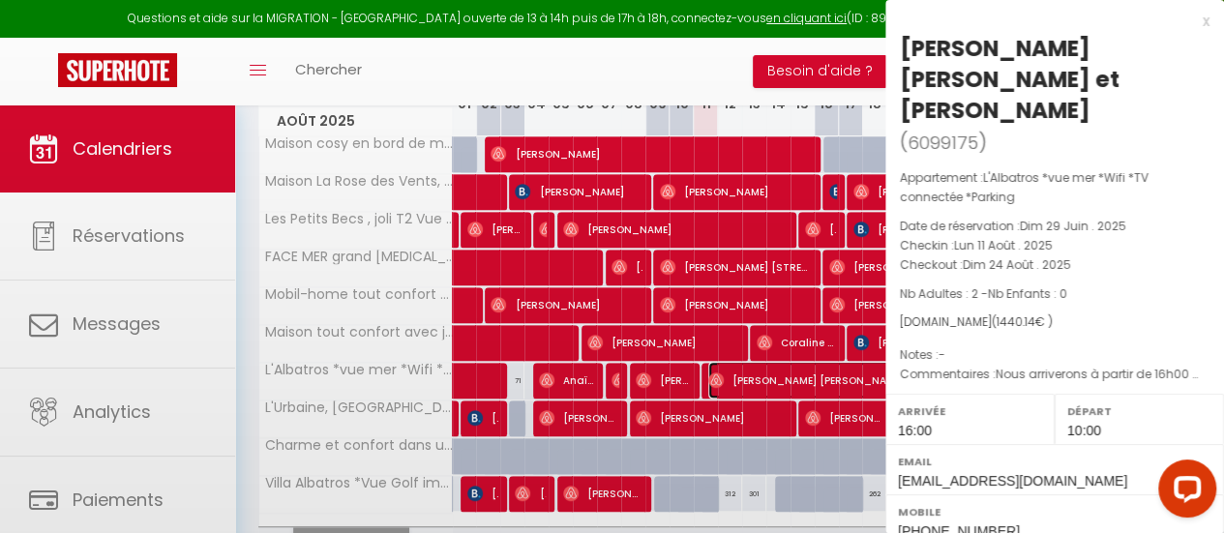
select select "33854"
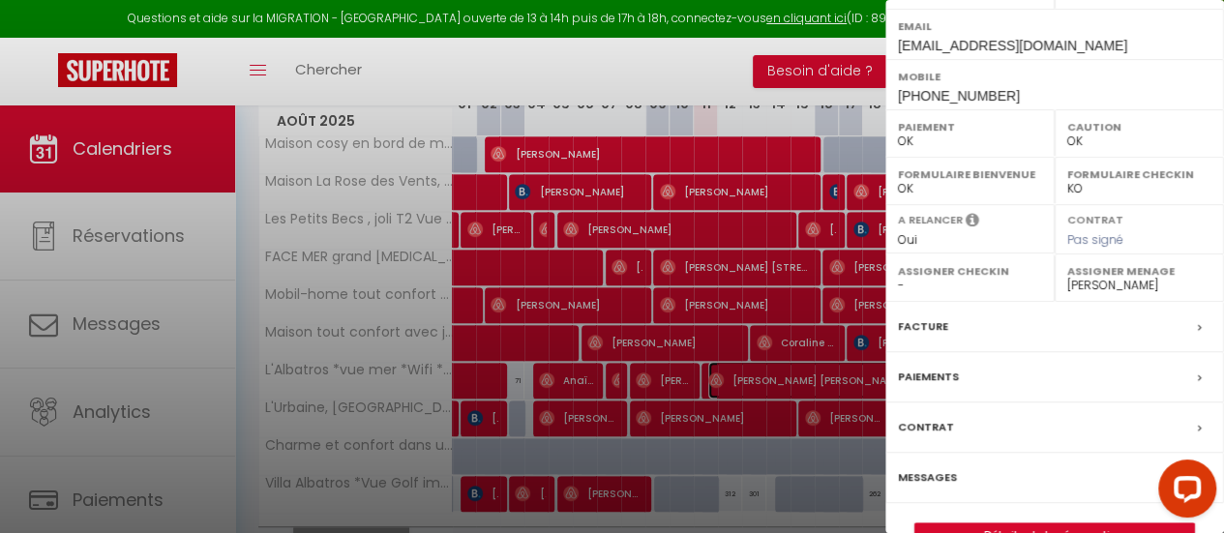
scroll to position [445, 0]
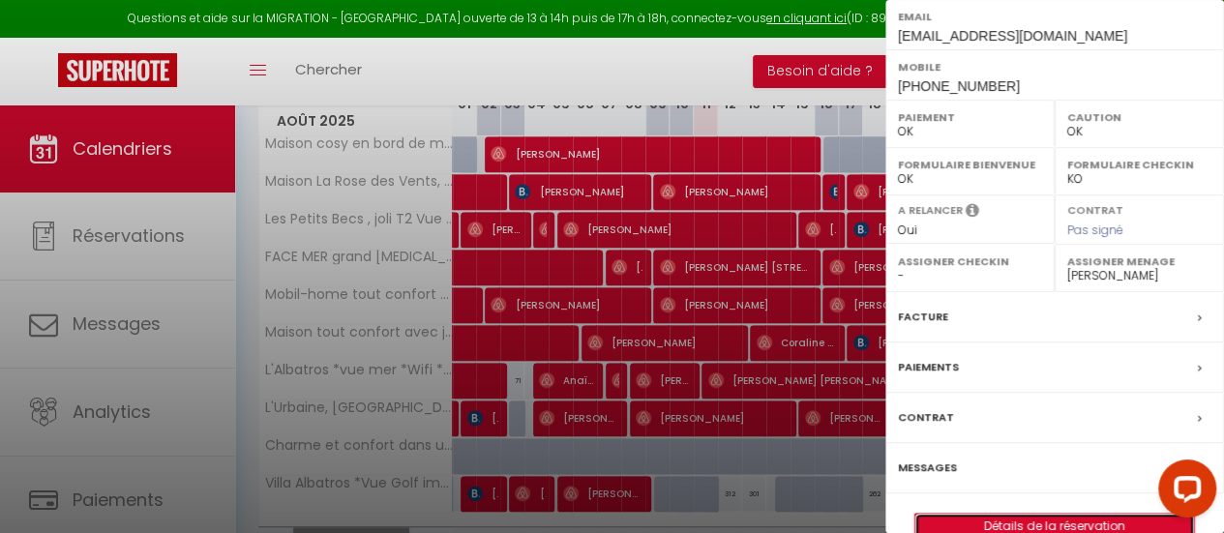
click at [1037, 514] on link "Détails de la réservation" at bounding box center [1054, 526] width 279 height 25
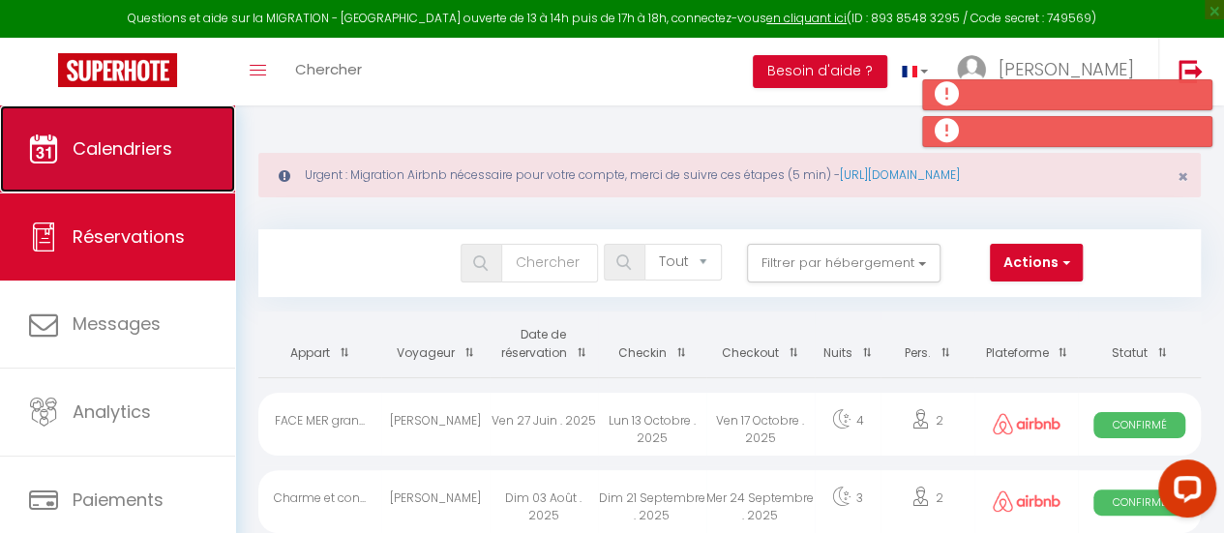
click at [140, 148] on span "Calendriers" at bounding box center [123, 148] width 100 height 24
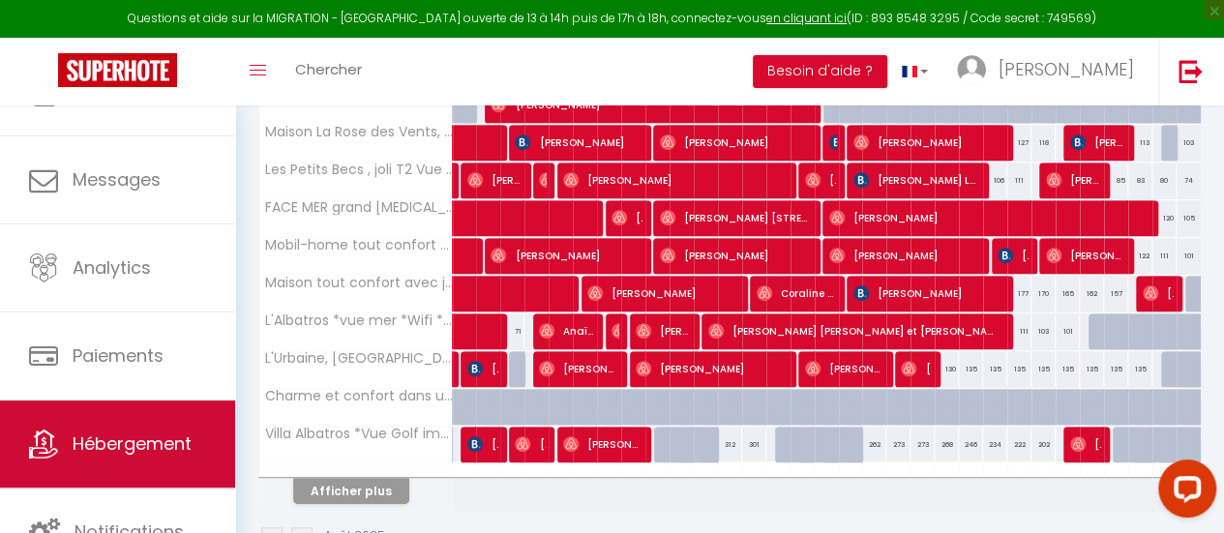
scroll to position [503, 0]
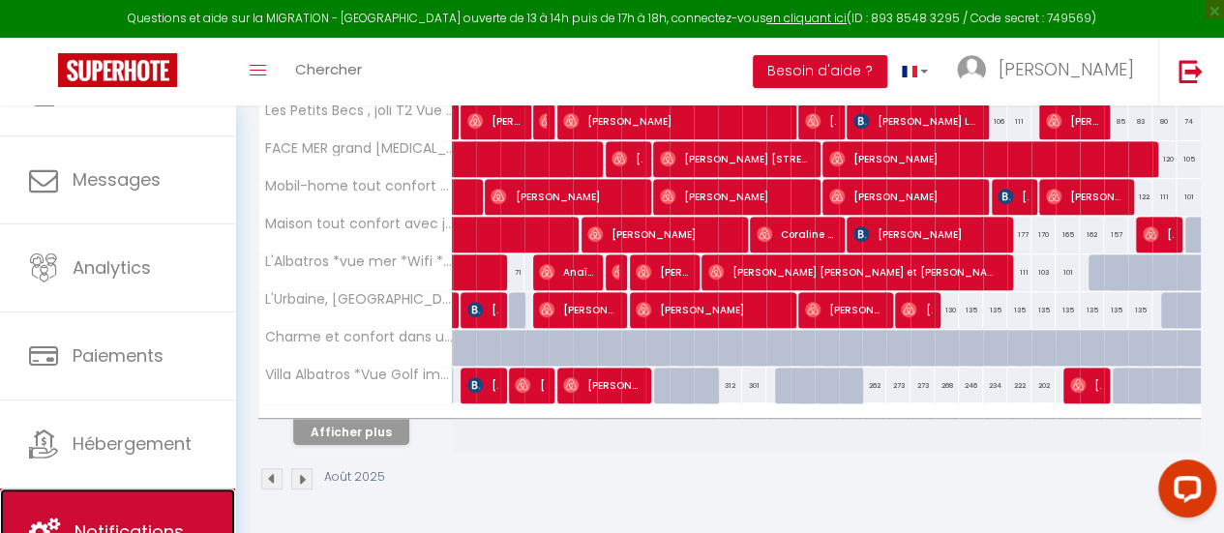
click at [186, 522] on link "Notifications" at bounding box center [117, 532] width 235 height 87
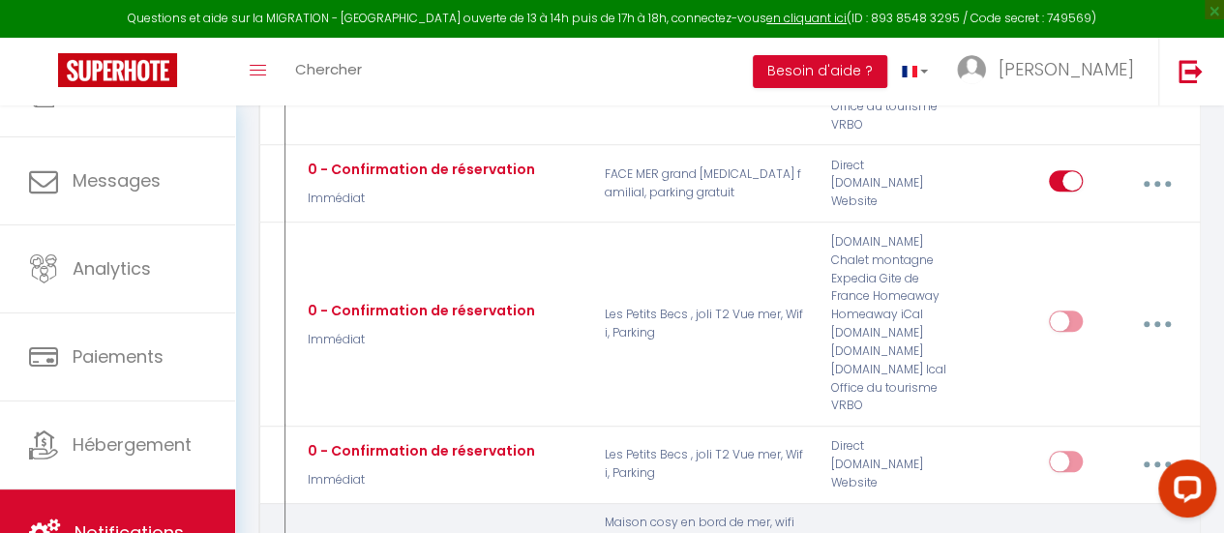
scroll to position [1161, 0]
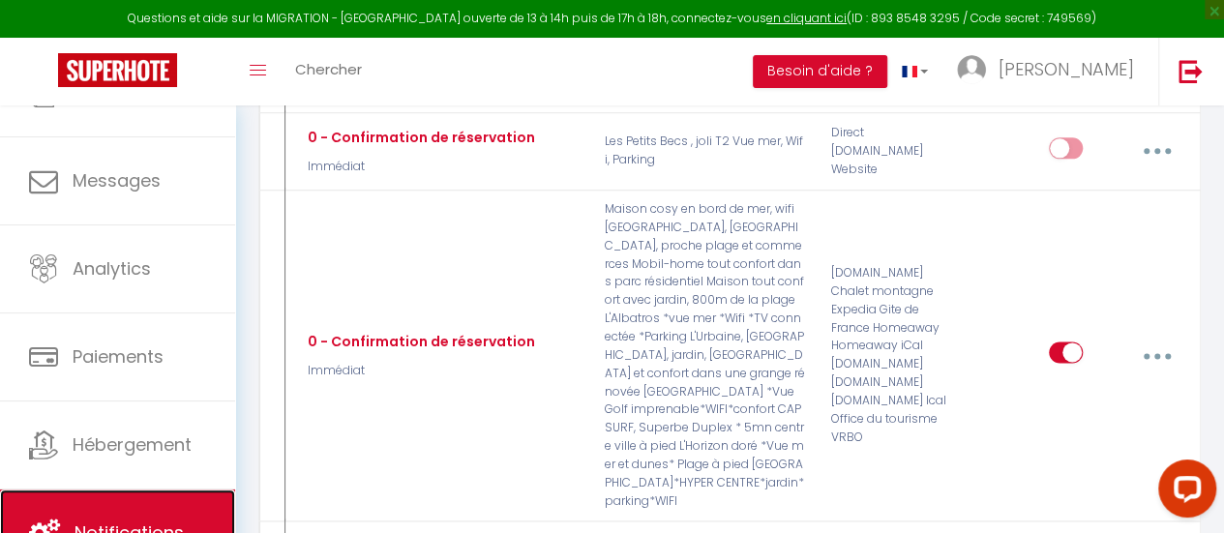
click at [174, 508] on link "Notifications" at bounding box center [117, 533] width 235 height 87
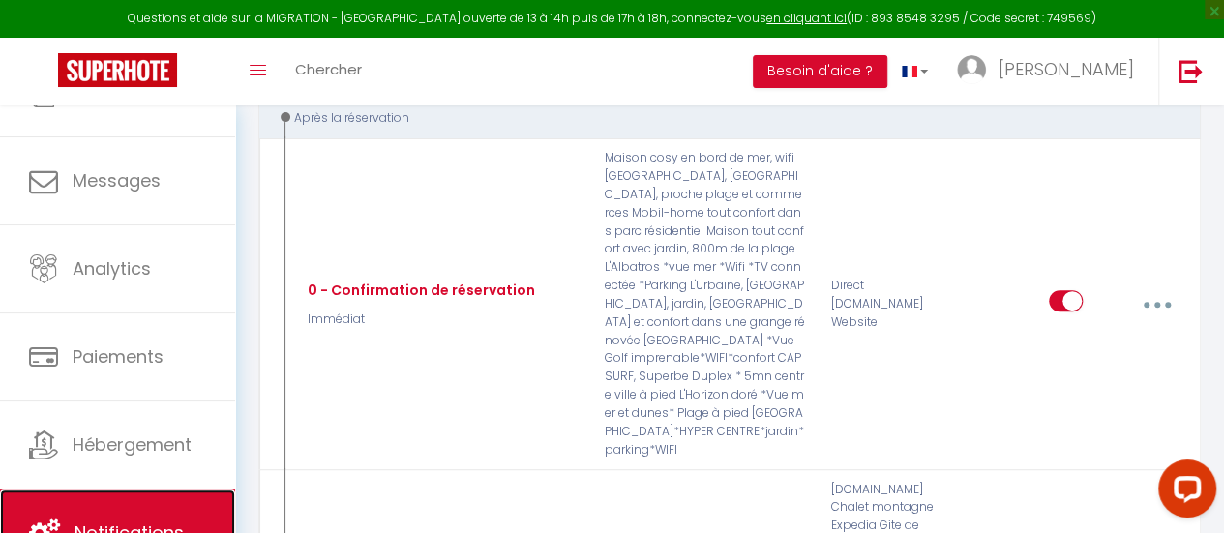
scroll to position [484, 0]
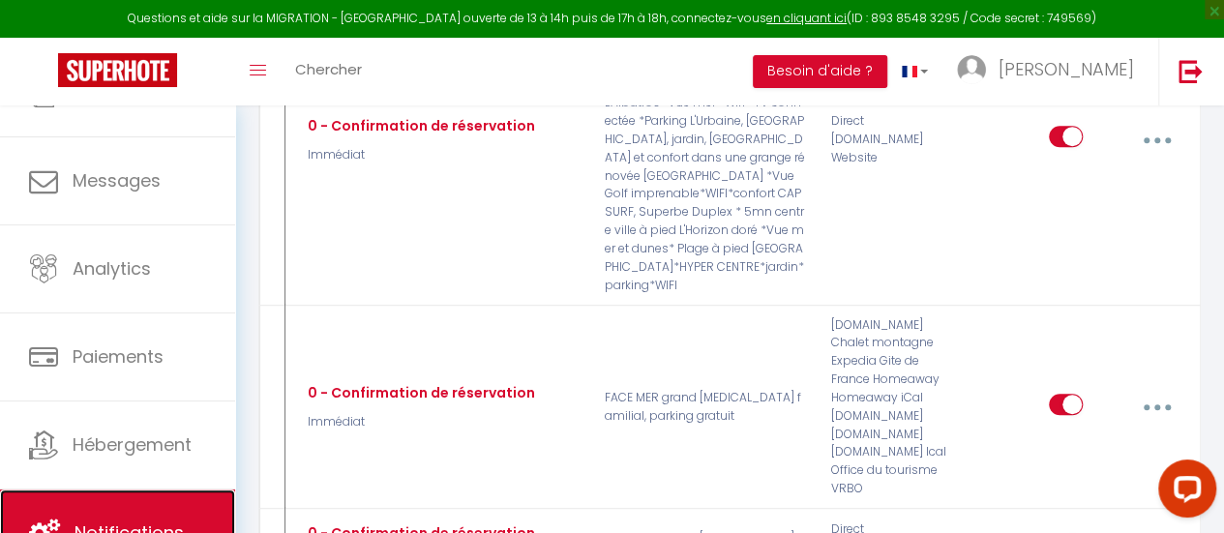
click at [168, 523] on span "Notifications" at bounding box center [129, 533] width 109 height 24
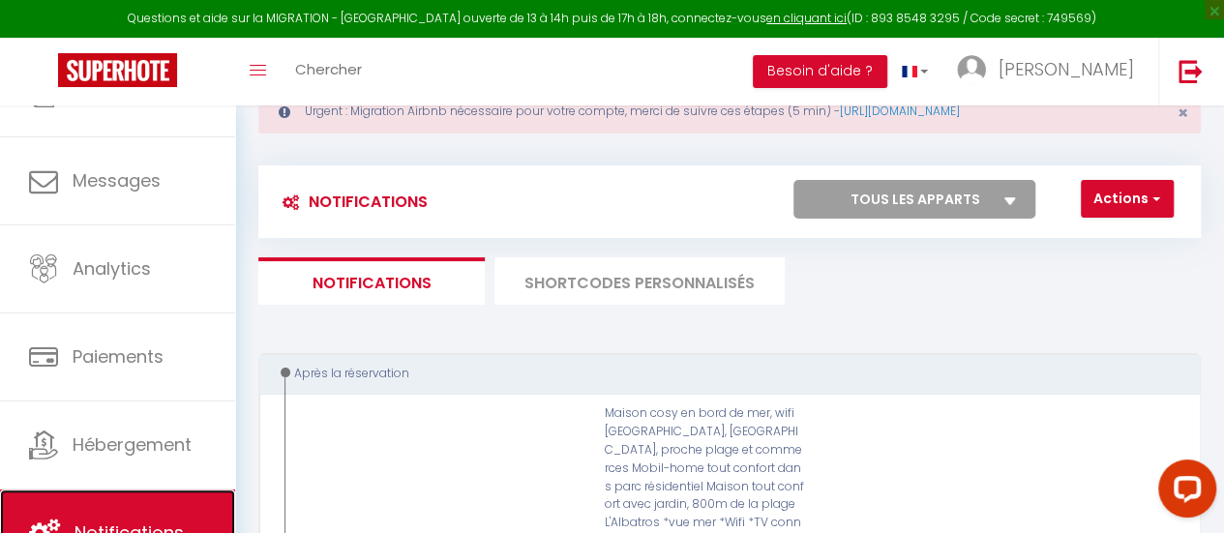
scroll to position [0, 0]
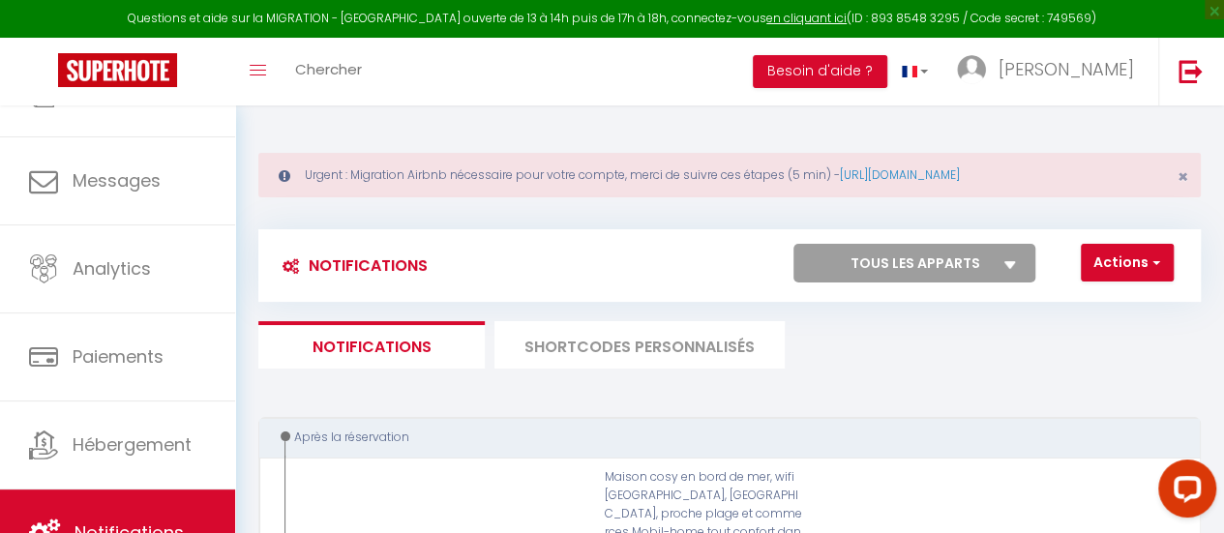
click at [648, 351] on li "SHORTCODES PERSONNALISÉS" at bounding box center [639, 344] width 290 height 47
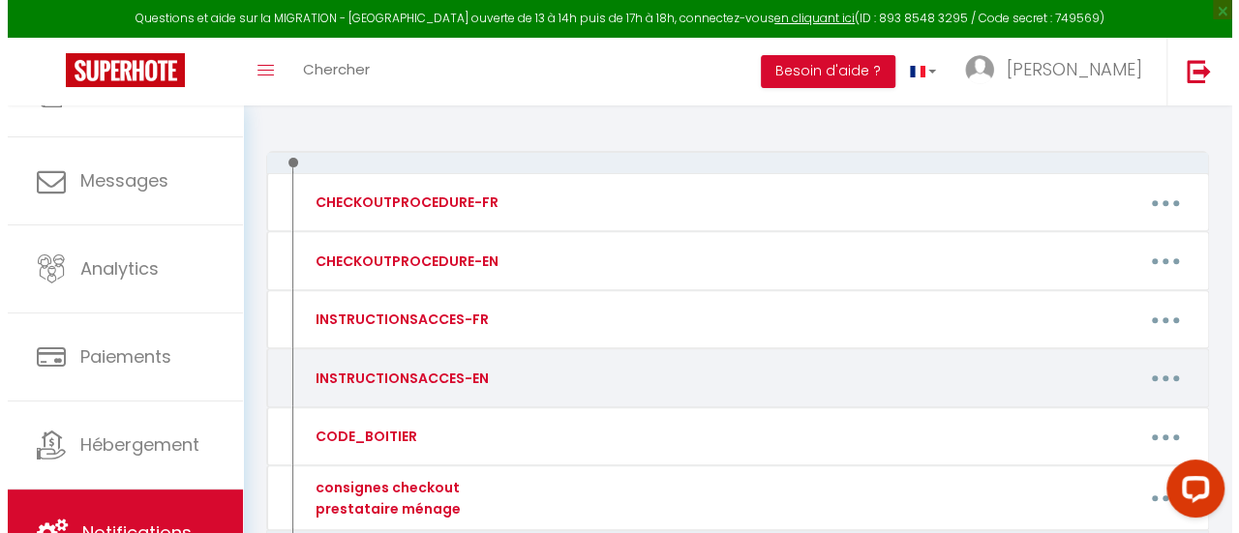
scroll to position [384, 0]
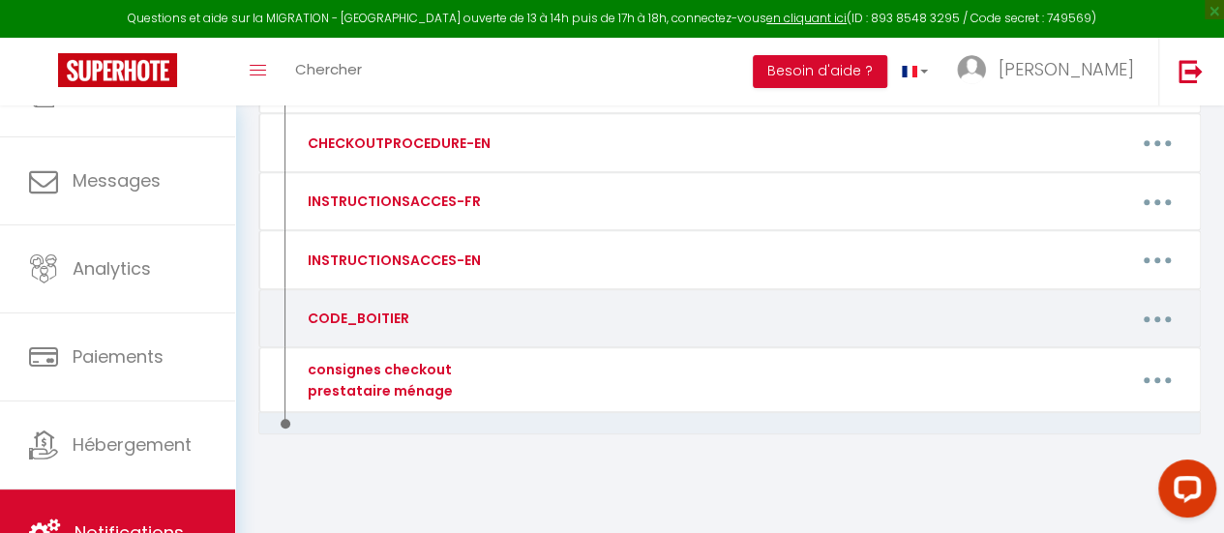
click at [1167, 311] on button "button" at bounding box center [1157, 318] width 51 height 37
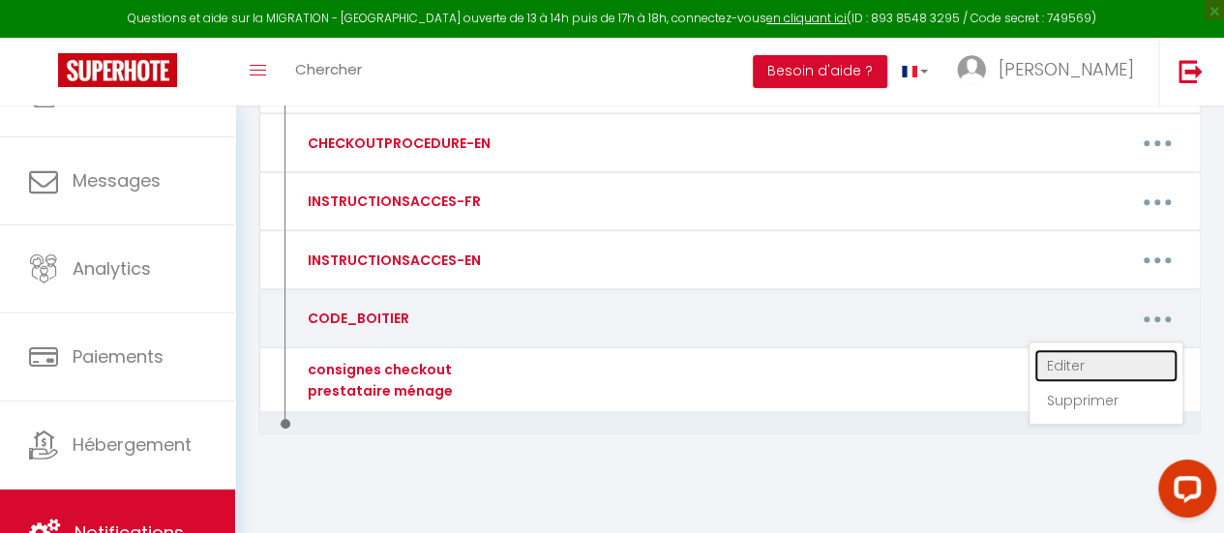
click at [1083, 357] on link "Editer" at bounding box center [1105, 365] width 143 height 33
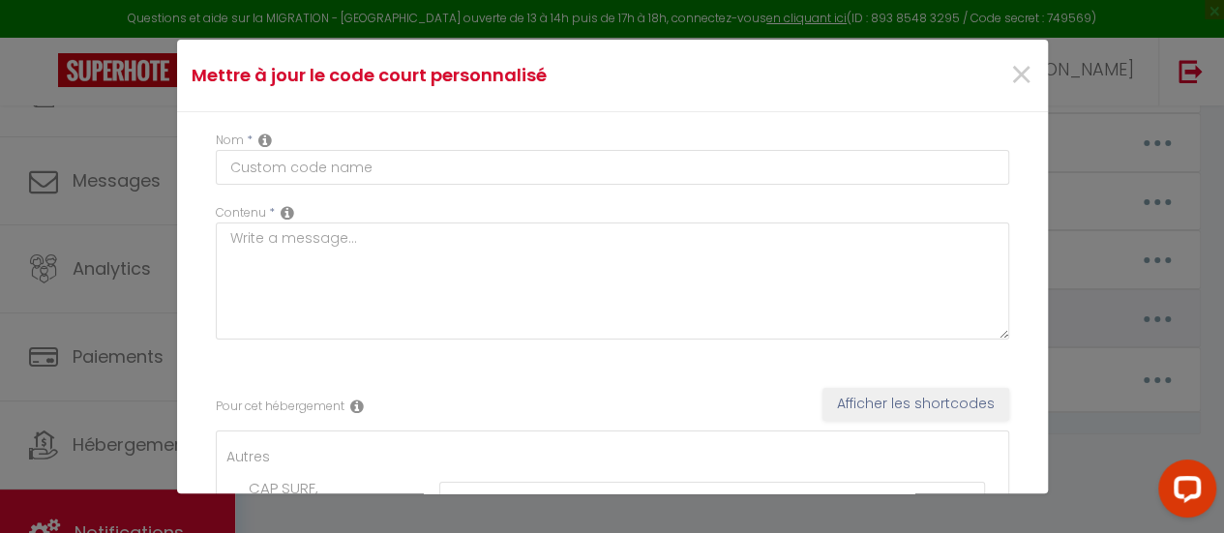
type input "CODE_BOITIER"
type textarea "CODE_BOITIER"
type textarea "0725 Ne laissez pas le code affiché une fois les clés récupérées. Merci."
type textarea "0307 Ne laissez pas le code affiché une fois les clés récupérées. Merci."
type textarea "Code de la porte d'entrée de la résidence LE CONSTELLATION, Porte C: 2363. Code…"
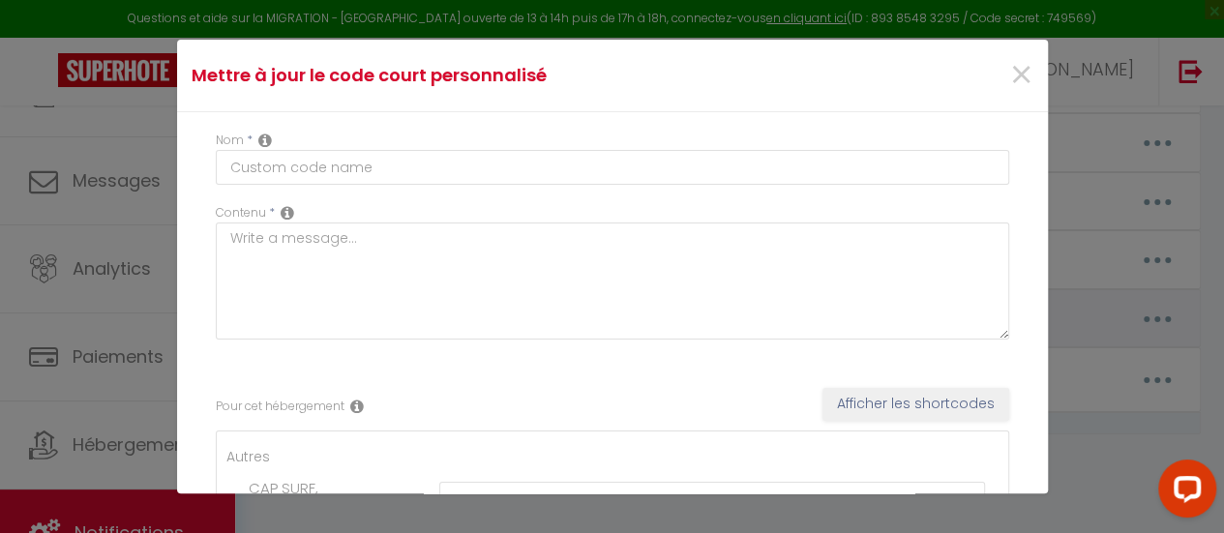
type textarea "8515 Ne laissez pas le code affiché une fois les clés récupérées. Merci."
type textarea "2706 Ne laissez pas le code affiché une fois les clés récupérées. Merci."
type textarea "4785 Ne laissez pas le code affiché une fois les clés récupérées. Merci."
type textarea "7131 Ne laissez pas le code affiché une fois les clés récupérées. Merci."
type textarea "0568 Ne laissez pas le code affiché une fois les clés récupérées. Merci."
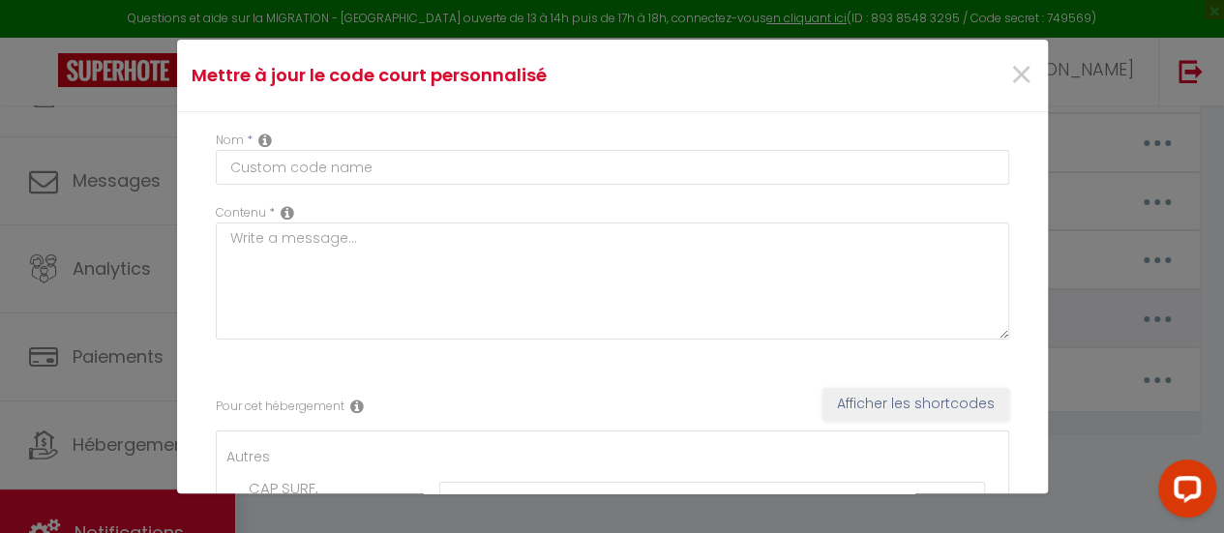
type textarea "0905 Ne laissez pas le code affiché une fois les clés récupérées. Merci."
type textarea "8048 Ne laissez pas le code affiché une fois les clés récupérées. Merci."
type textarea "8840 Ne laissez pas le code affiché une fois les clés récupérées. Merci."
type textarea "Code de la porte d'entrée de la résidence LE GRAND PAVOIS, Bâtiment E: 1892 Cod…"
type textarea "0313 Ne laissez pas le code affiché une fois les clés récupérées. Merci."
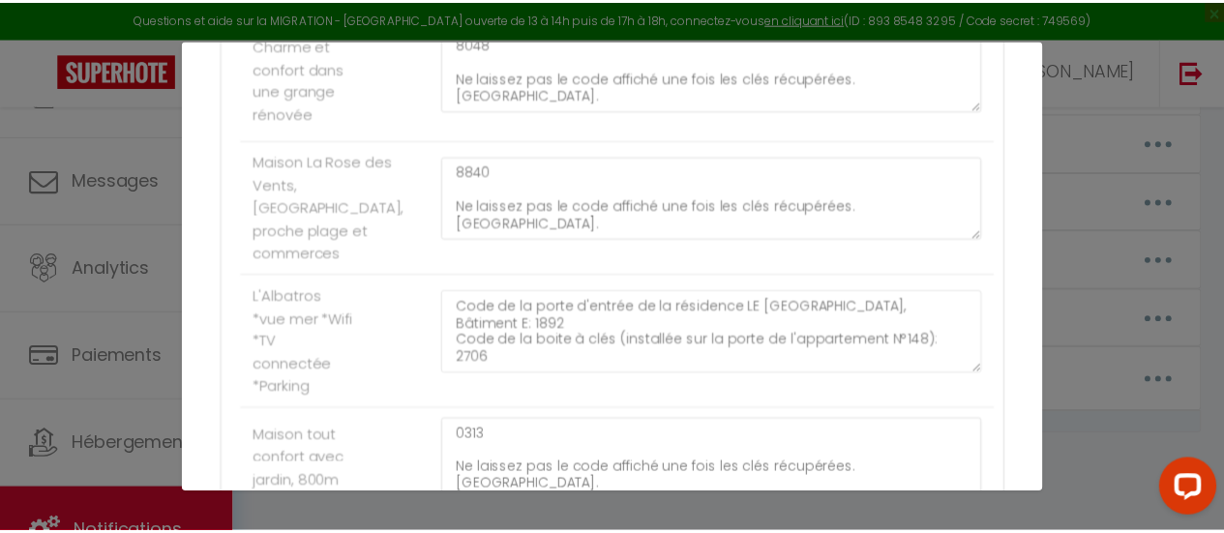
scroll to position [1787, 0]
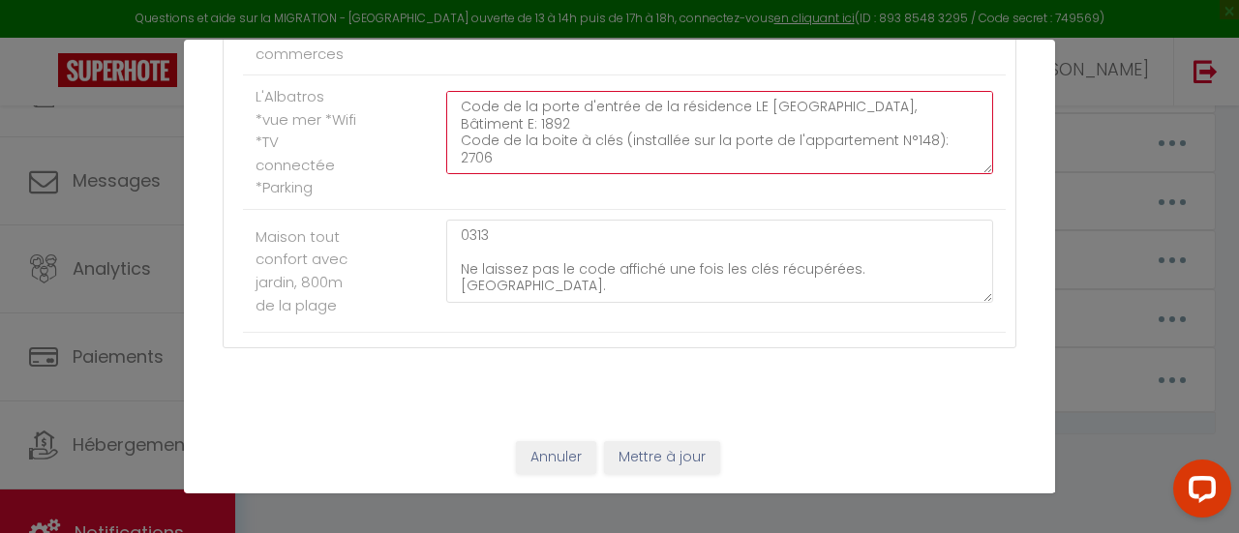
click at [525, 160] on textarea "Code de la porte d'entrée de la résidence LE GRAND PAVOIS, Bâtiment E: 1892 Cod…" at bounding box center [719, 132] width 547 height 83
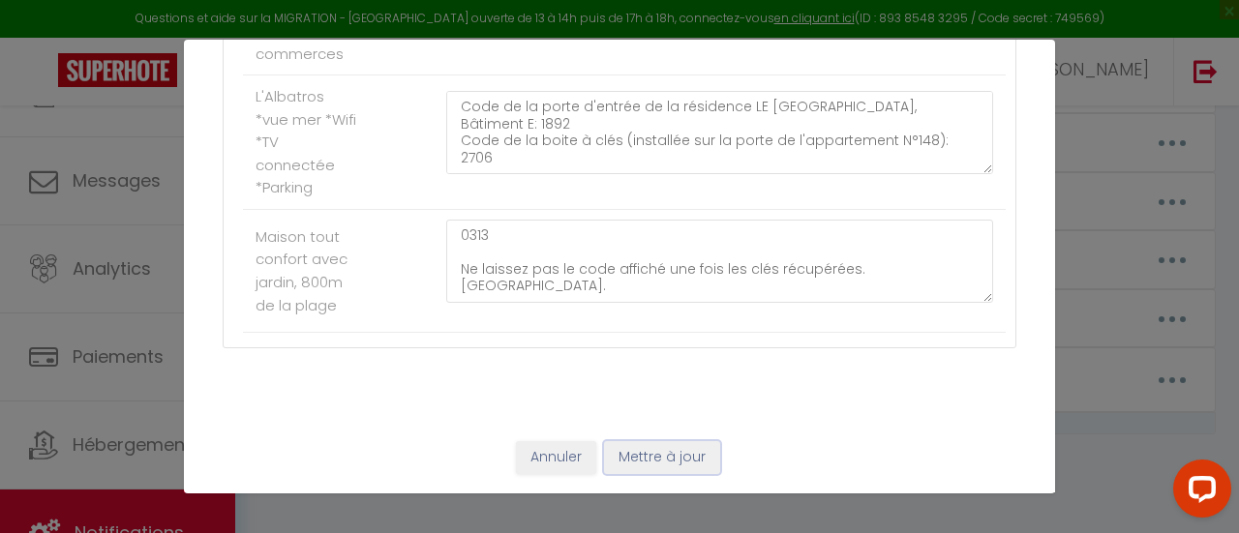
click at [657, 452] on button "Mettre à jour" at bounding box center [662, 457] width 116 height 33
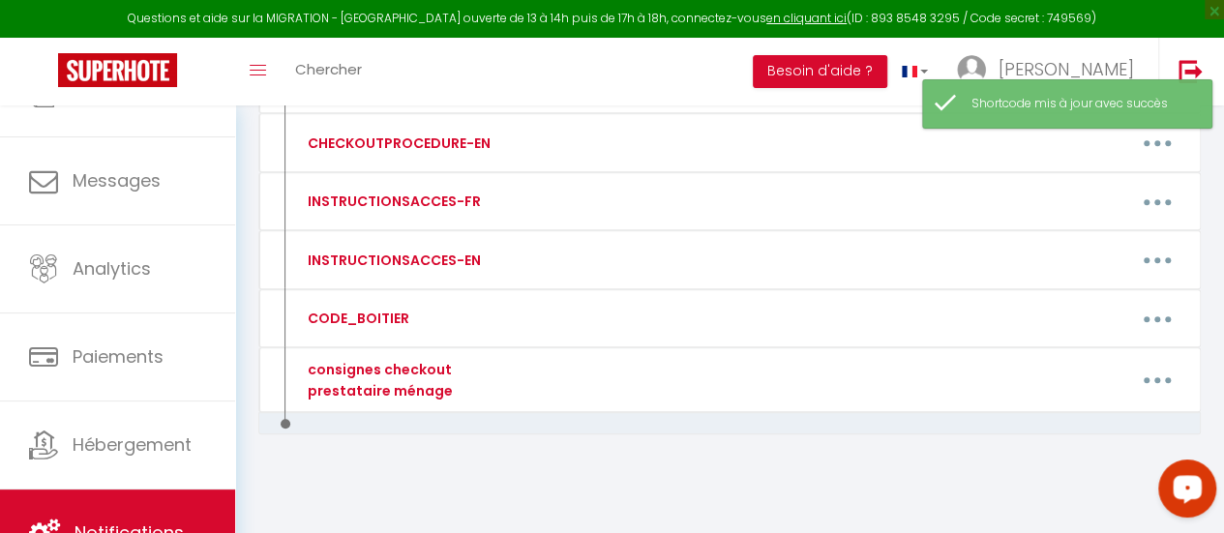
click at [1189, 491] on icon "Open LiveChat chat widget" at bounding box center [1188, 488] width 18 height 13
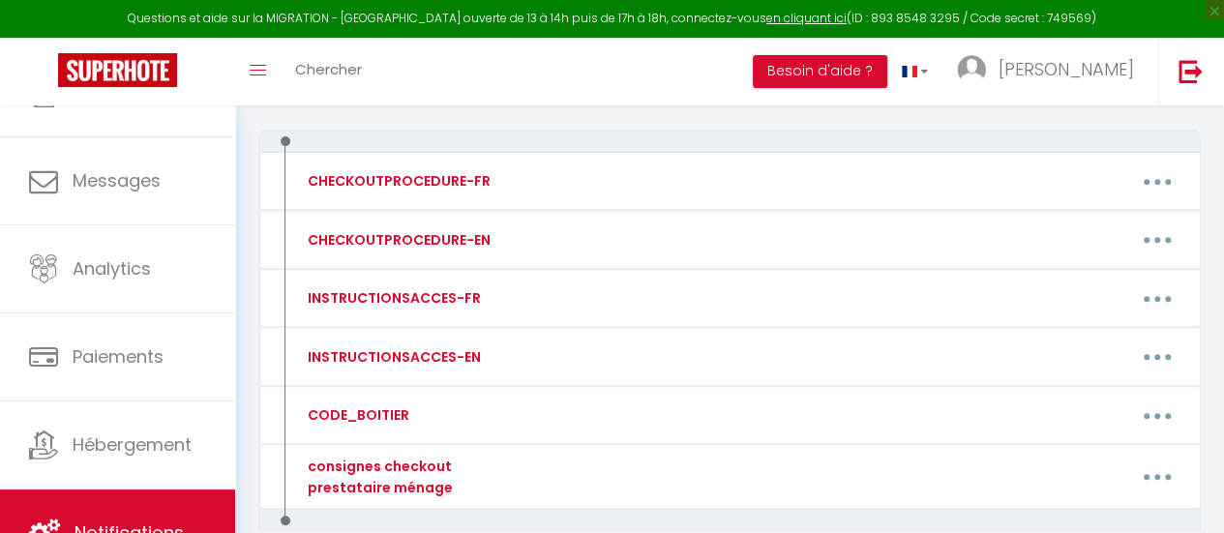
scroll to position [0, 0]
